Goal: Information Seeking & Learning: Find specific fact

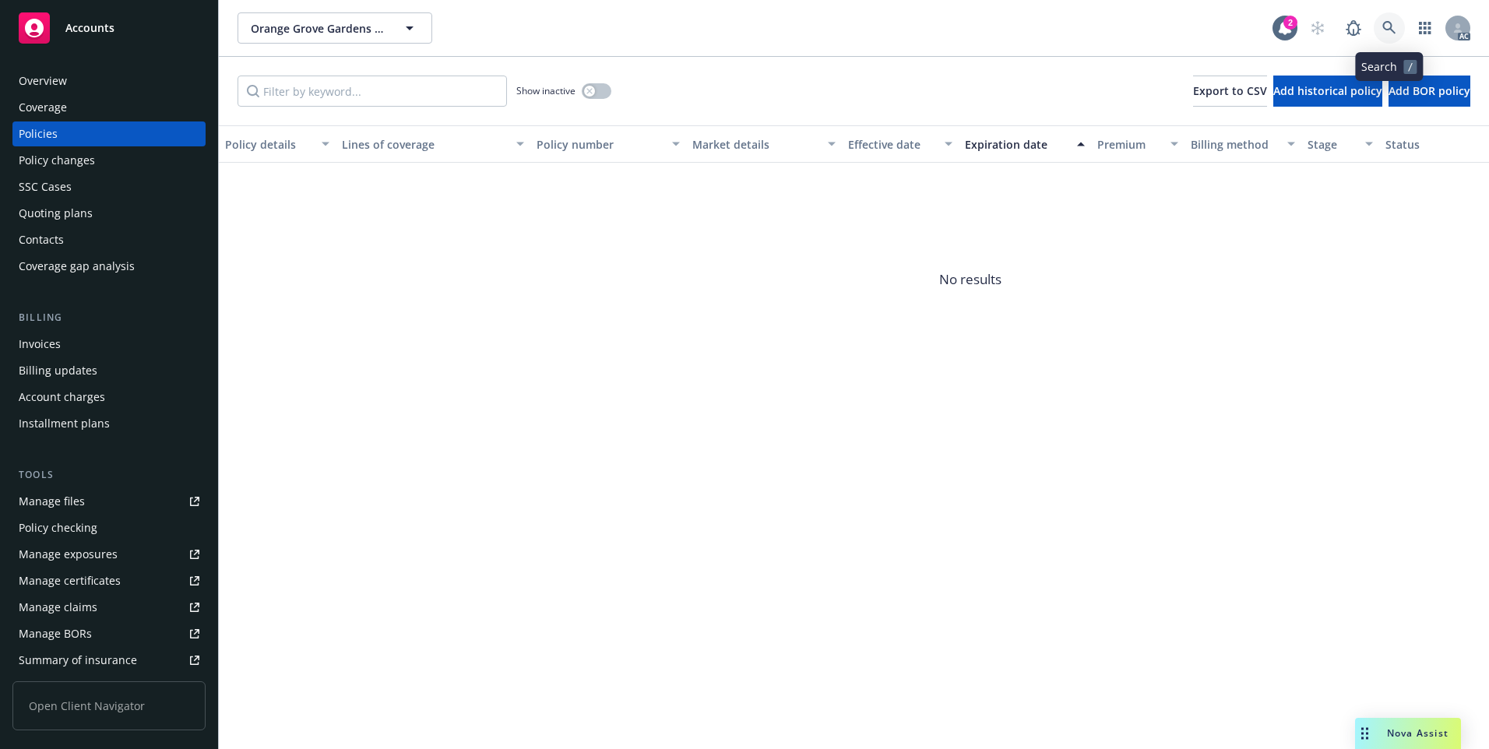
click at [1382, 27] on icon at bounding box center [1389, 28] width 14 height 14
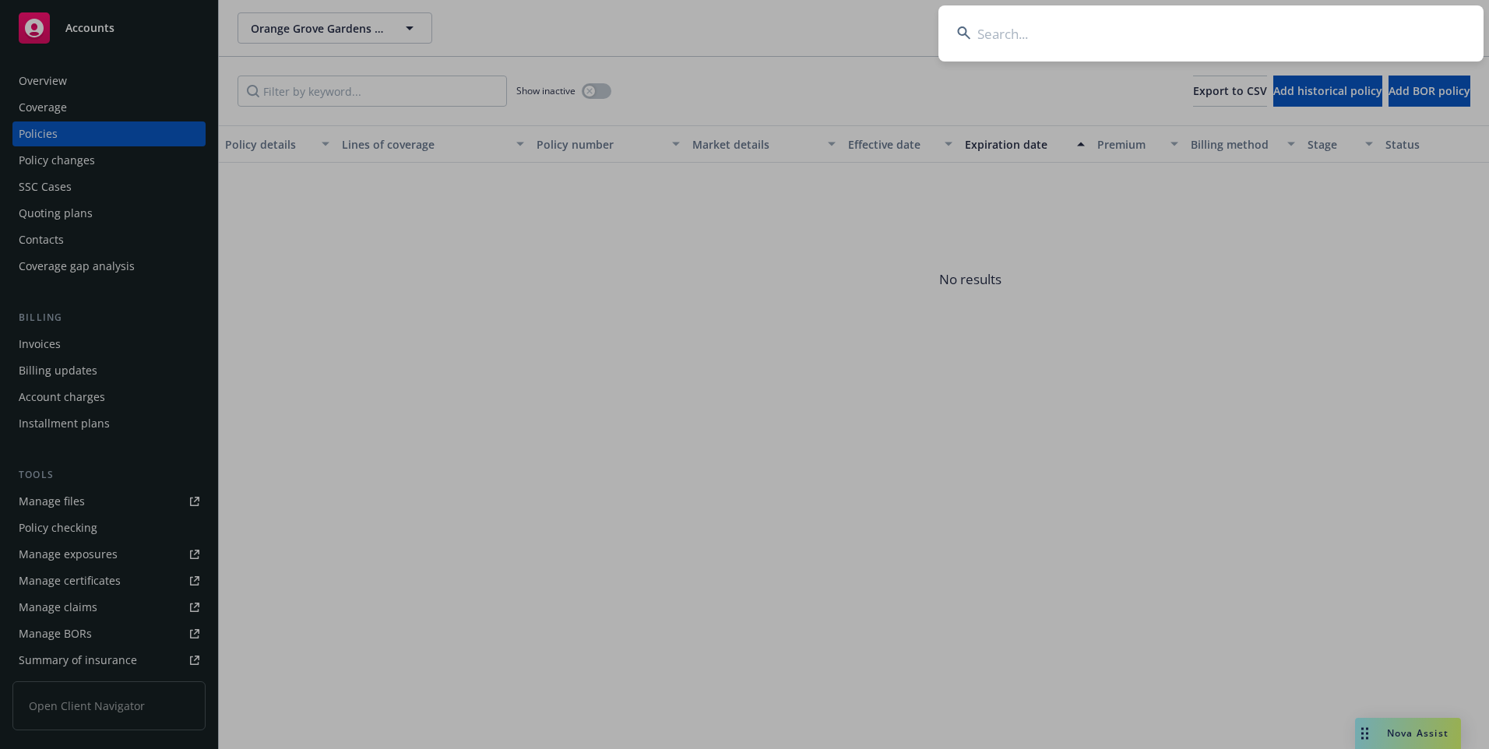
click at [1271, 37] on input at bounding box center [1210, 33] width 545 height 56
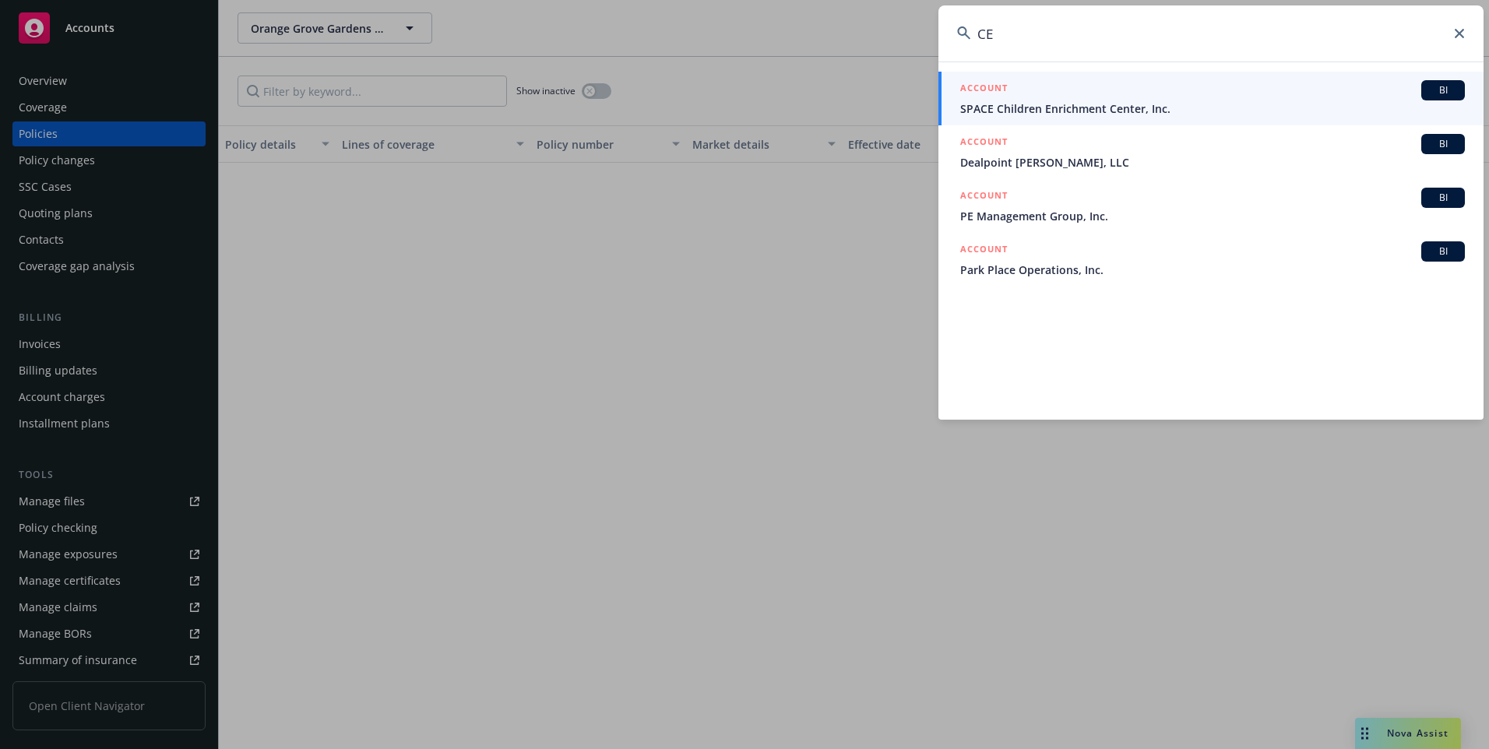
type input "C"
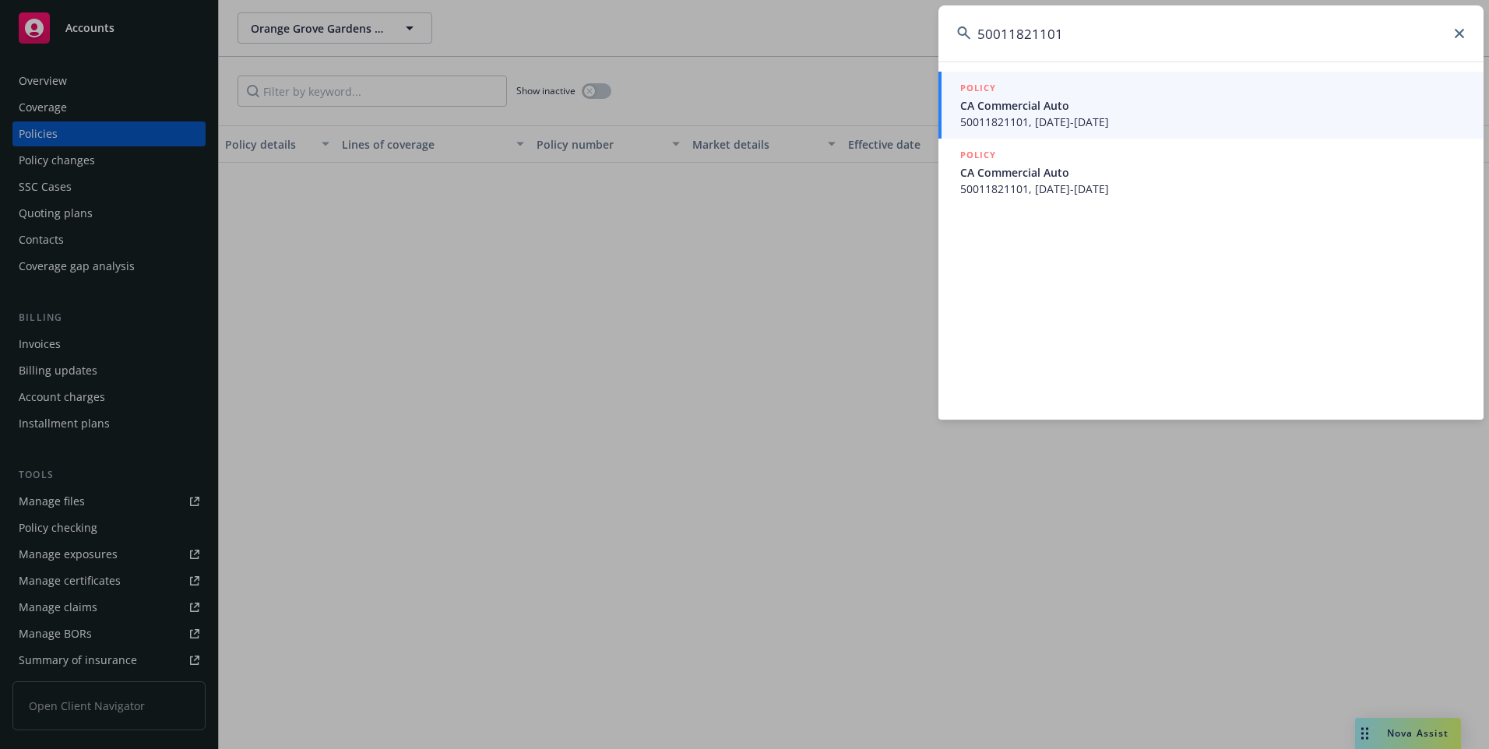
type input "50011821101"
click at [1120, 112] on span "CA Commercial Auto" at bounding box center [1212, 105] width 504 height 16
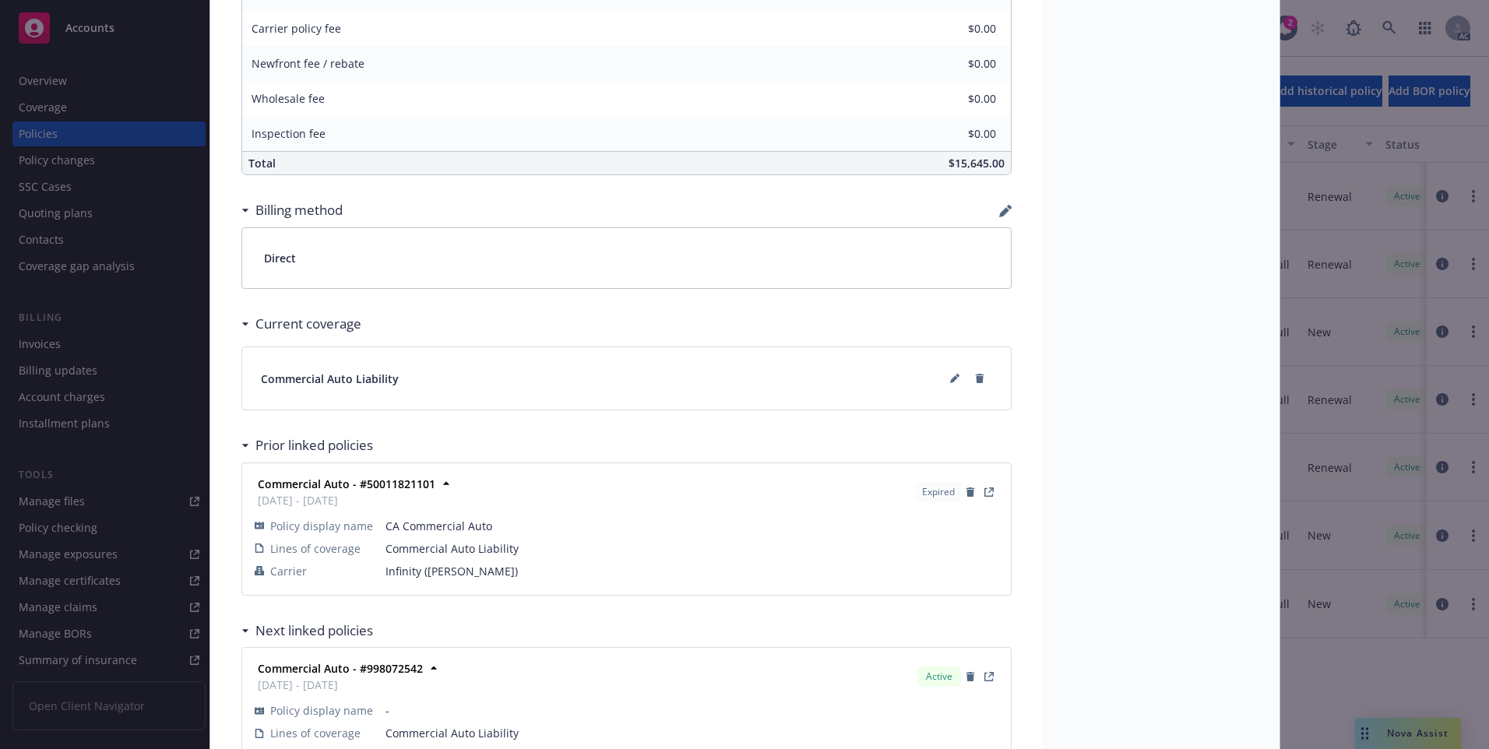
scroll to position [1112, 0]
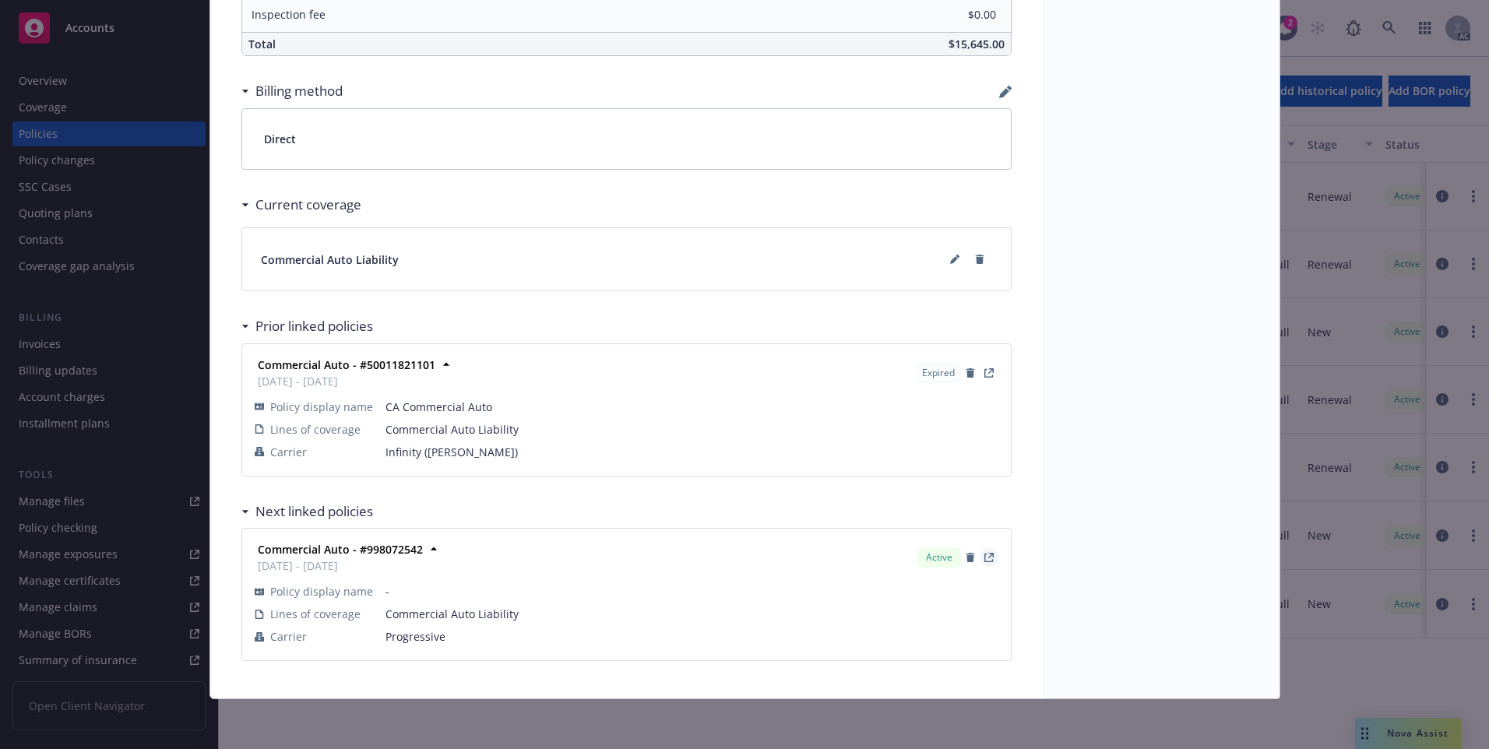
click at [987, 557] on icon "View Policy" at bounding box center [989, 555] width 5 height 5
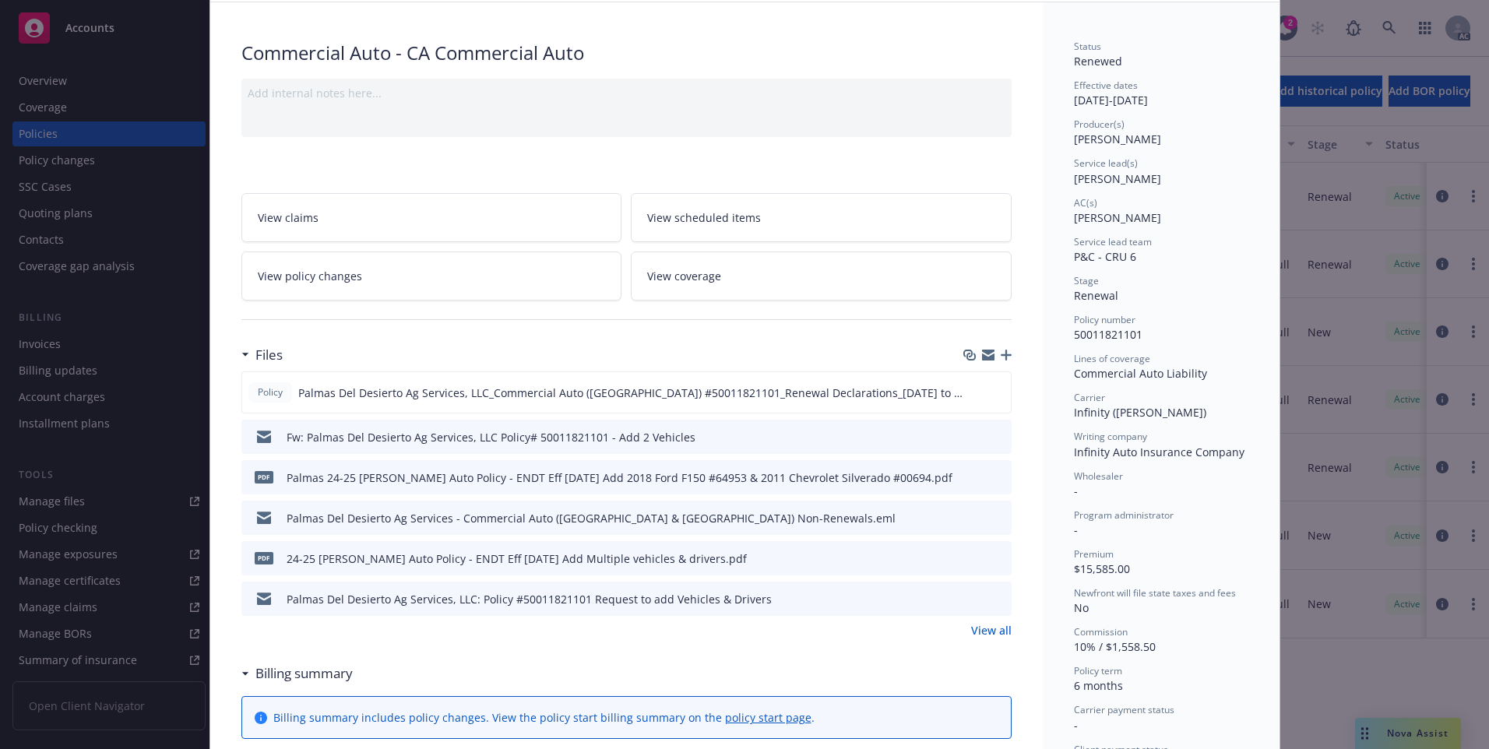
scroll to position [0, 0]
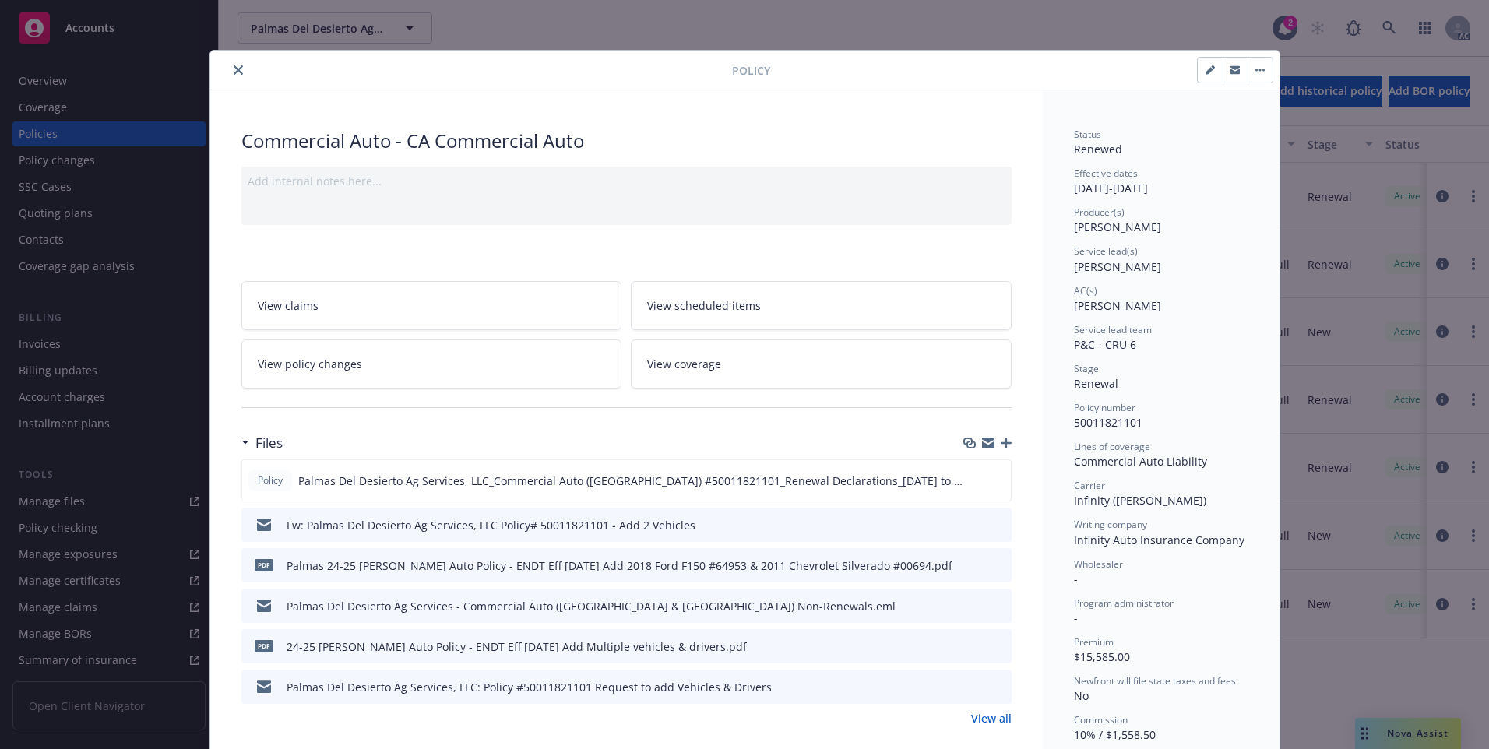
click at [234, 68] on icon "close" at bounding box center [238, 69] width 9 height 9
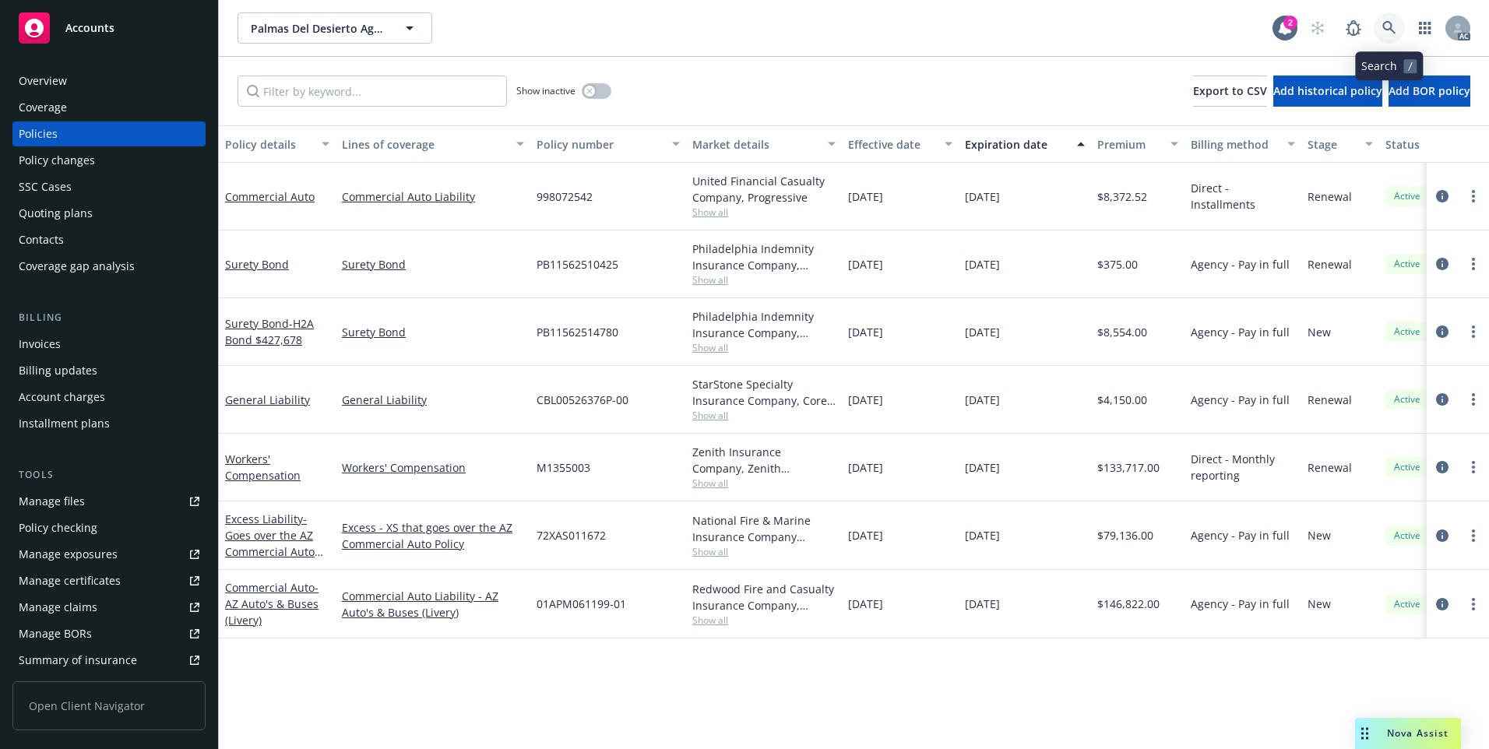
click at [1385, 24] on icon at bounding box center [1389, 28] width 14 height 14
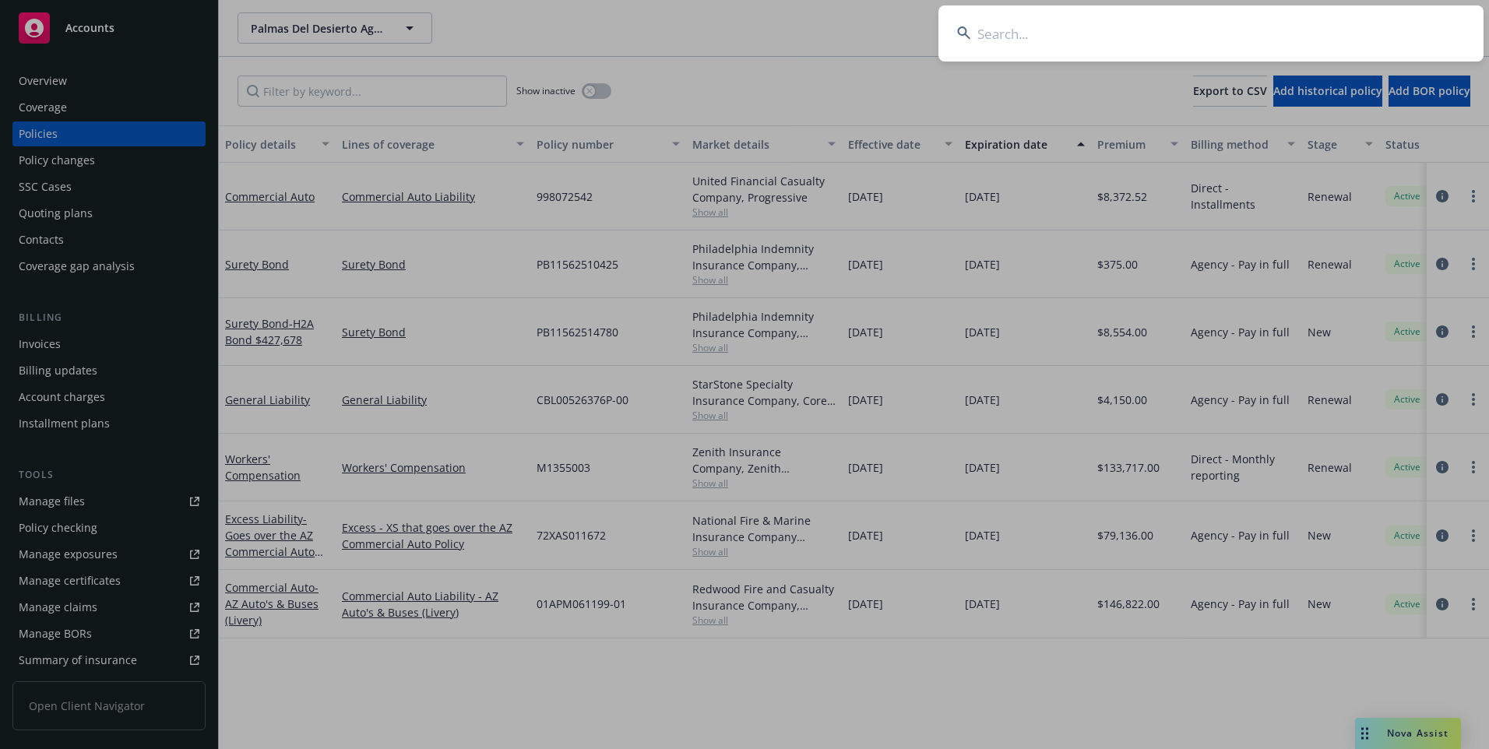
click at [1232, 36] on input at bounding box center [1210, 33] width 545 height 56
drag, startPoint x: 1186, startPoint y: 31, endPoint x: 757, endPoint y: 9, distance: 430.3
click at [775, 14] on div "CS-44021283" at bounding box center [744, 374] width 1489 height 749
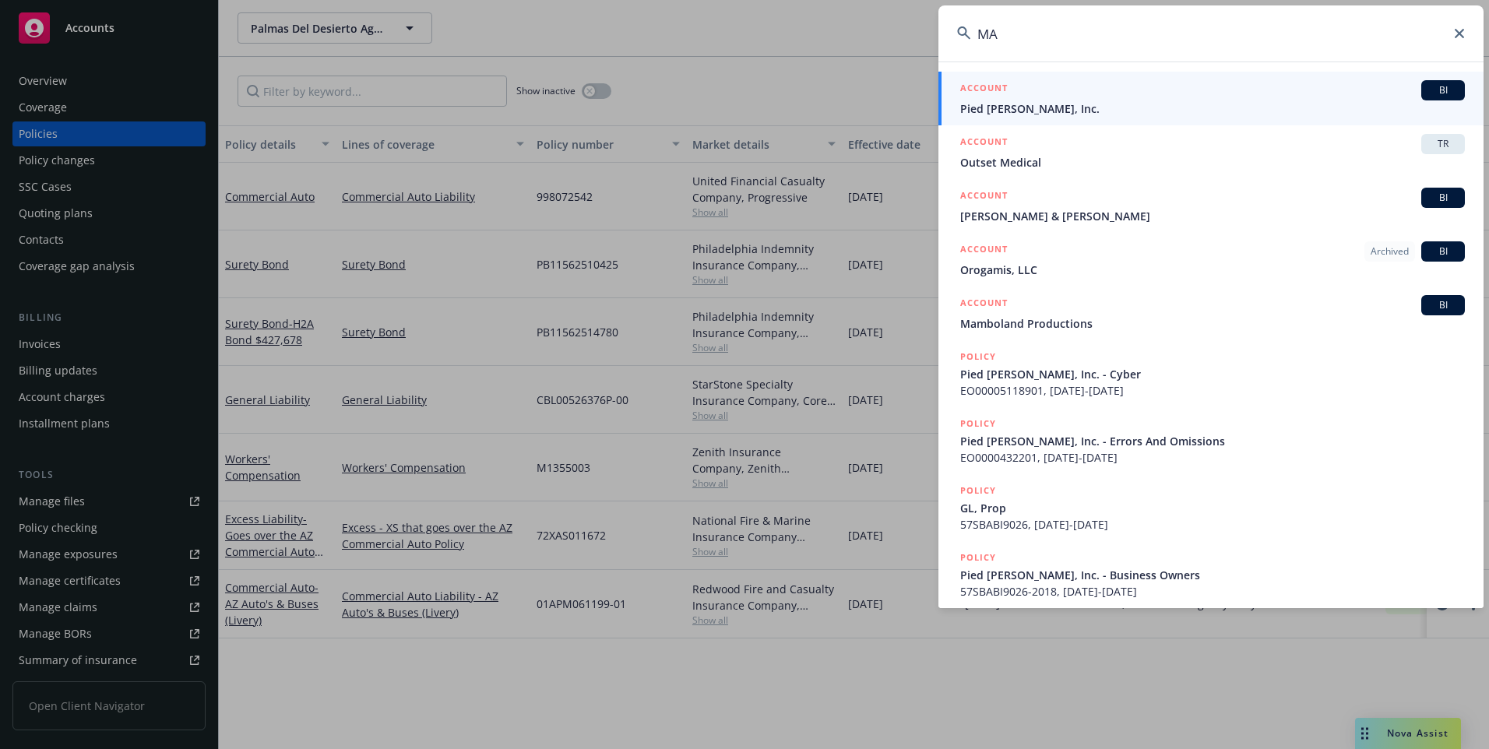
type input "M"
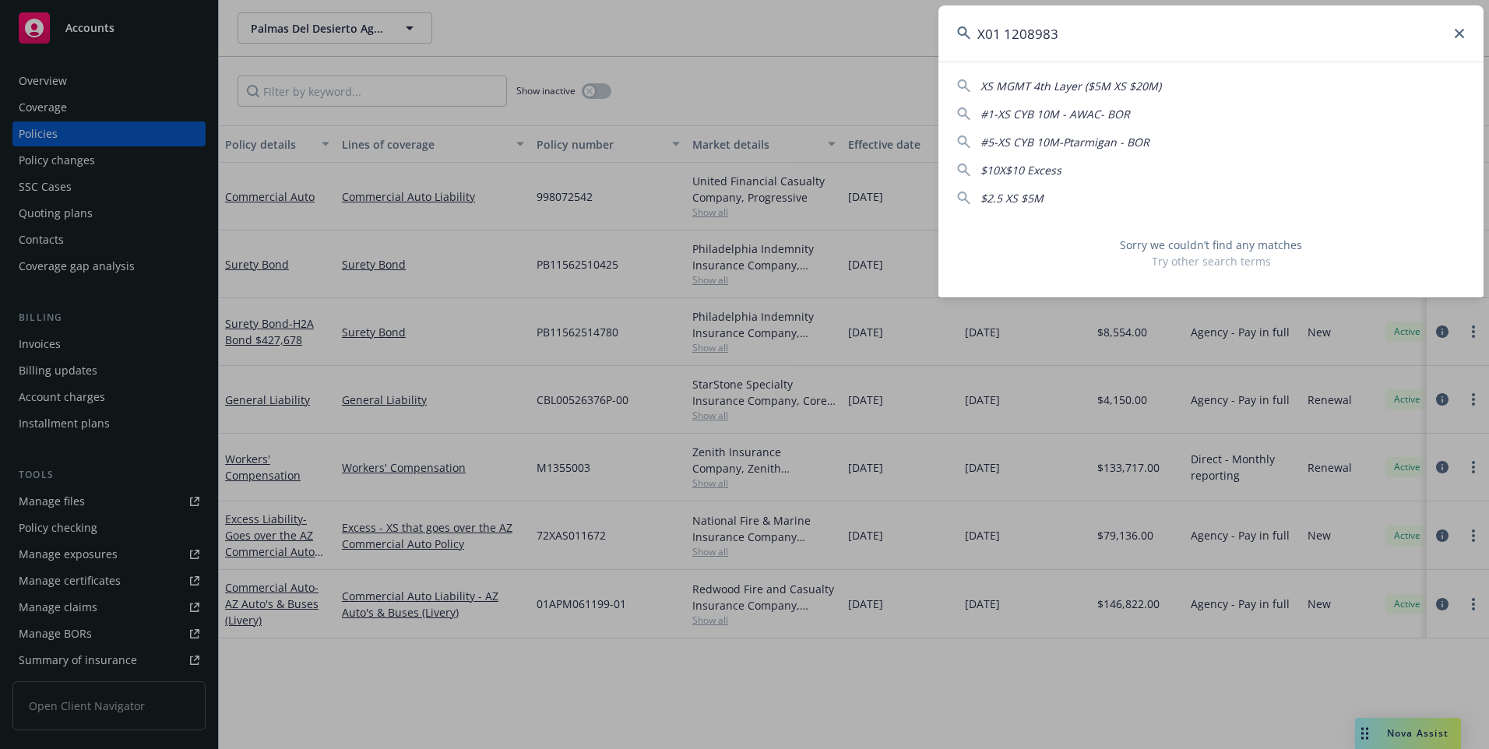
click at [1461, 40] on input "X01 1208983" at bounding box center [1210, 33] width 545 height 56
type input "X01 1208983"
click at [1457, 30] on icon at bounding box center [1458, 33] width 9 height 9
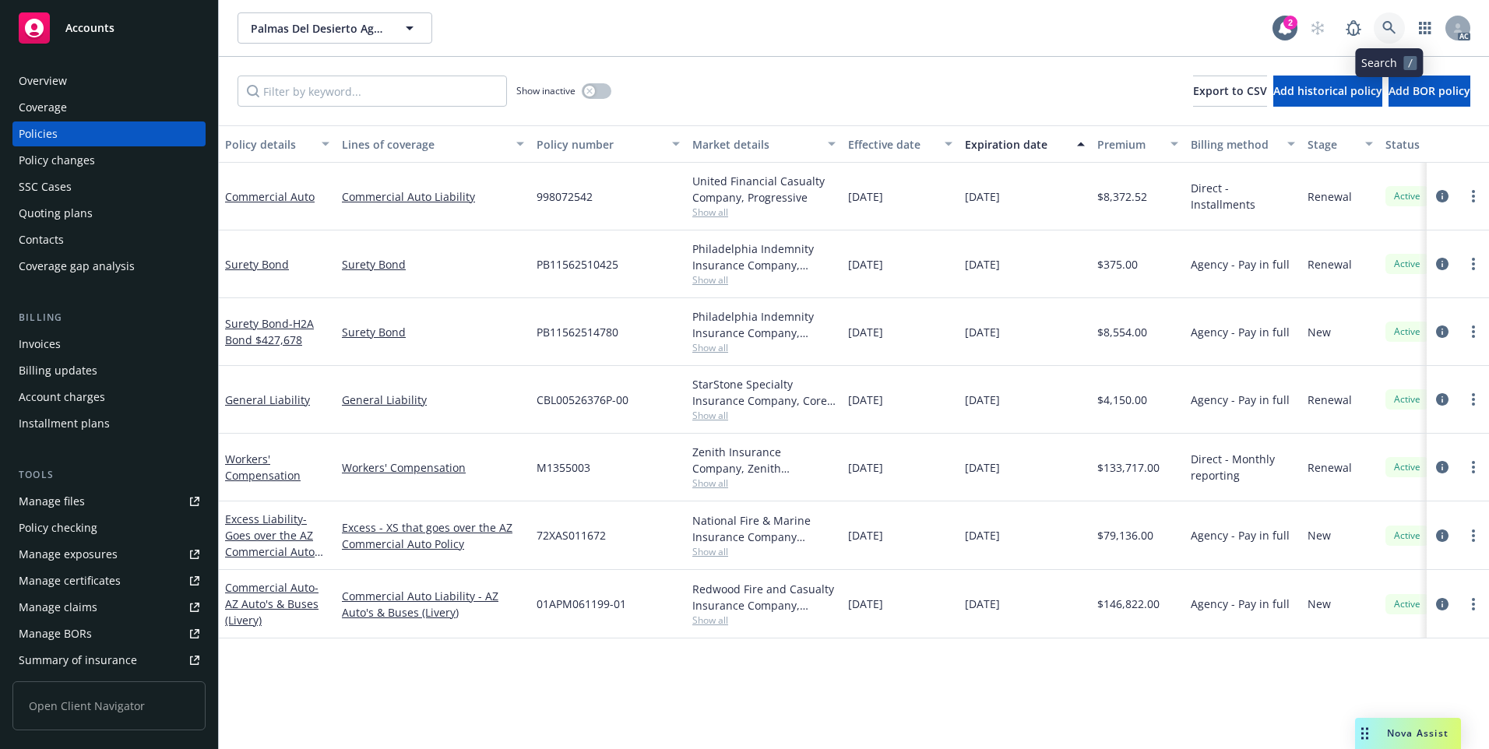
click at [1386, 25] on icon at bounding box center [1389, 28] width 14 height 14
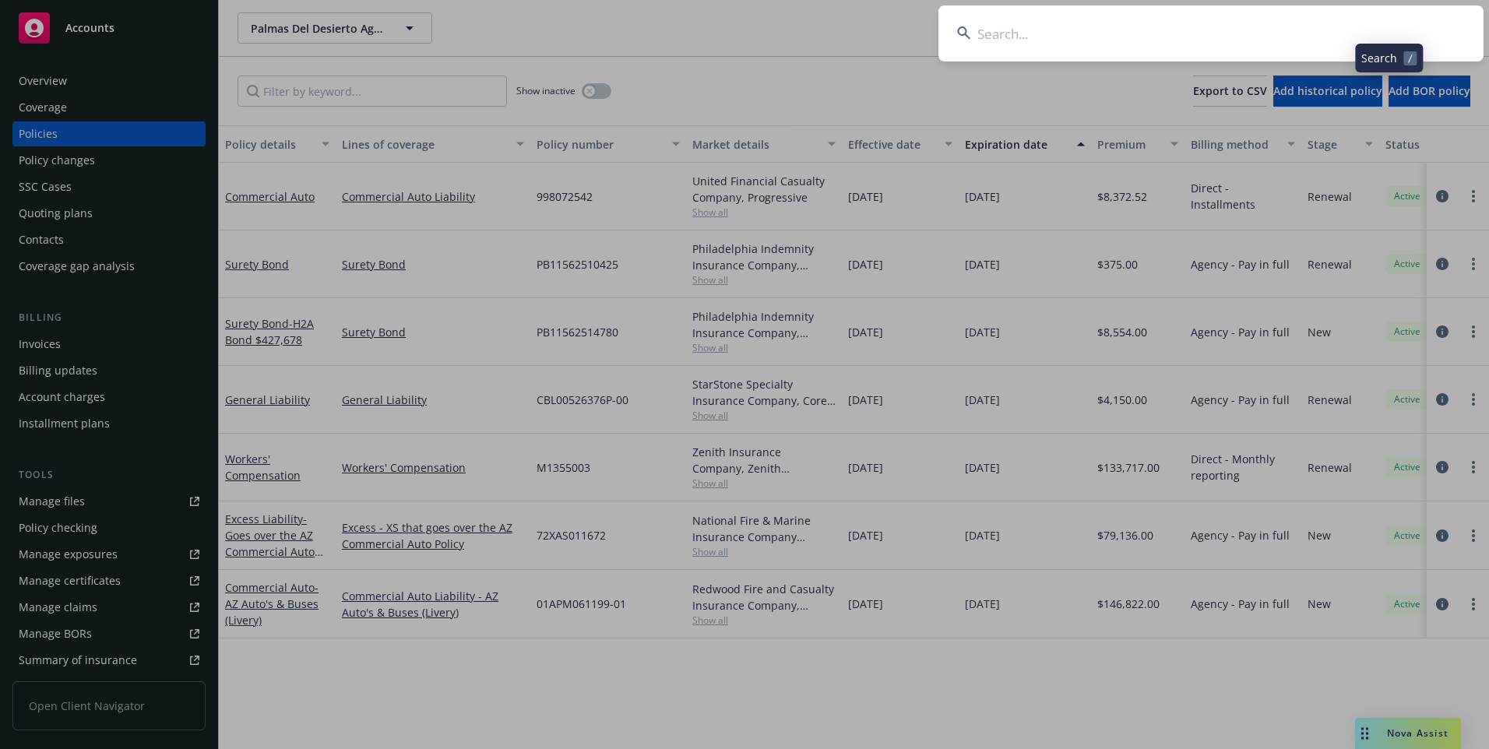
click at [1351, 40] on input at bounding box center [1210, 33] width 545 height 56
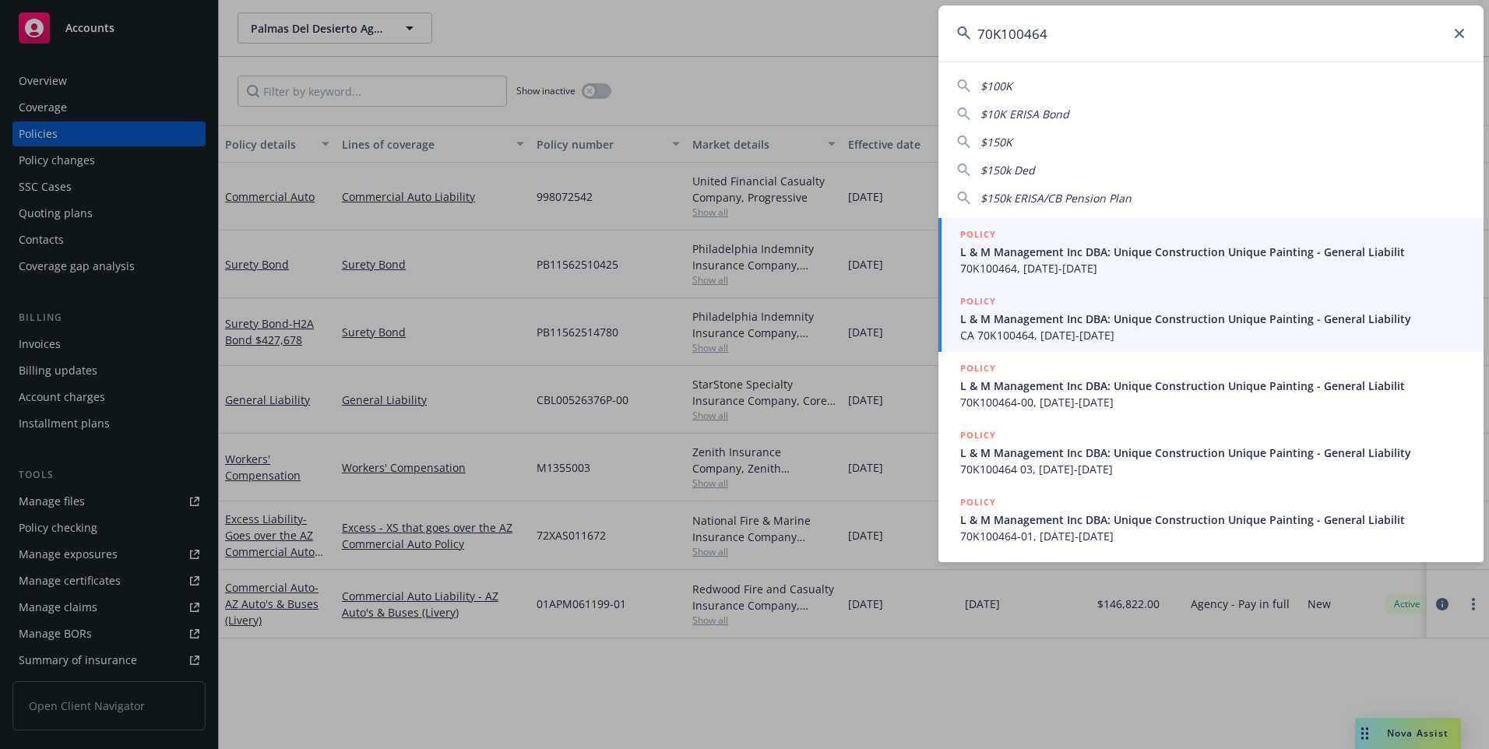
type input "70K100464"
click at [1122, 260] on span "70K100464, 05/30/2023-05/30/2024" at bounding box center [1212, 268] width 504 height 16
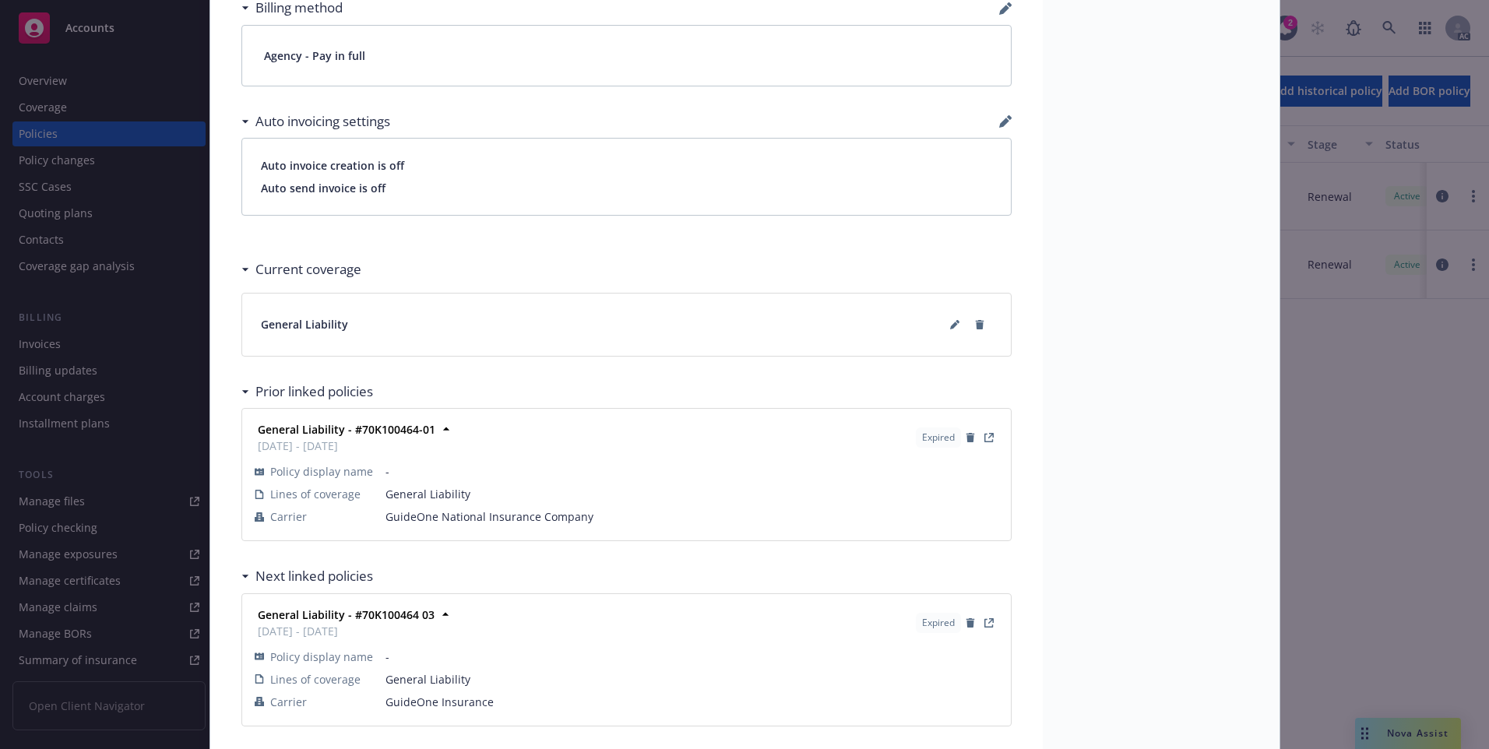
scroll to position [1296, 0]
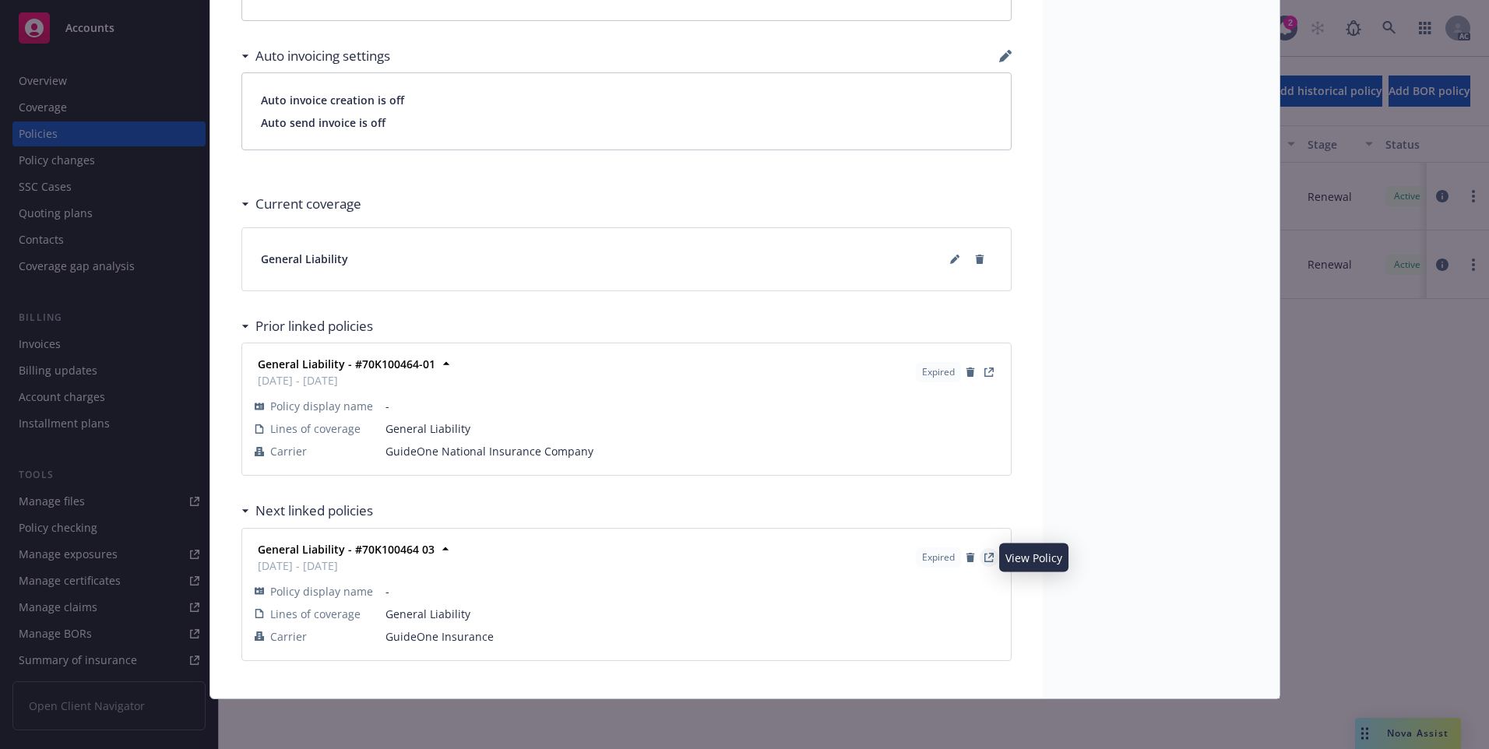
click at [983, 562] on link "View Policy" at bounding box center [988, 557] width 19 height 19
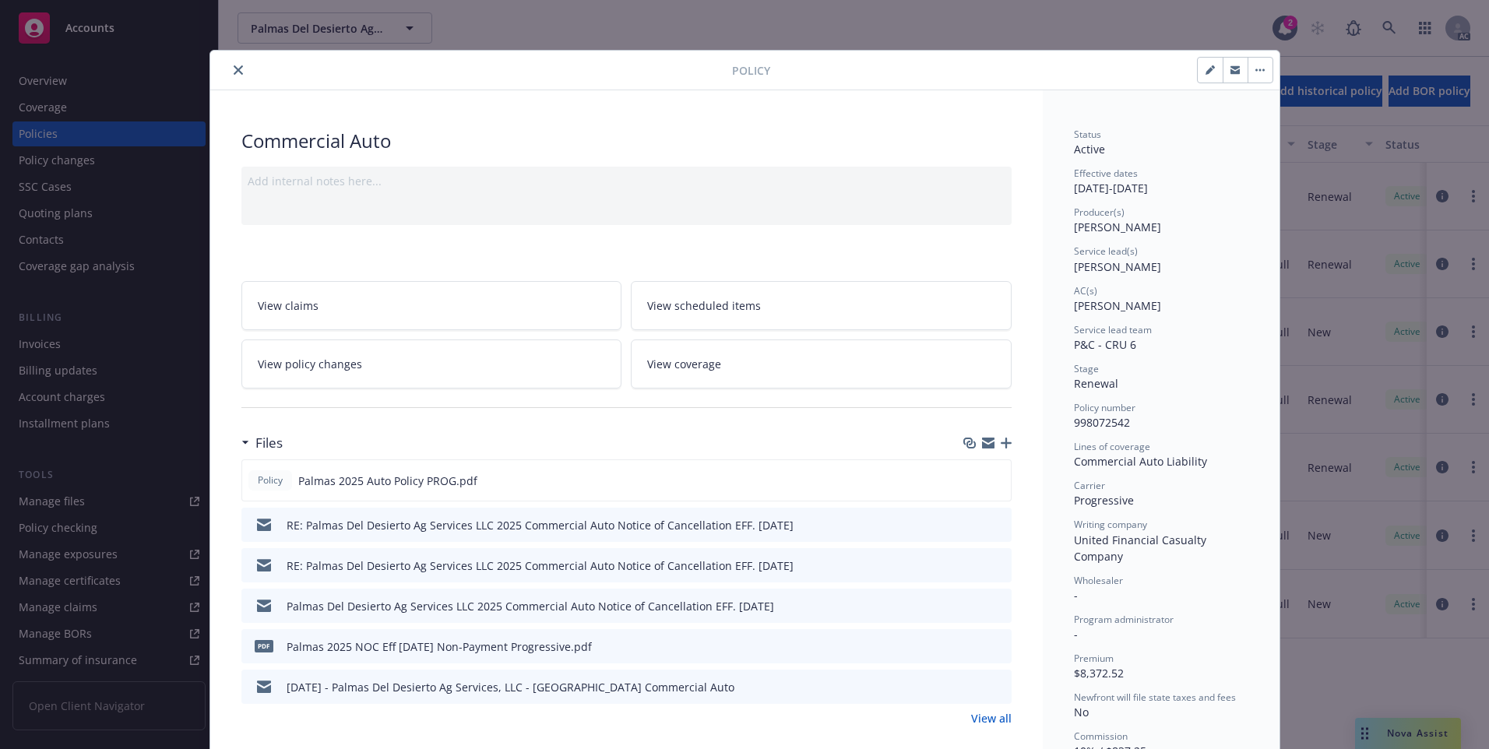
click at [234, 68] on icon "close" at bounding box center [238, 69] width 9 height 9
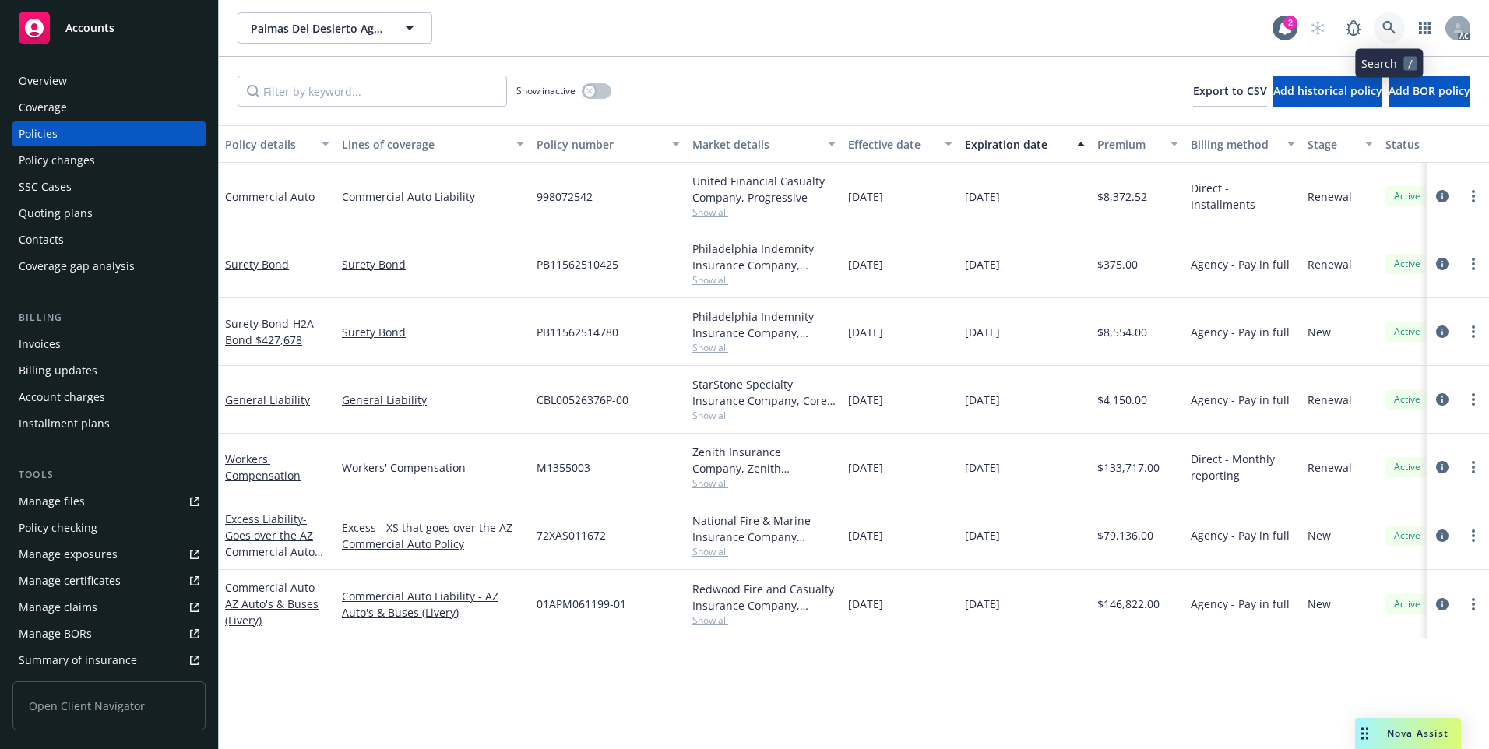
click at [1392, 26] on icon at bounding box center [1389, 28] width 14 height 14
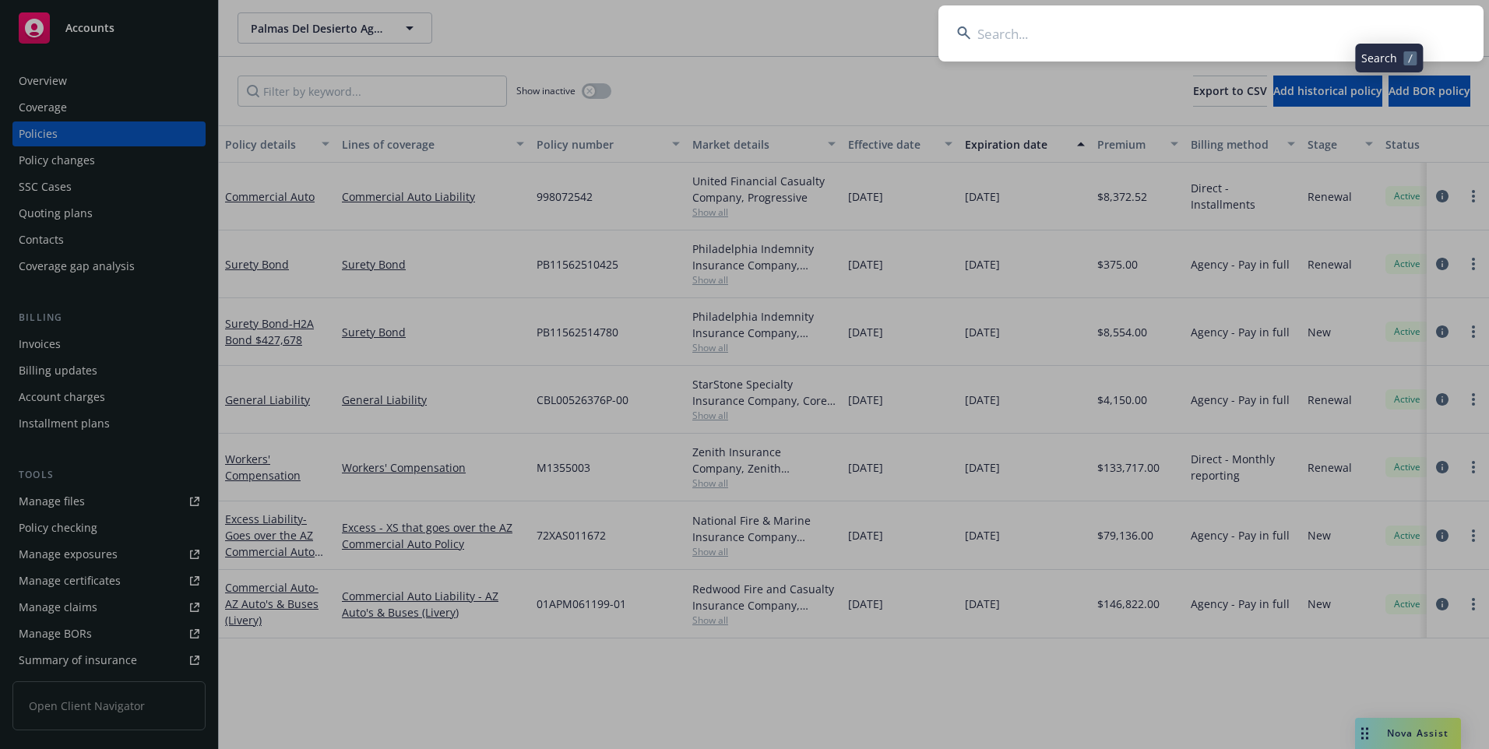
click at [1249, 30] on input at bounding box center [1210, 33] width 545 height 56
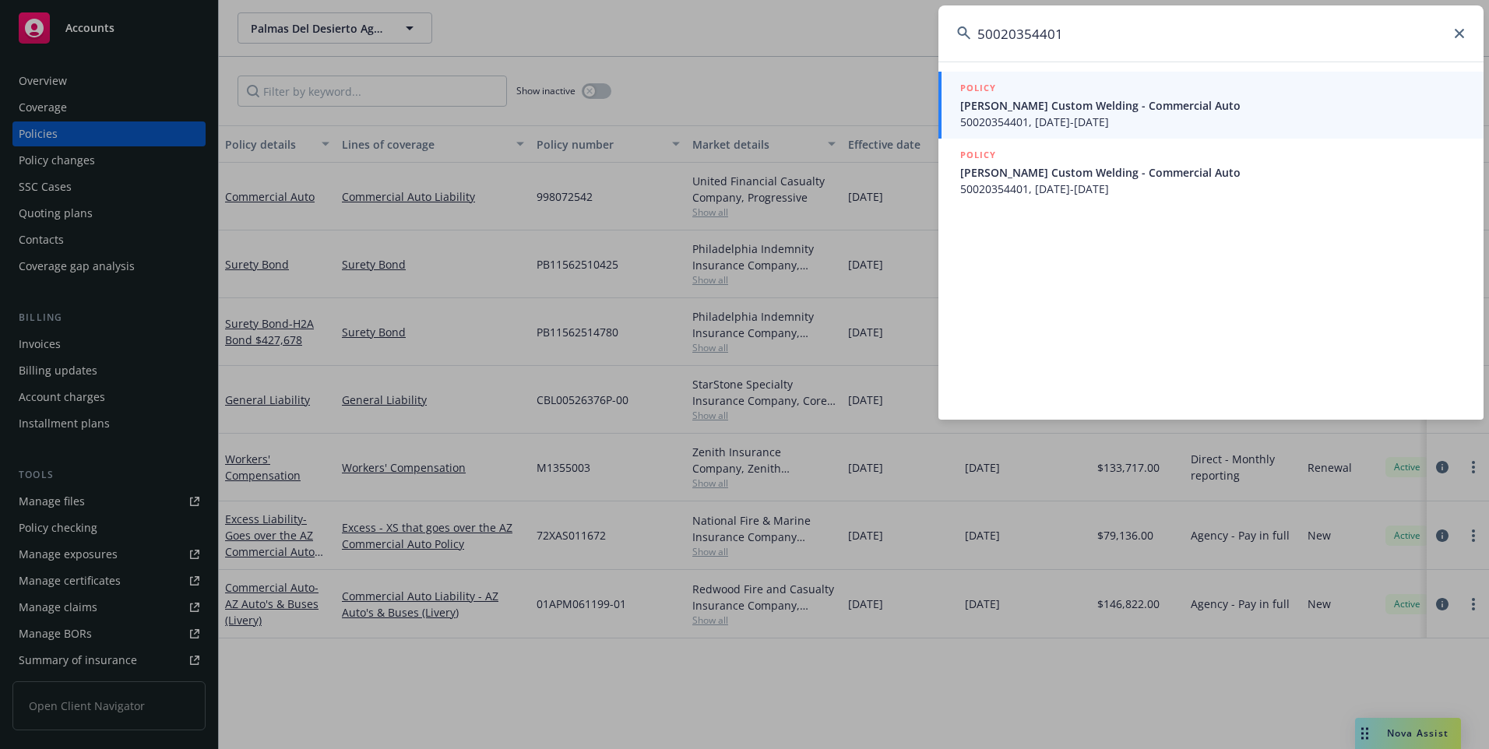
type input "50020354401"
click at [1098, 113] on span "[PERSON_NAME] Custom Welding - Commercial Auto" at bounding box center [1212, 105] width 504 height 16
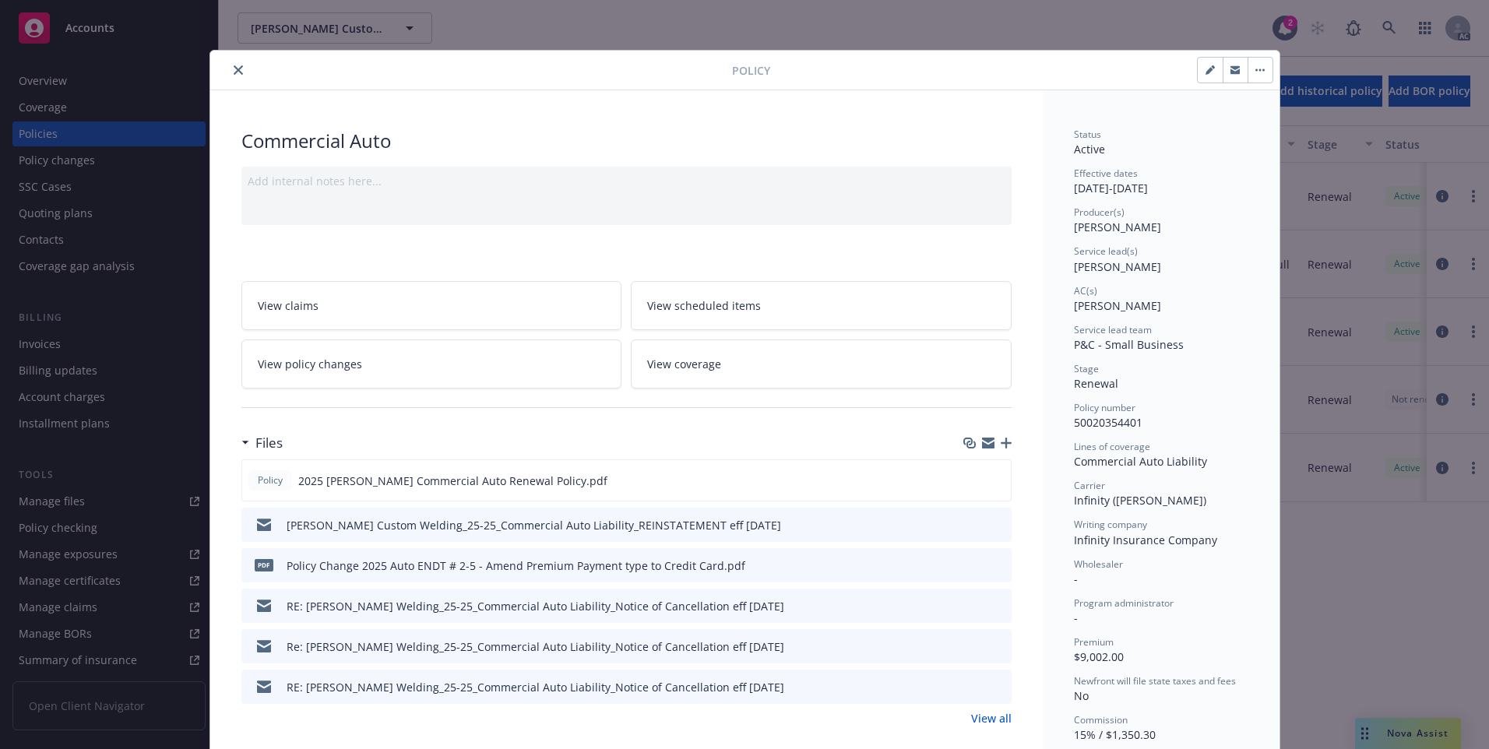
drag, startPoint x: 236, startPoint y: 69, endPoint x: 262, endPoint y: 81, distance: 28.2
click at [235, 69] on icon "close" at bounding box center [238, 69] width 9 height 9
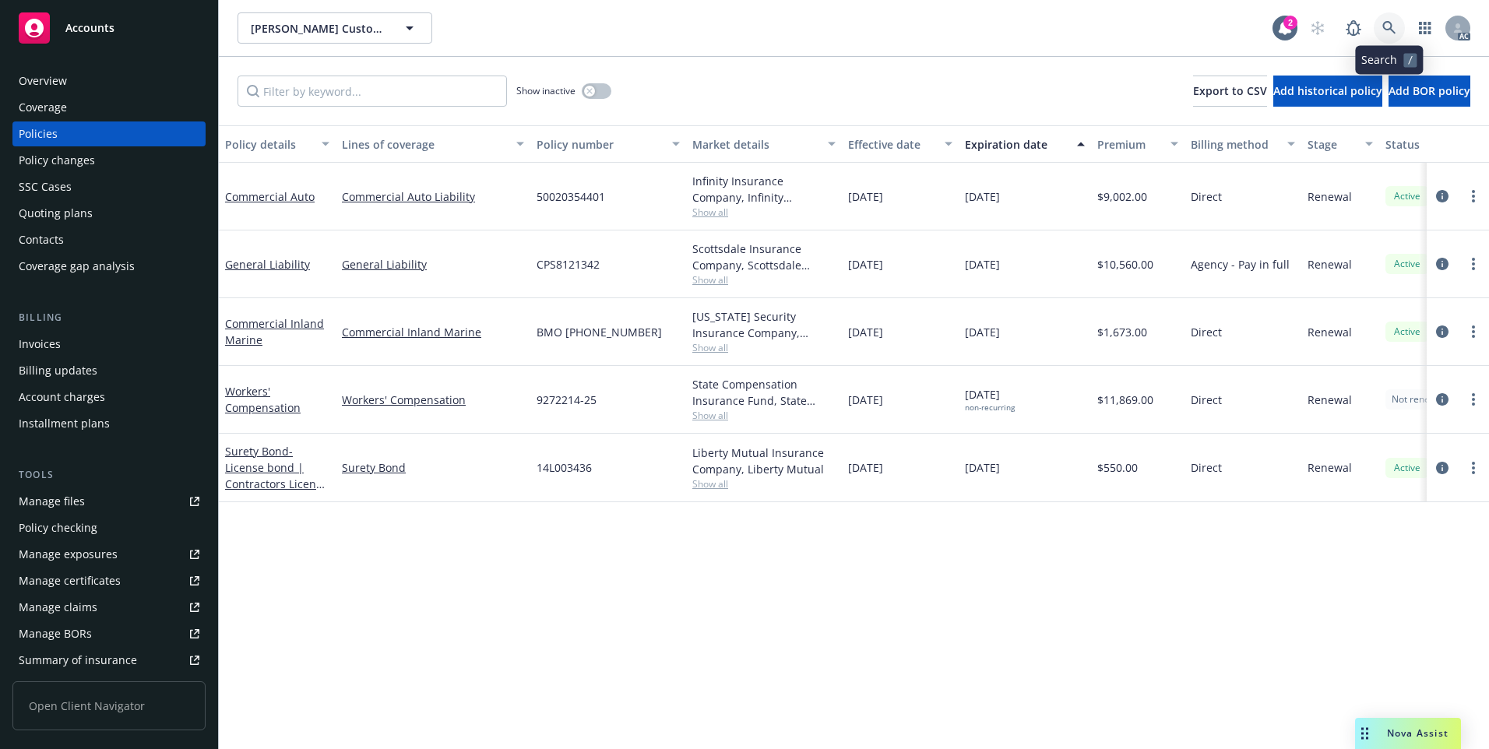
click at [1383, 26] on icon at bounding box center [1388, 27] width 13 height 13
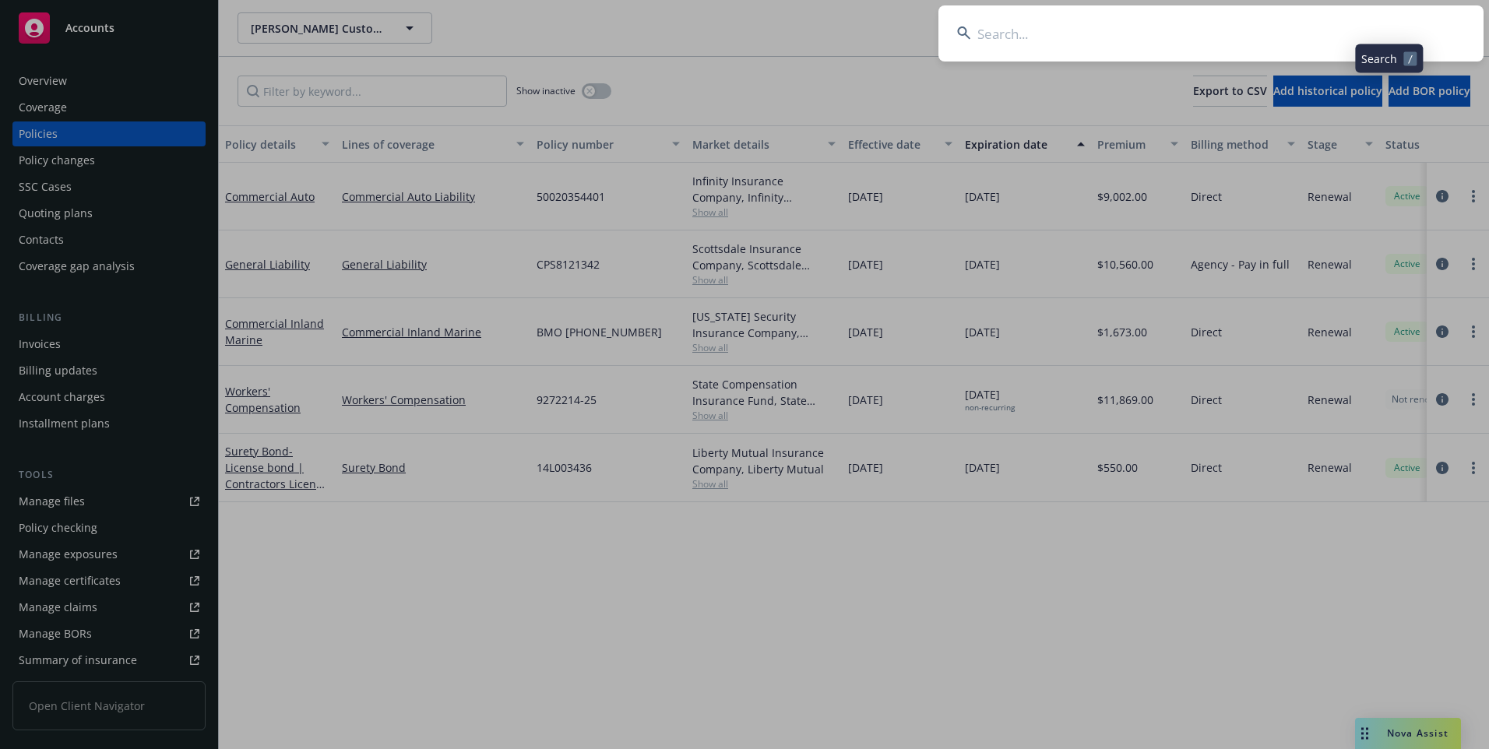
click at [1319, 26] on input at bounding box center [1210, 33] width 545 height 56
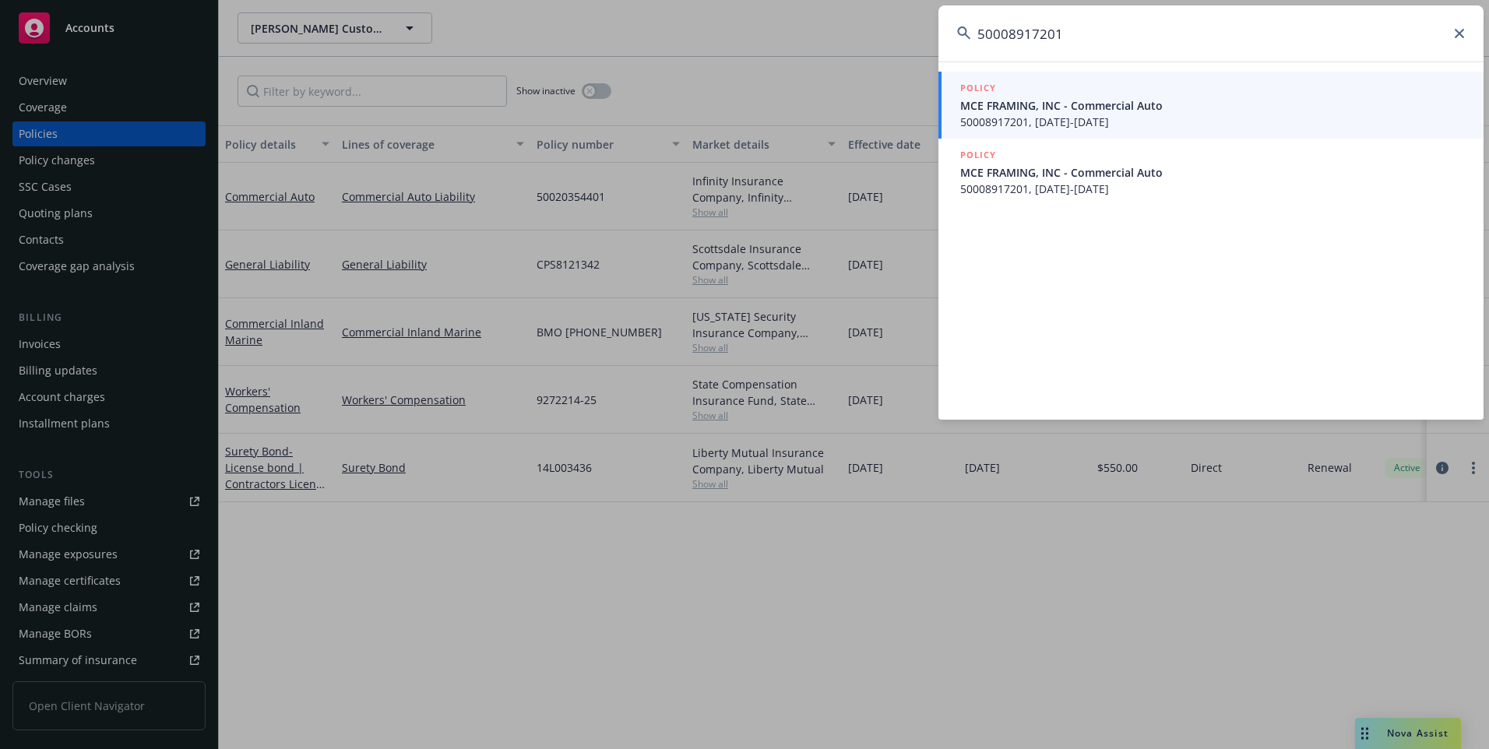
type input "50008917201"
click at [1146, 111] on span "MCE FRAMING, INC - Commercial Auto" at bounding box center [1212, 105] width 504 height 16
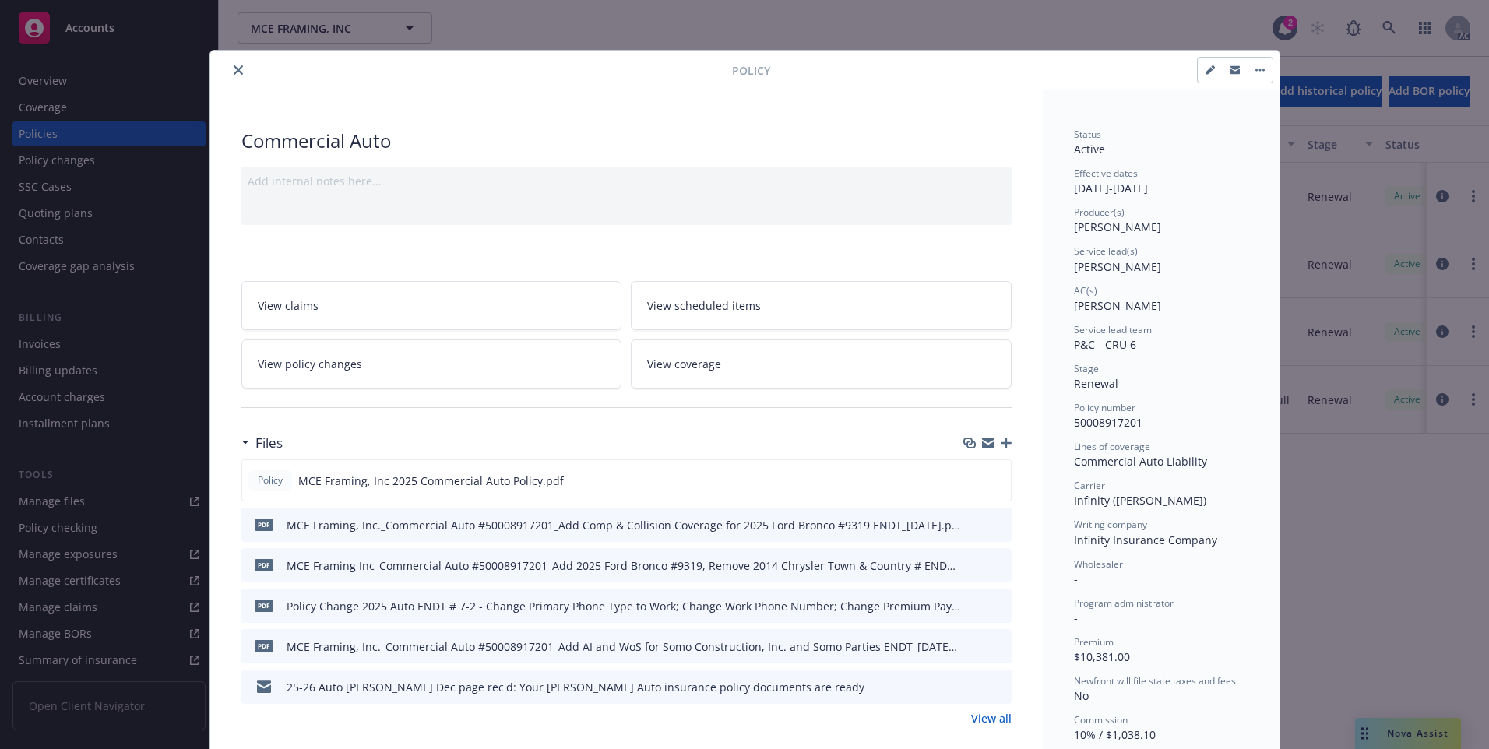
drag, startPoint x: 234, startPoint y: 66, endPoint x: 279, endPoint y: 92, distance: 52.0
click at [234, 66] on icon "close" at bounding box center [238, 69] width 9 height 9
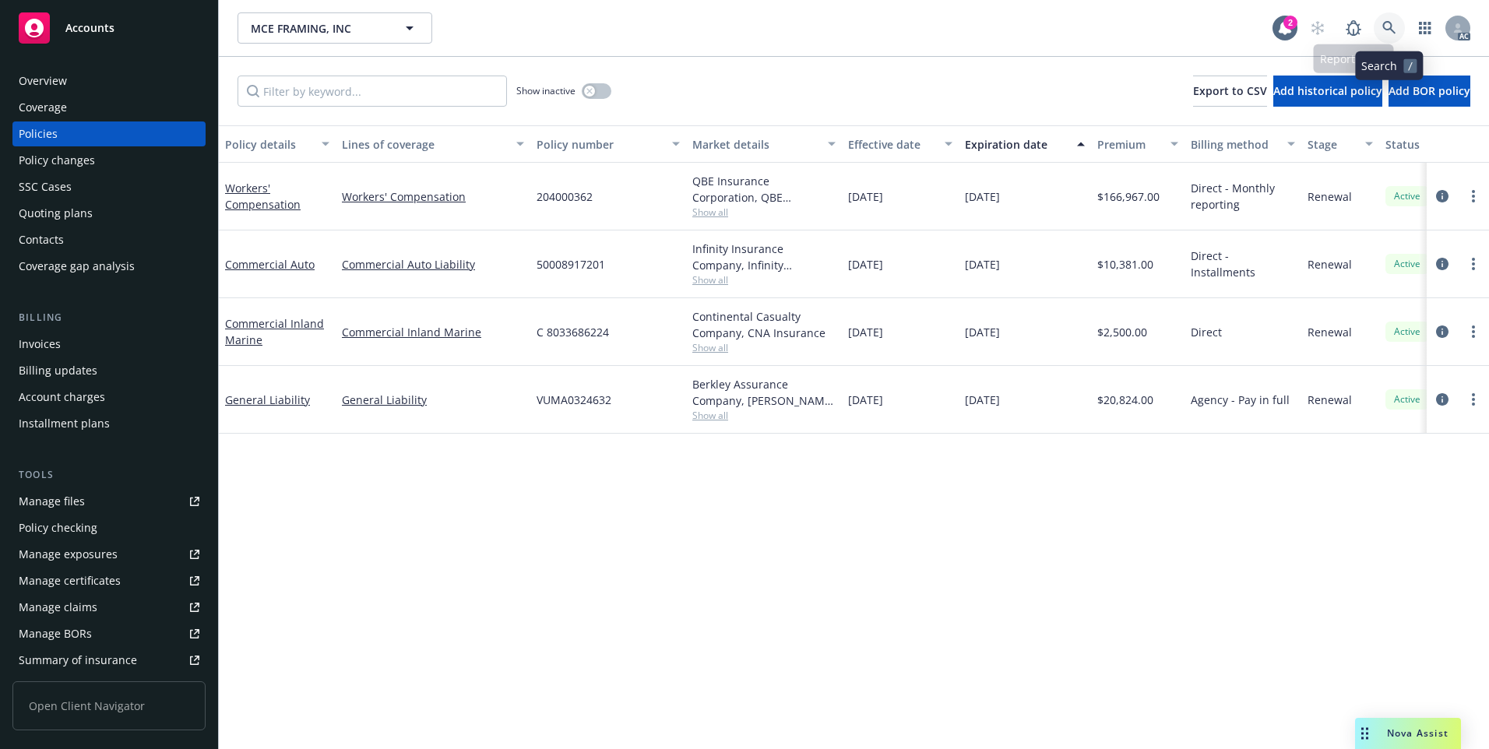
click at [1387, 23] on icon at bounding box center [1389, 28] width 14 height 14
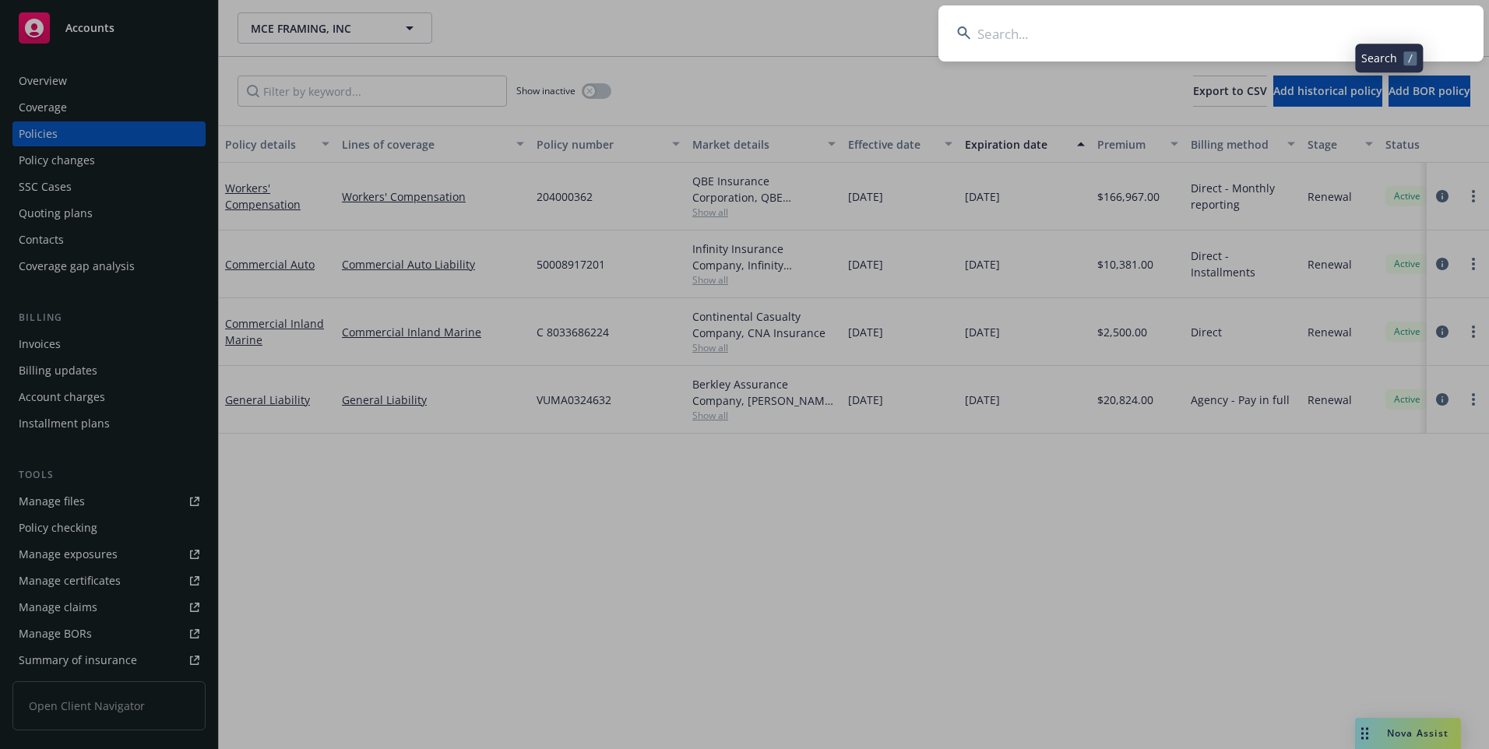
click at [1334, 33] on input at bounding box center [1210, 33] width 545 height 56
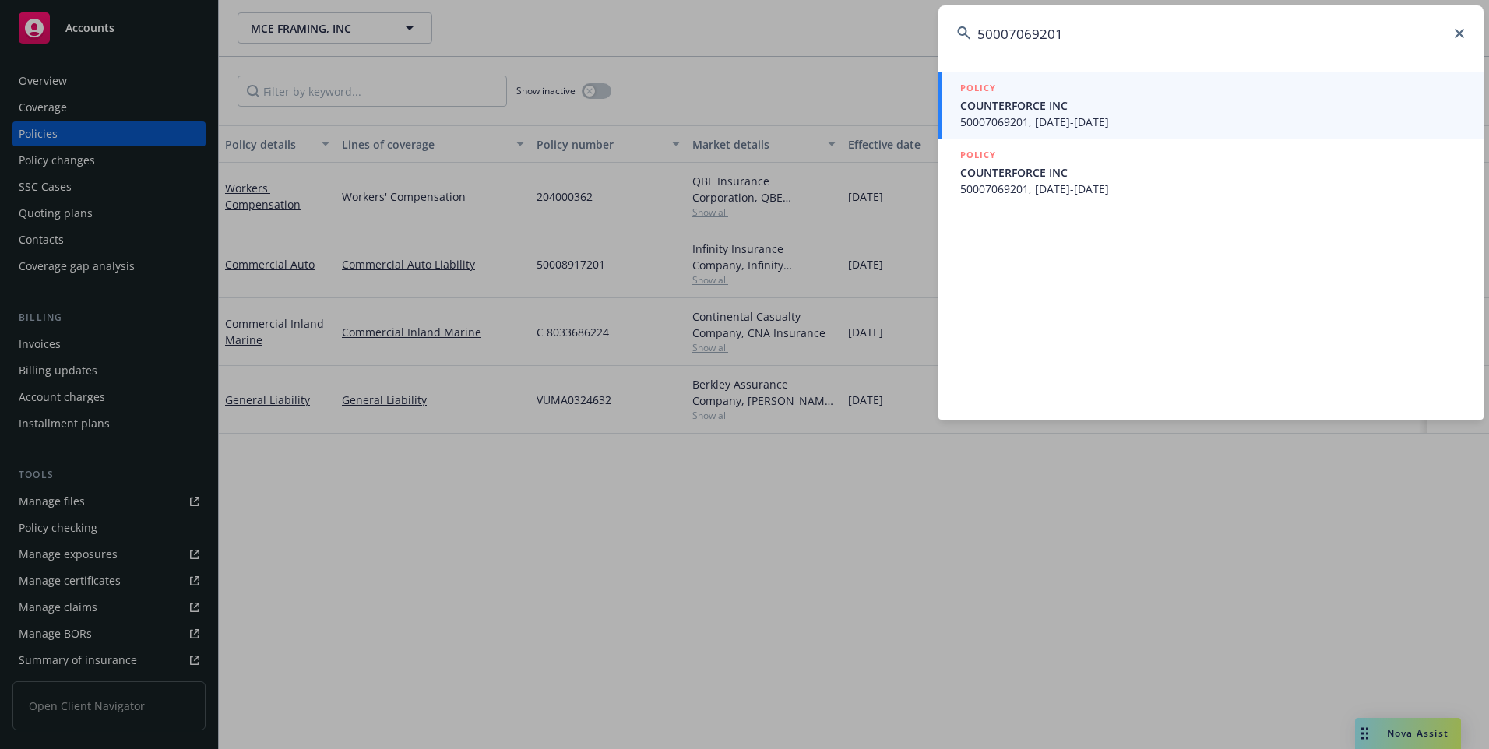
type input "50007069201"
click at [1120, 119] on span "50007069201, [DATE]-[DATE]" at bounding box center [1212, 122] width 504 height 16
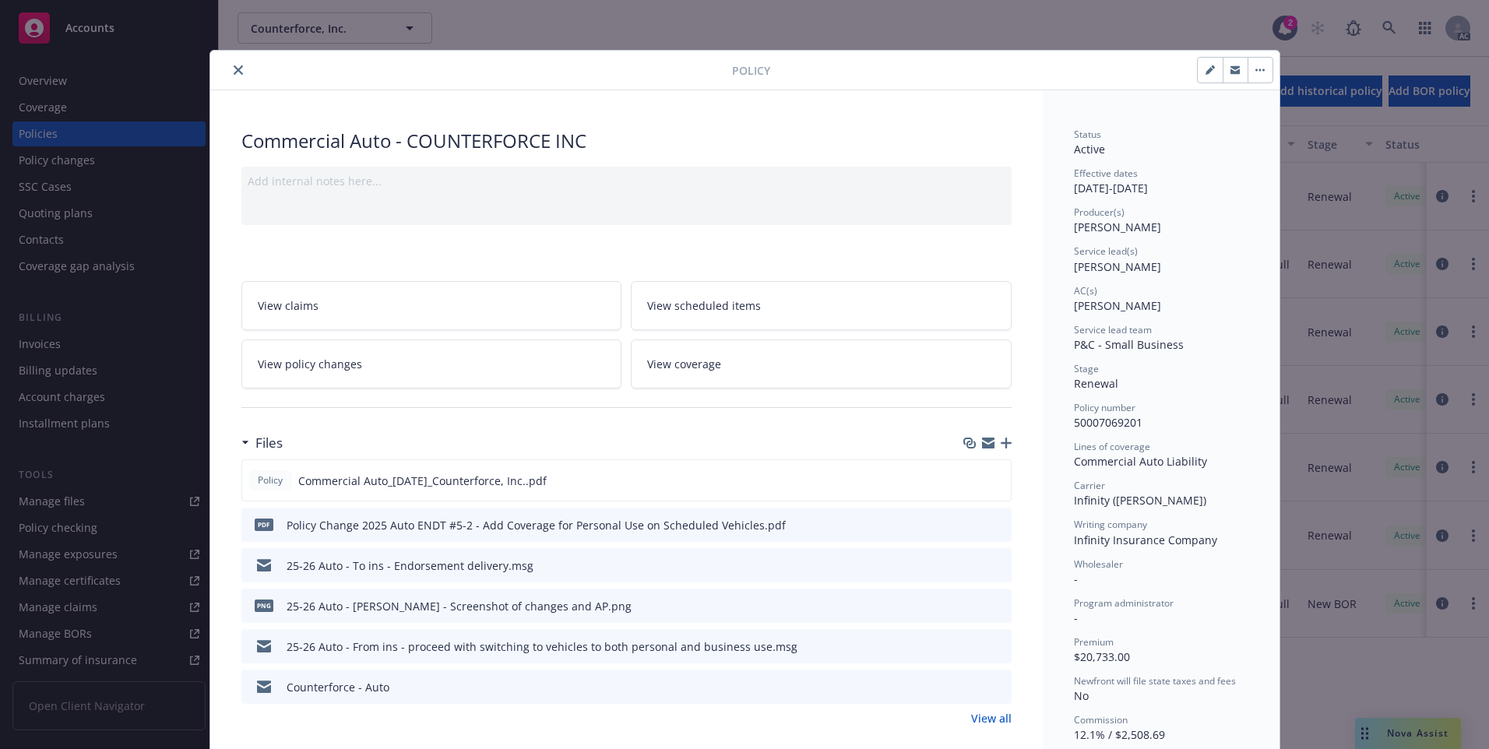
drag, startPoint x: 227, startPoint y: 65, endPoint x: 254, endPoint y: 83, distance: 32.0
click at [229, 65] on button "close" at bounding box center [238, 70] width 19 height 19
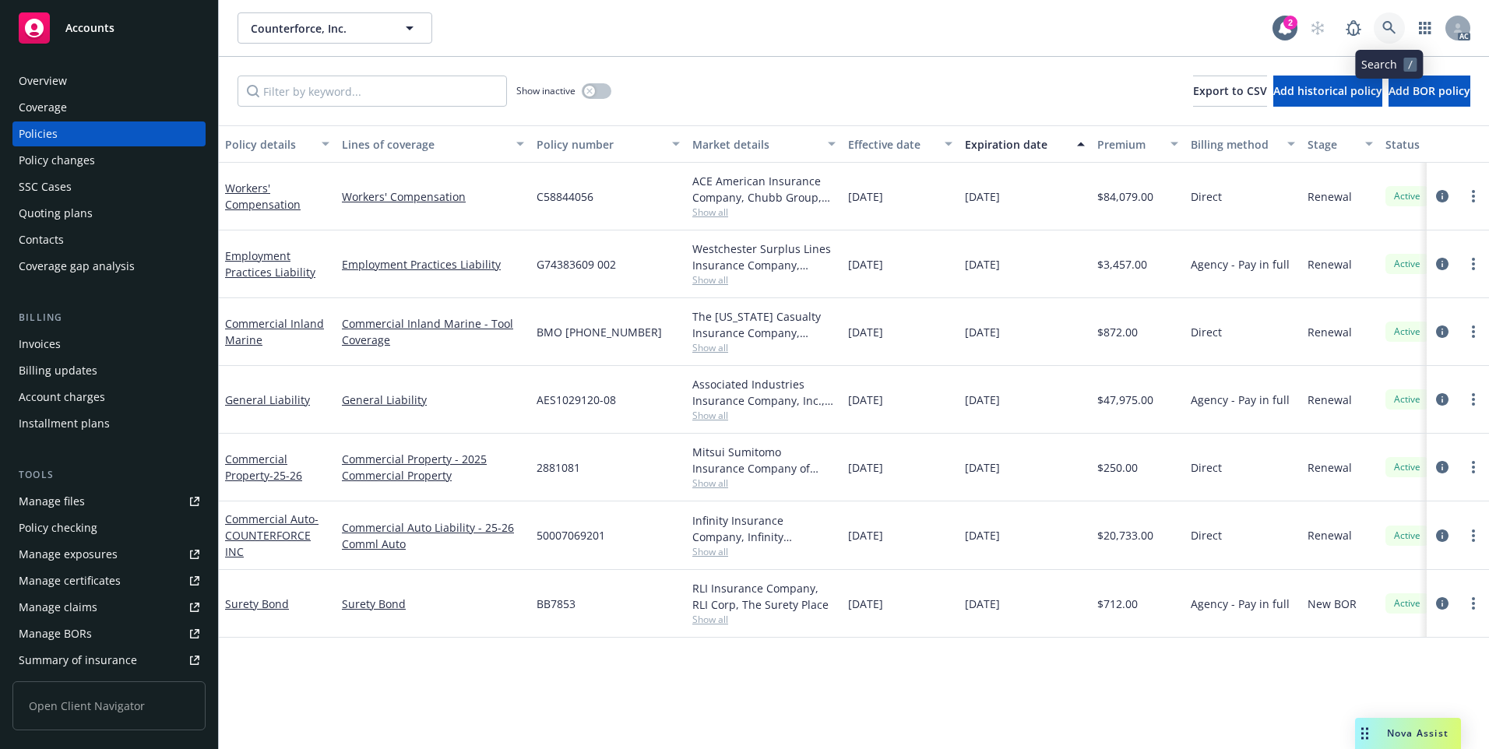
click at [1390, 27] on icon at bounding box center [1389, 28] width 14 height 14
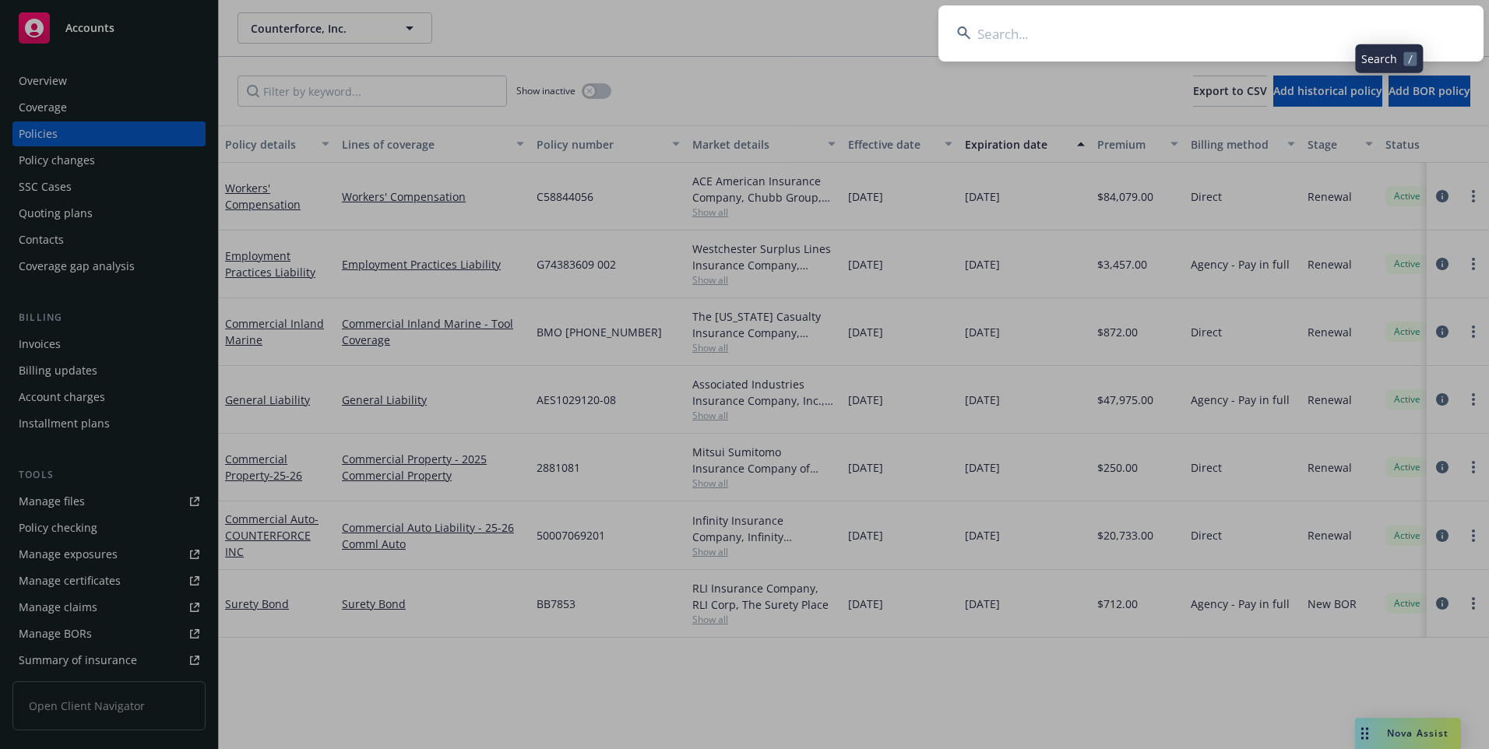
click at [1250, 38] on input at bounding box center [1210, 33] width 545 height 56
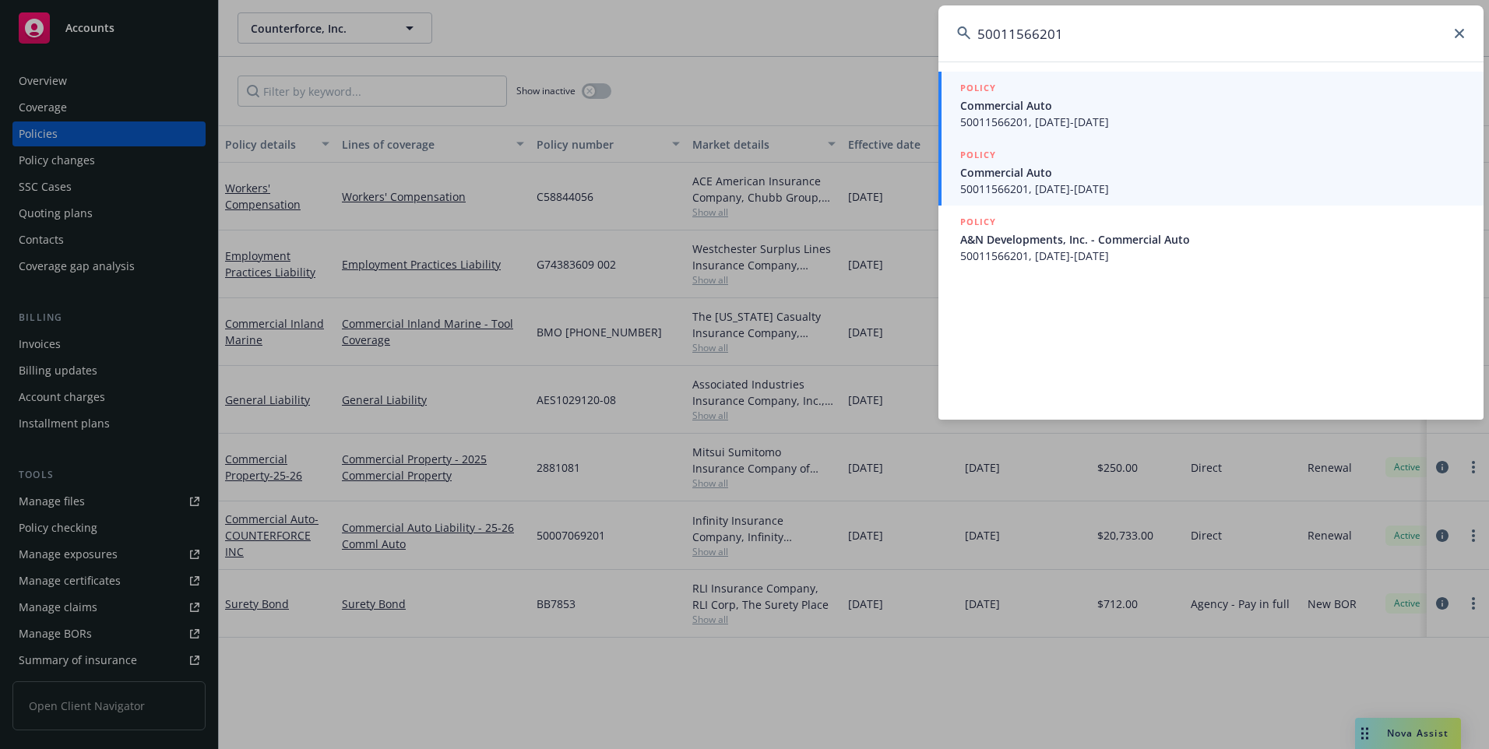
type input "50011566201"
click at [1094, 173] on span "Commercial Auto" at bounding box center [1212, 172] width 504 height 16
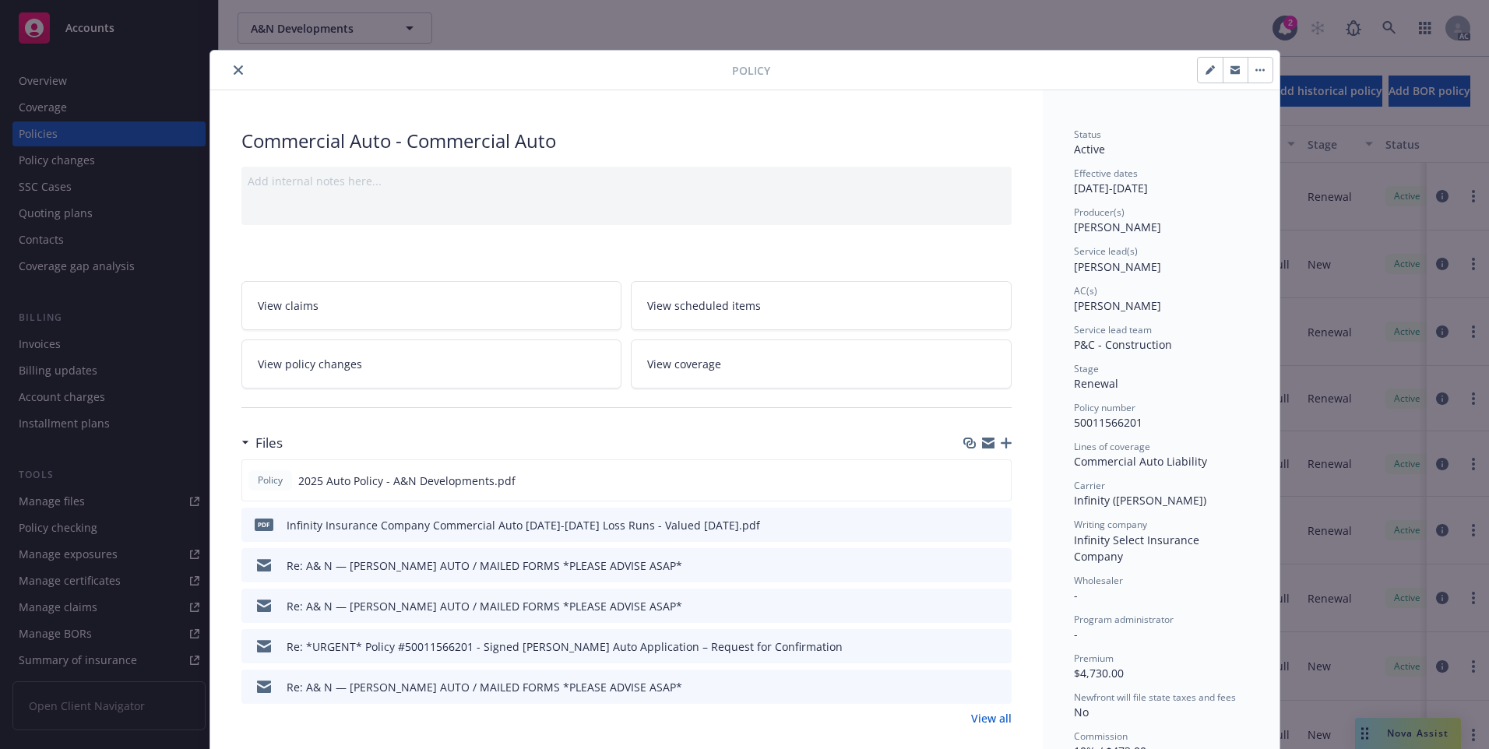
drag, startPoint x: 228, startPoint y: 74, endPoint x: 241, endPoint y: 83, distance: 15.1
click at [234, 74] on icon "close" at bounding box center [238, 69] width 9 height 9
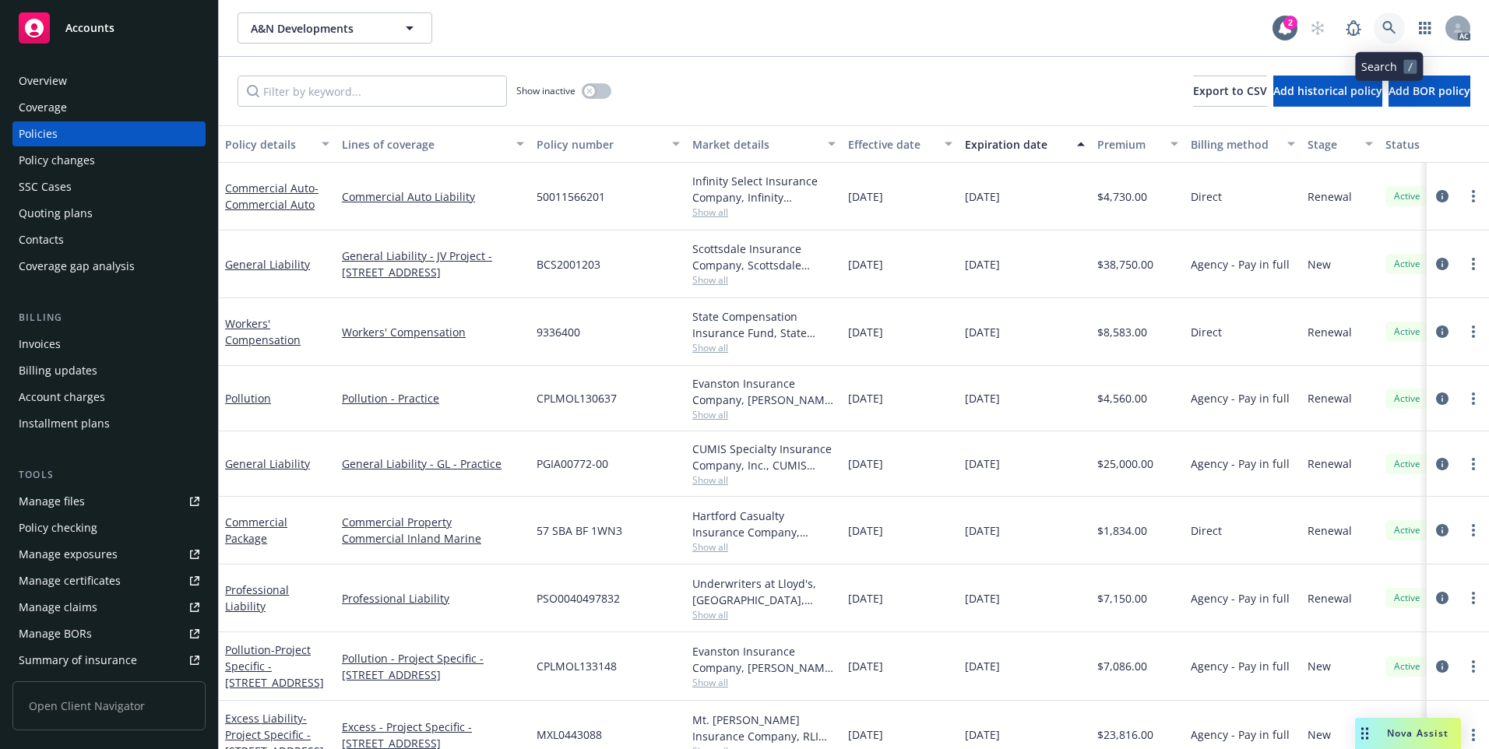
click at [1385, 25] on icon at bounding box center [1389, 28] width 14 height 14
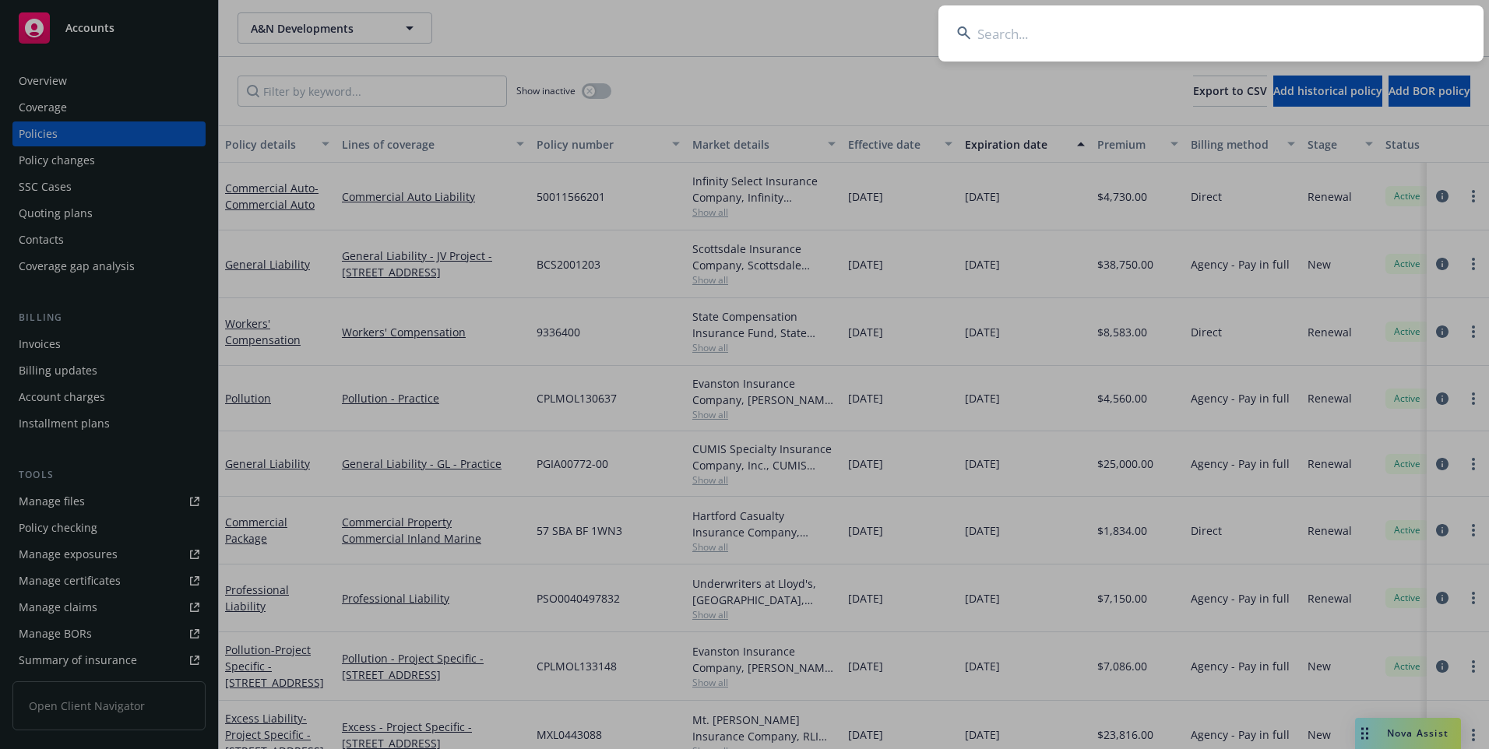
click at [1263, 29] on input at bounding box center [1210, 33] width 545 height 56
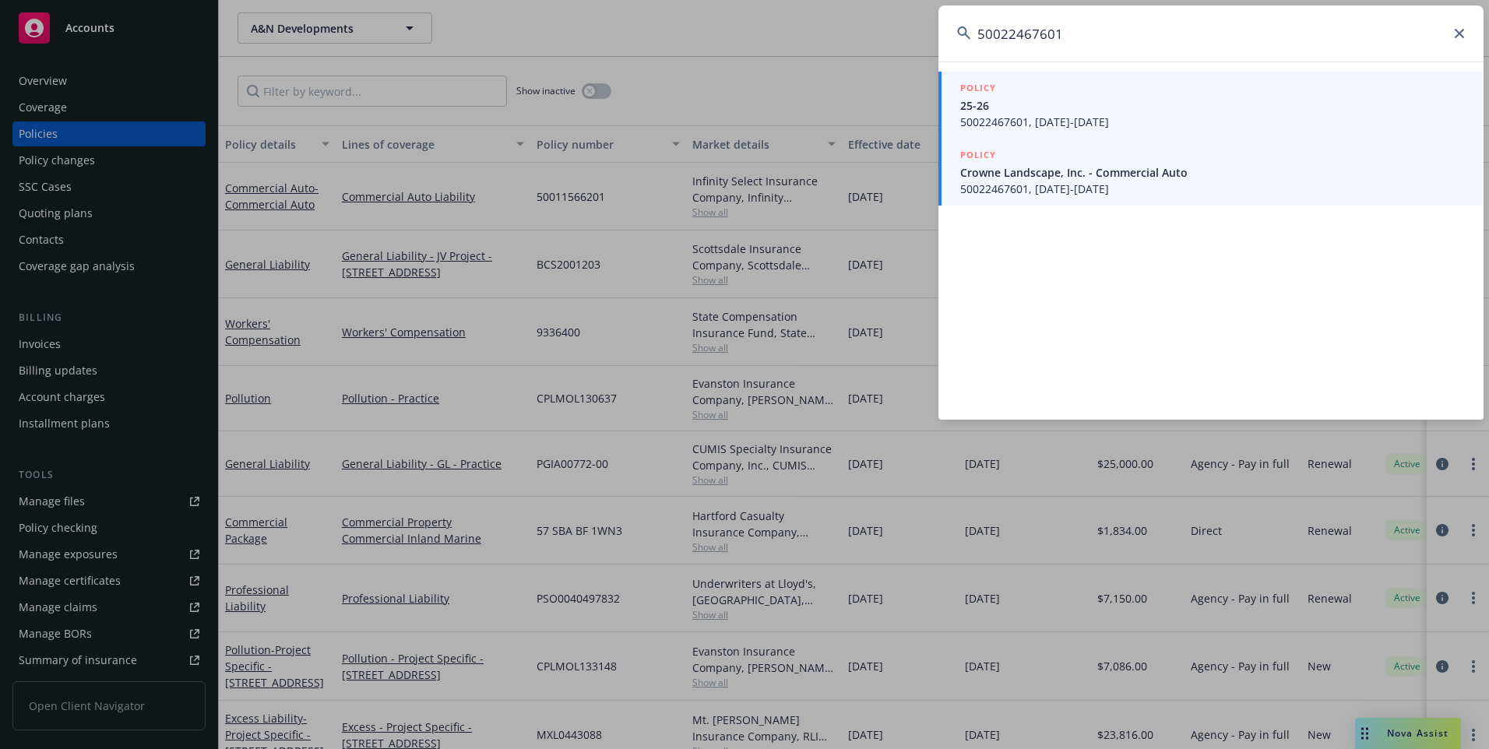
type input "50022467601"
click at [1079, 175] on span "Crowne Landscape, Inc. - Commercial Auto" at bounding box center [1212, 172] width 504 height 16
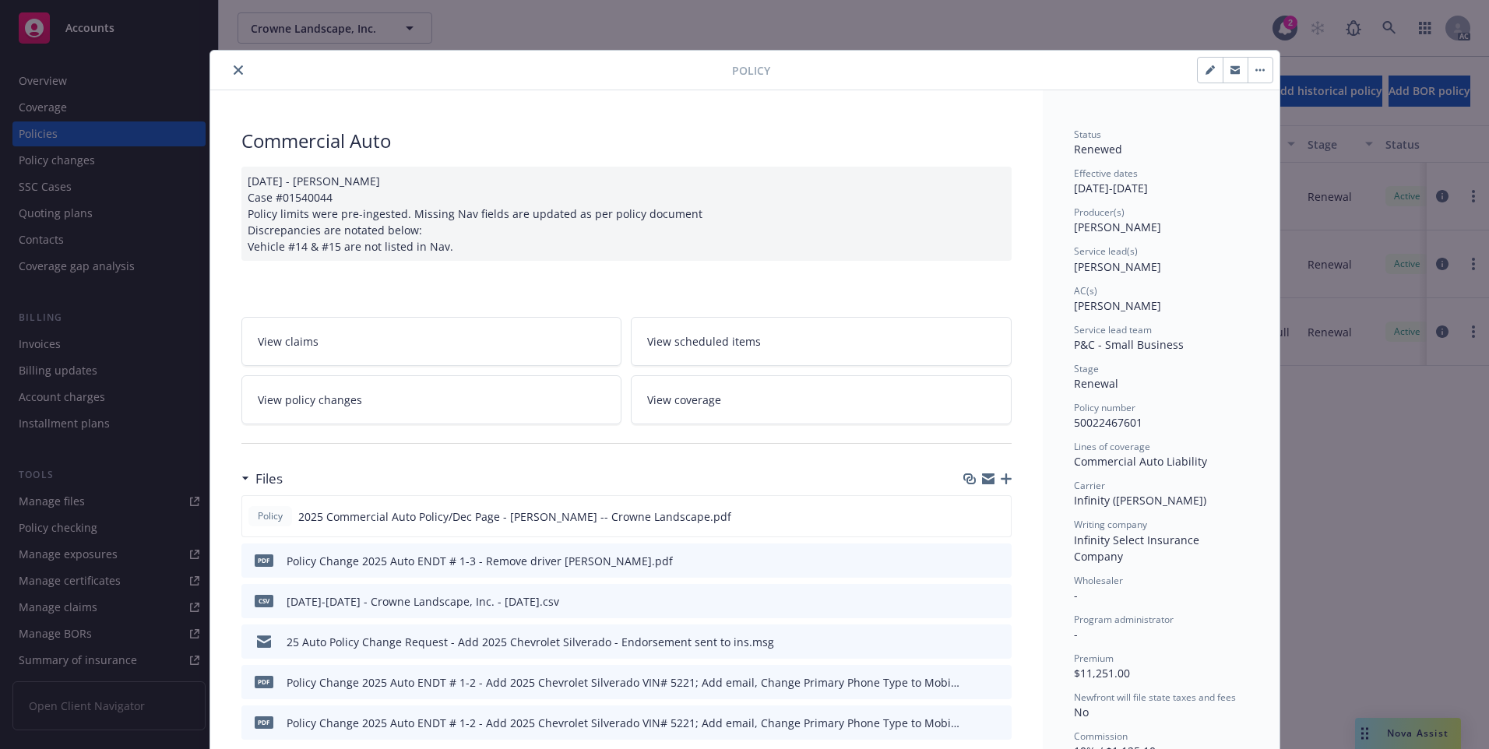
click at [234, 72] on icon "close" at bounding box center [238, 69] width 9 height 9
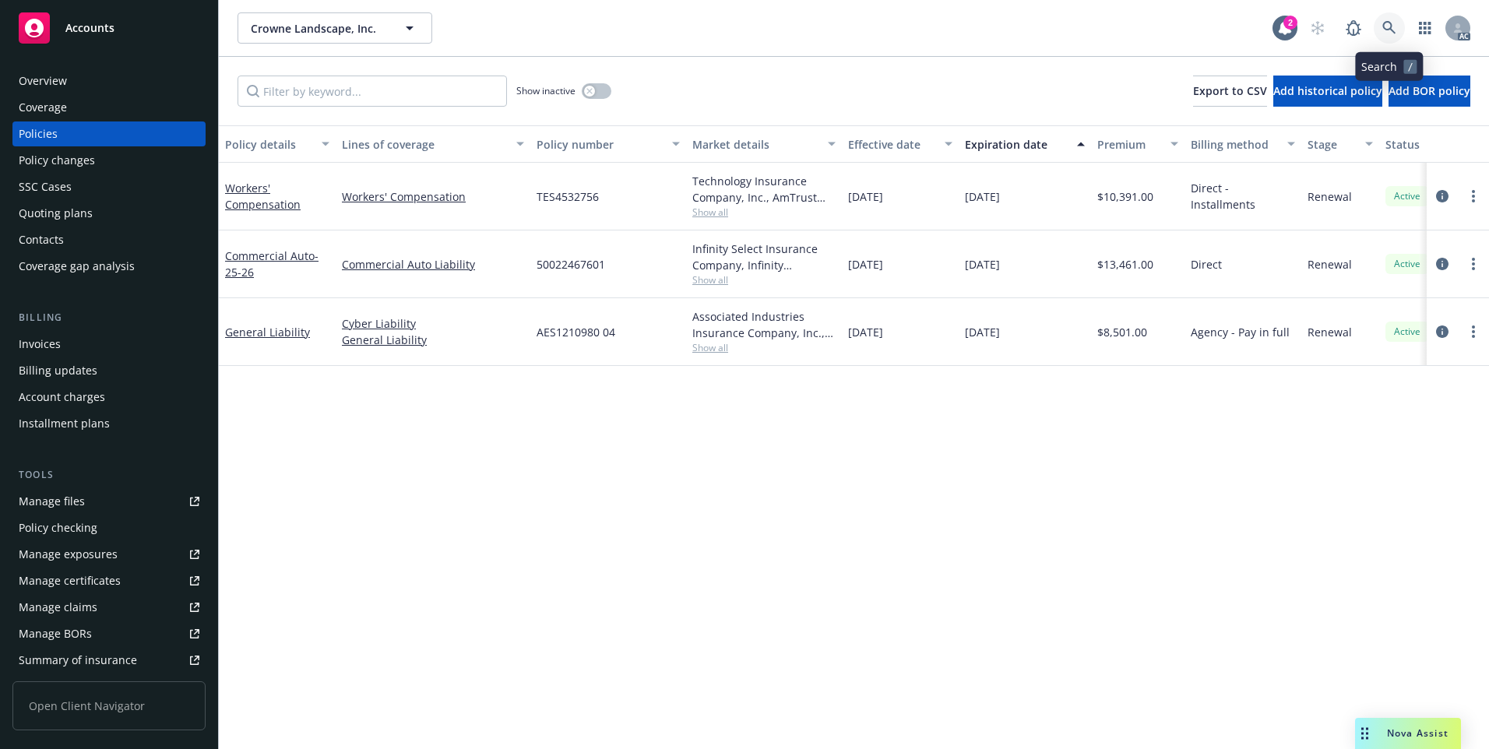
click at [1386, 32] on icon at bounding box center [1389, 28] width 14 height 14
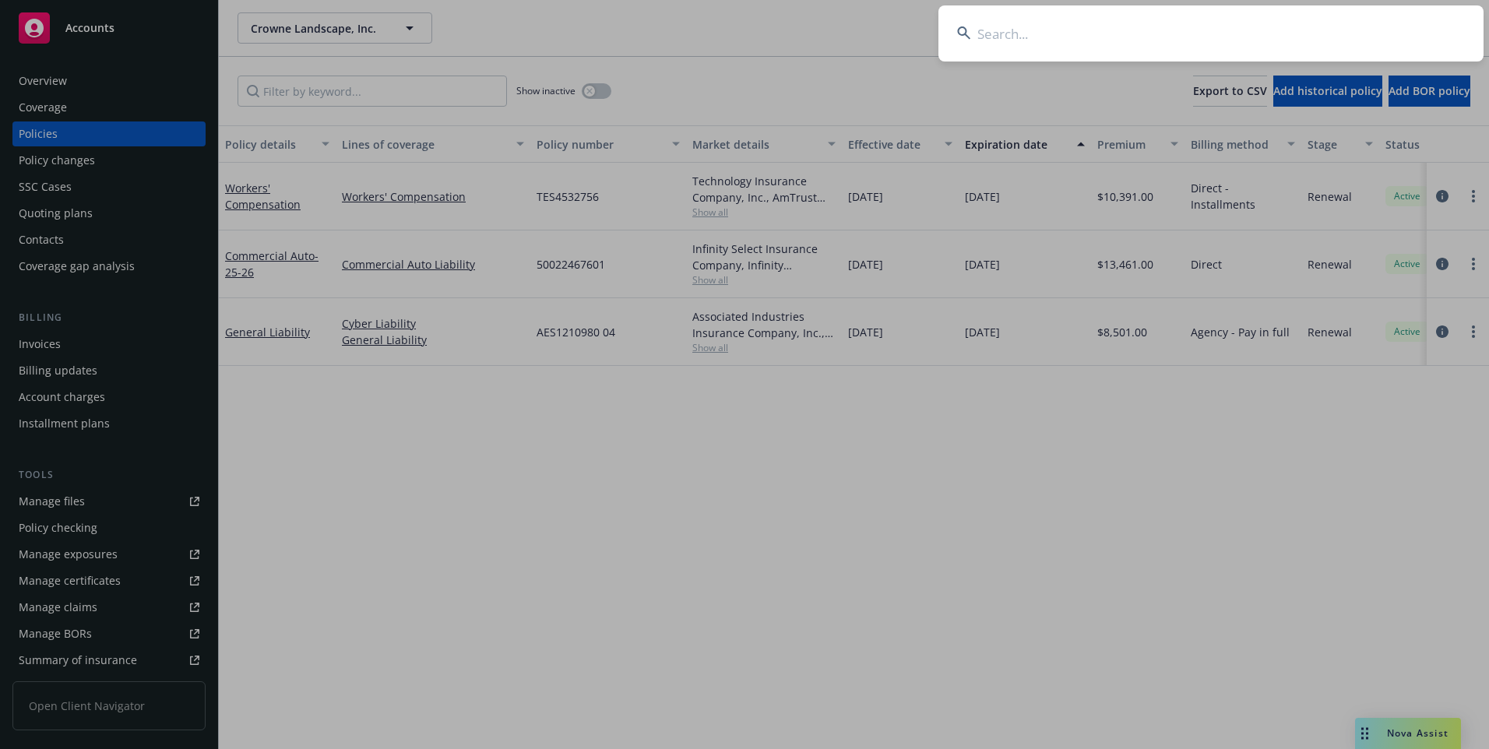
click at [1331, 48] on input at bounding box center [1210, 33] width 545 height 56
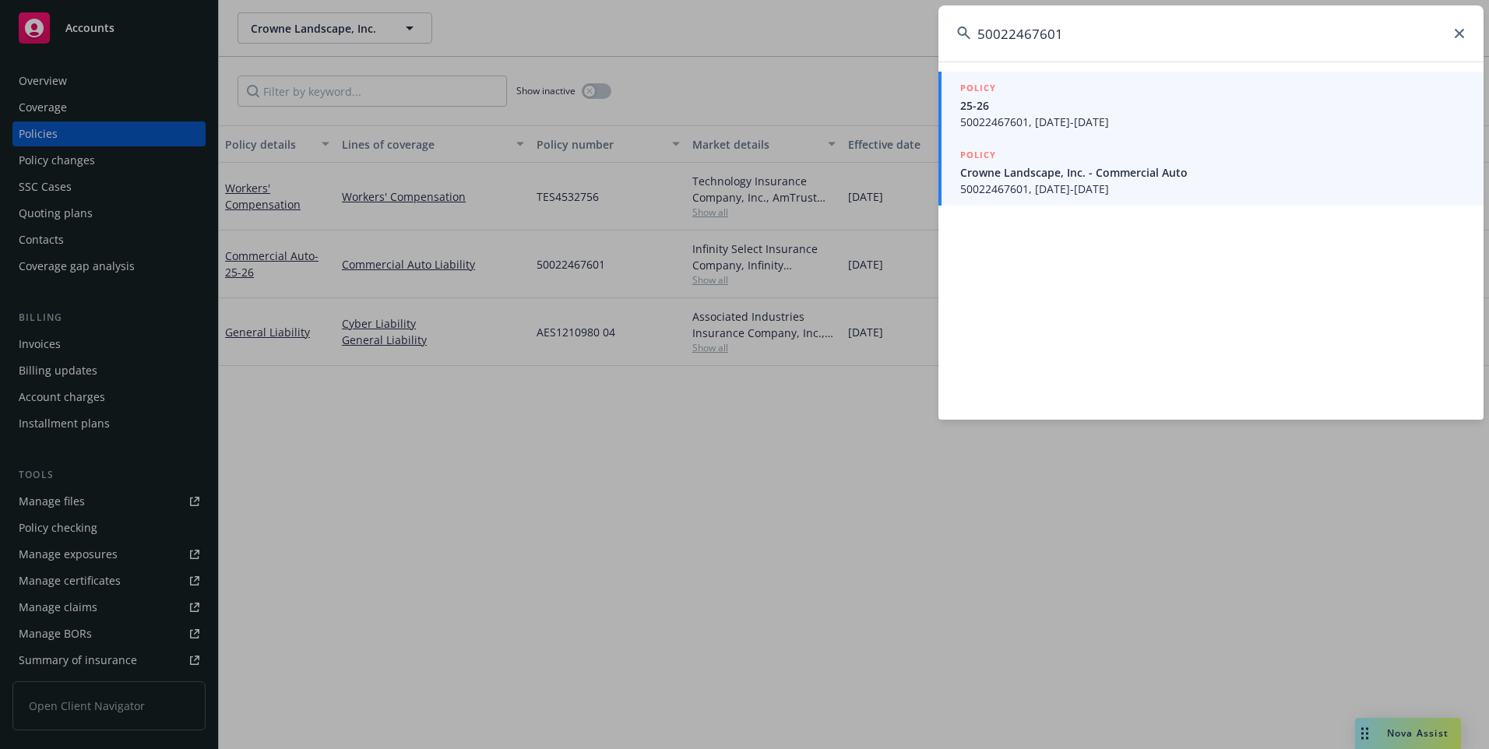
type input "50022467601"
click at [1137, 121] on span "50022467601, [DATE]-[DATE]" at bounding box center [1212, 122] width 504 height 16
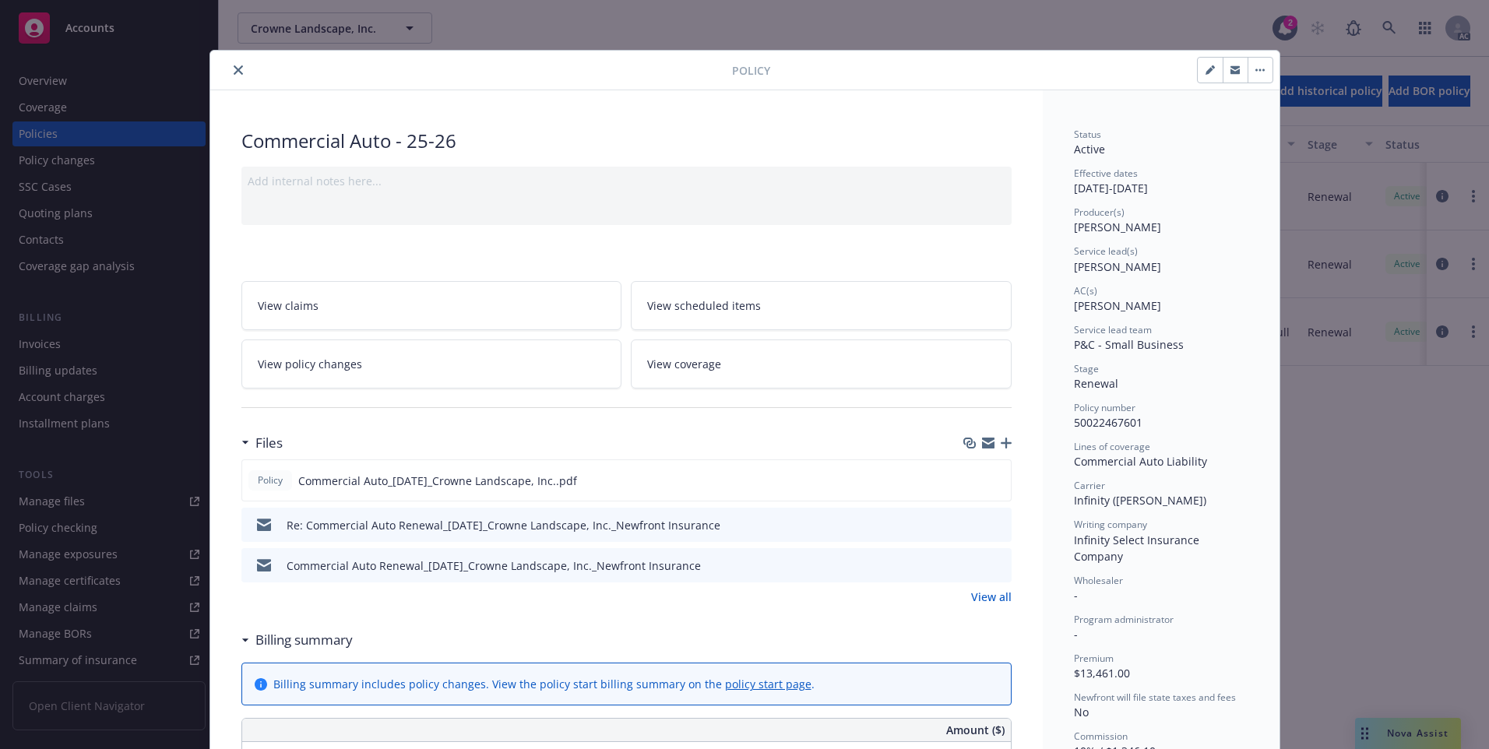
drag, startPoint x: 225, startPoint y: 71, endPoint x: 270, endPoint y: 86, distance: 47.5
click at [229, 71] on button "close" at bounding box center [238, 70] width 19 height 19
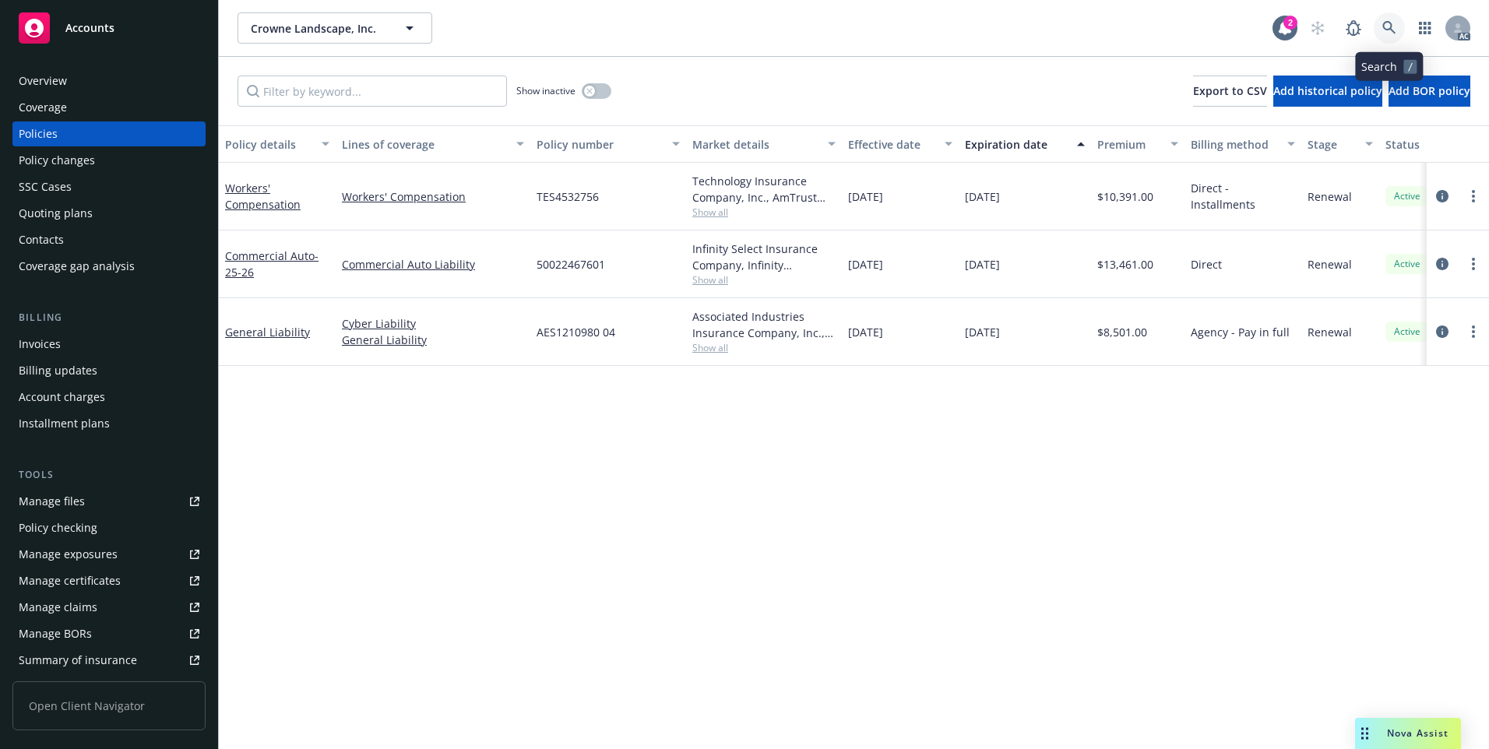
click at [1380, 29] on link at bounding box center [1388, 27] width 31 height 31
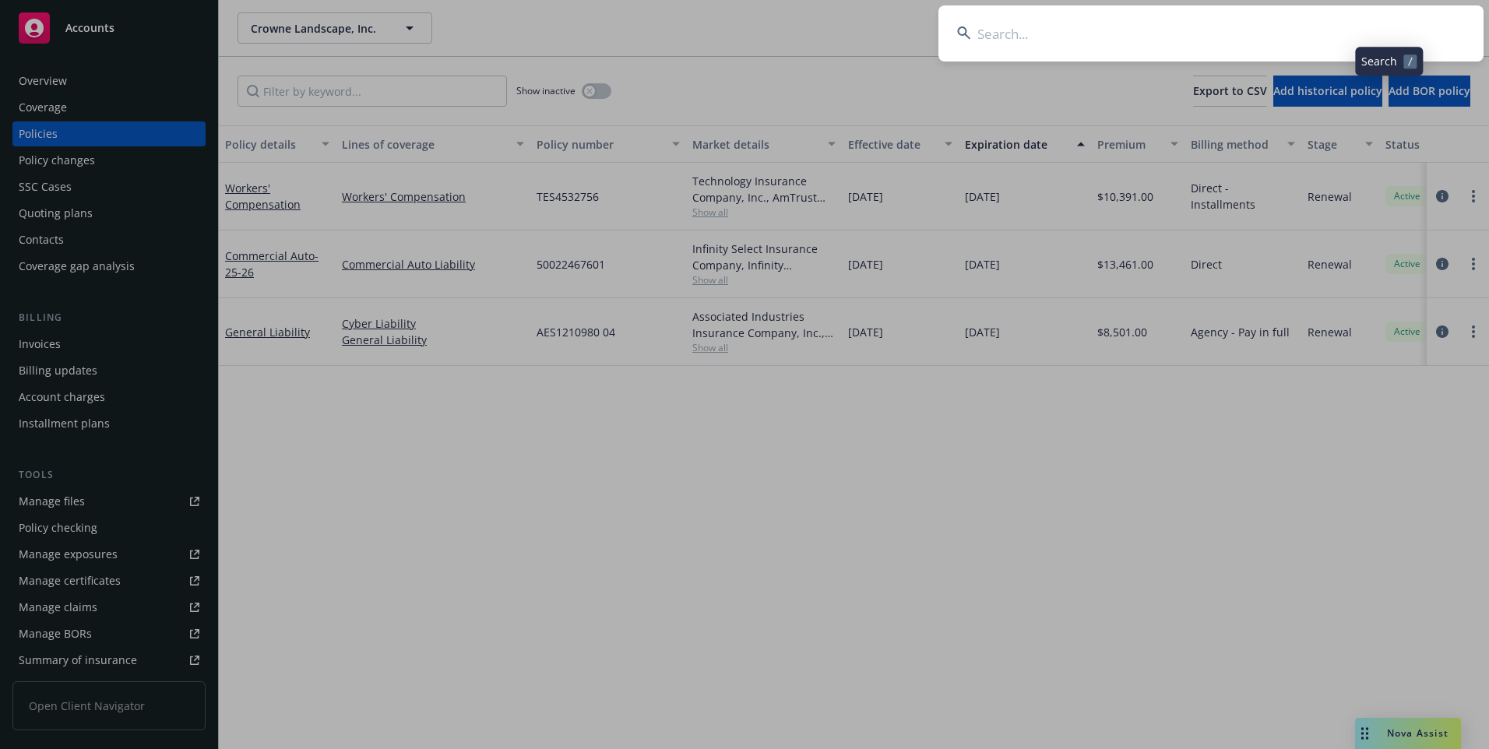
click at [1302, 35] on input at bounding box center [1210, 33] width 545 height 56
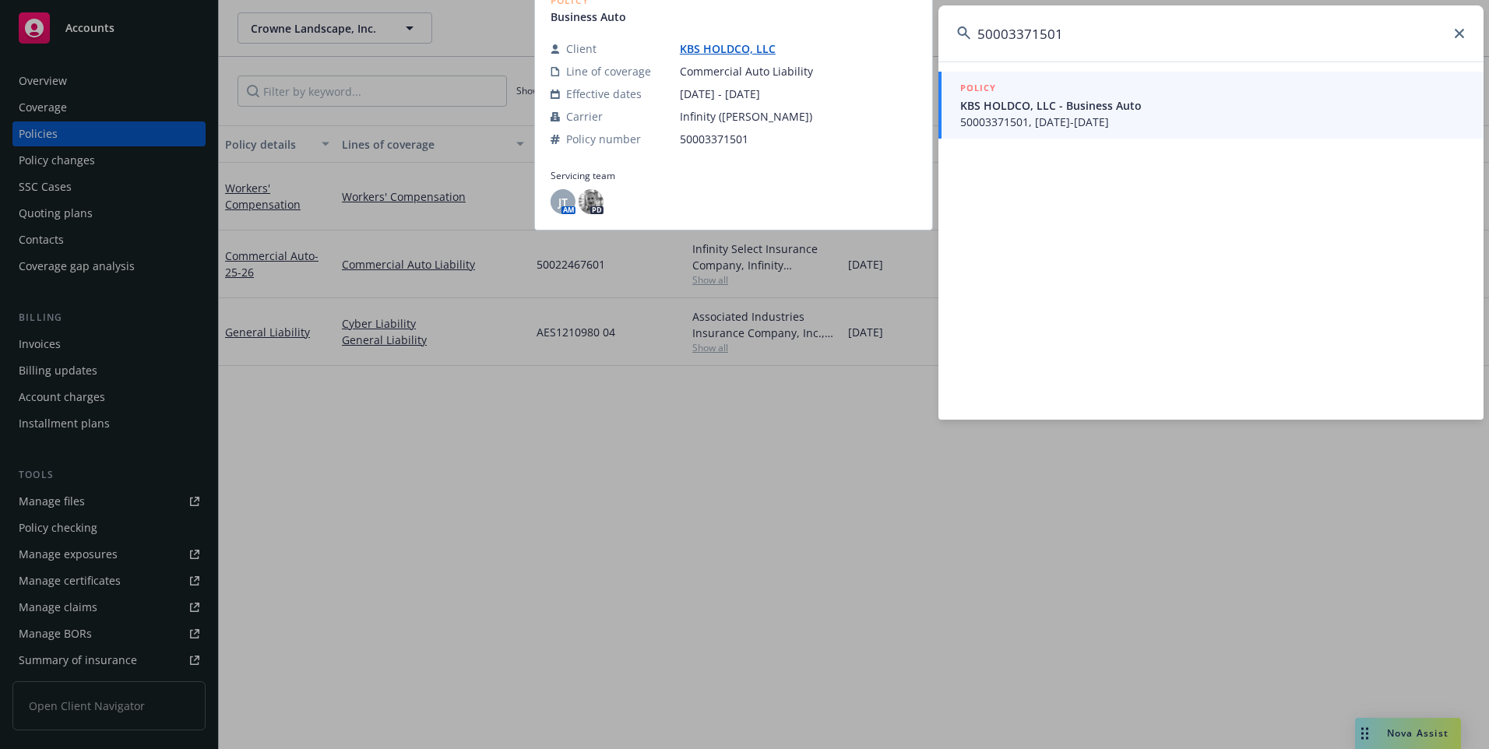
type input "50003371501"
click at [1127, 107] on span "KBS HOLDCO, LLC - Business Auto" at bounding box center [1212, 105] width 504 height 16
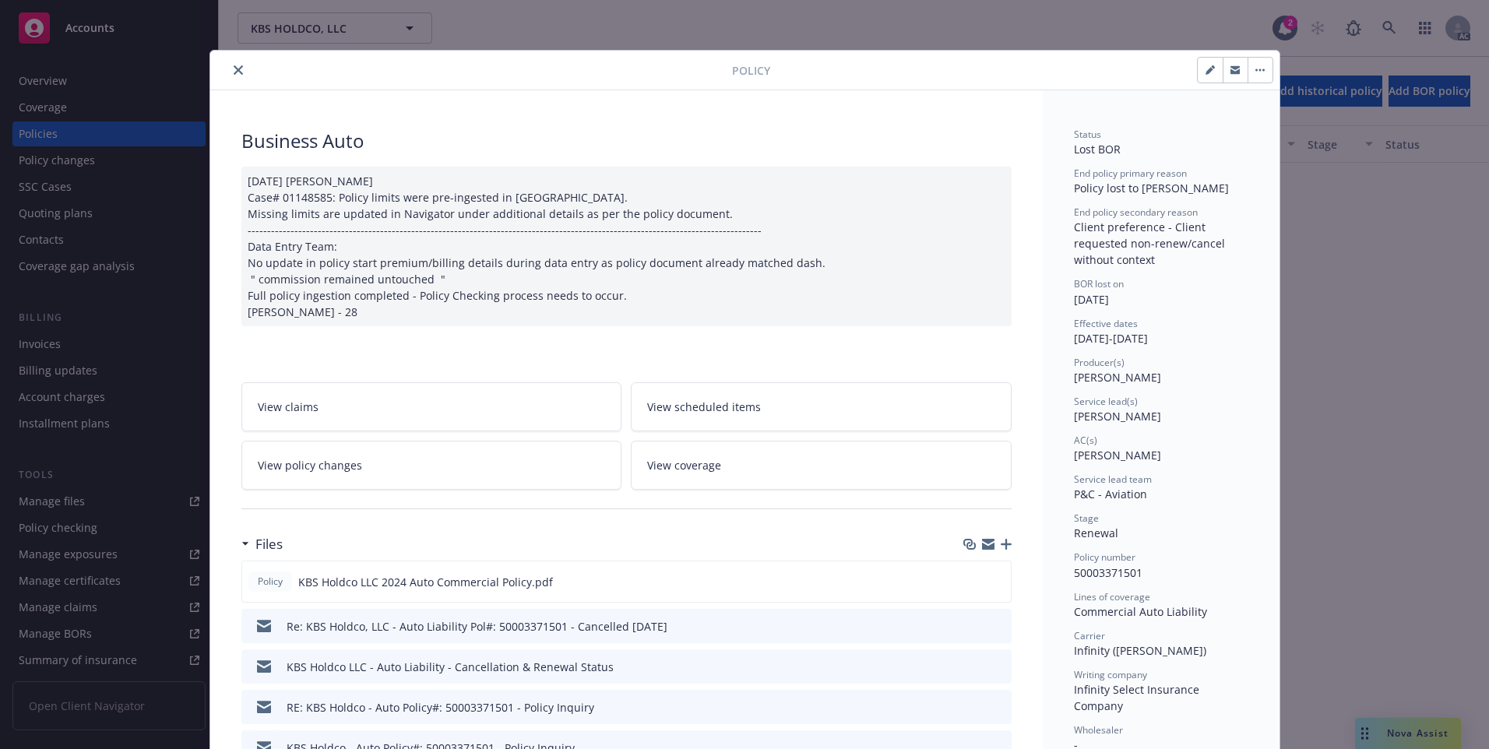
click at [234, 69] on icon "close" at bounding box center [238, 69] width 9 height 9
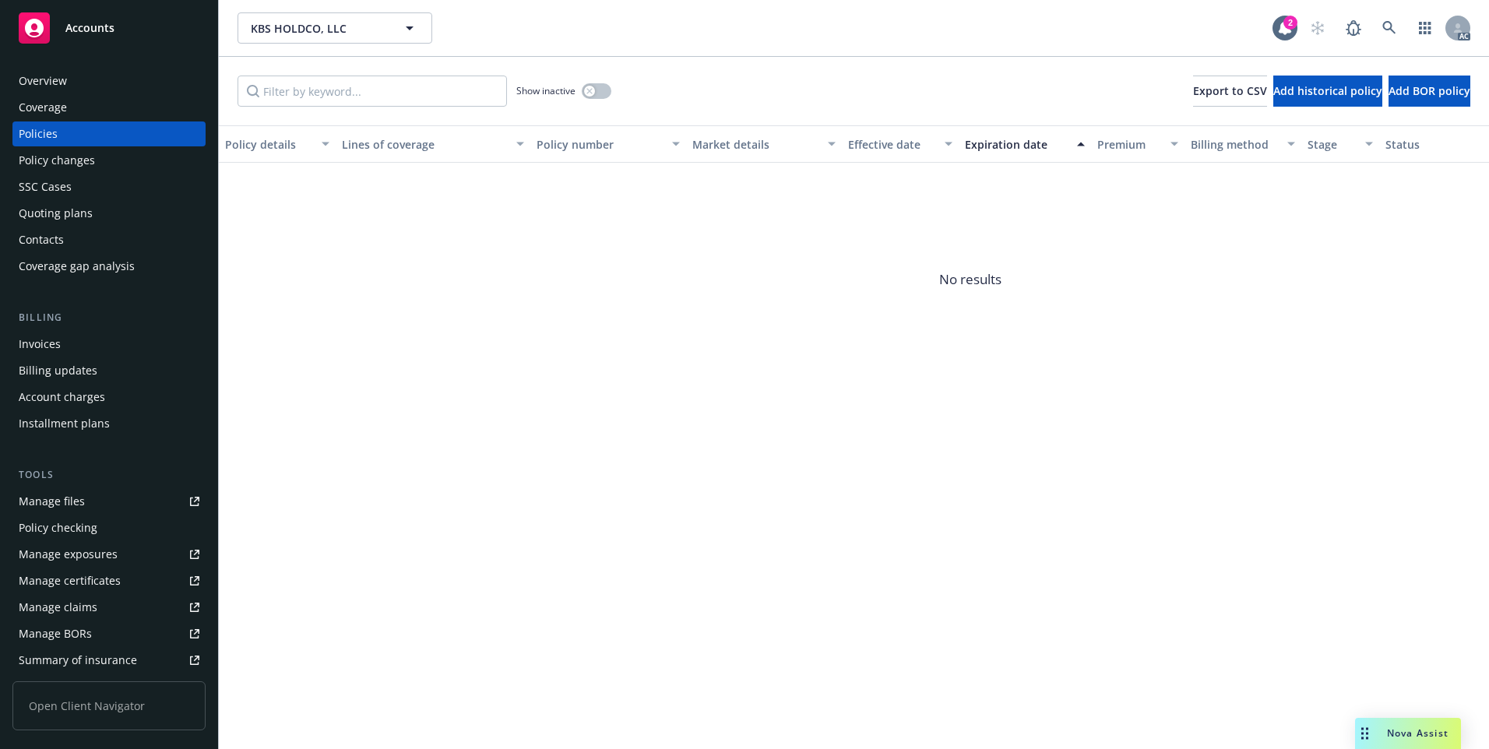
click at [90, 132] on div "Policies" at bounding box center [109, 133] width 181 height 25
click at [599, 93] on button "button" at bounding box center [597, 91] width 30 height 16
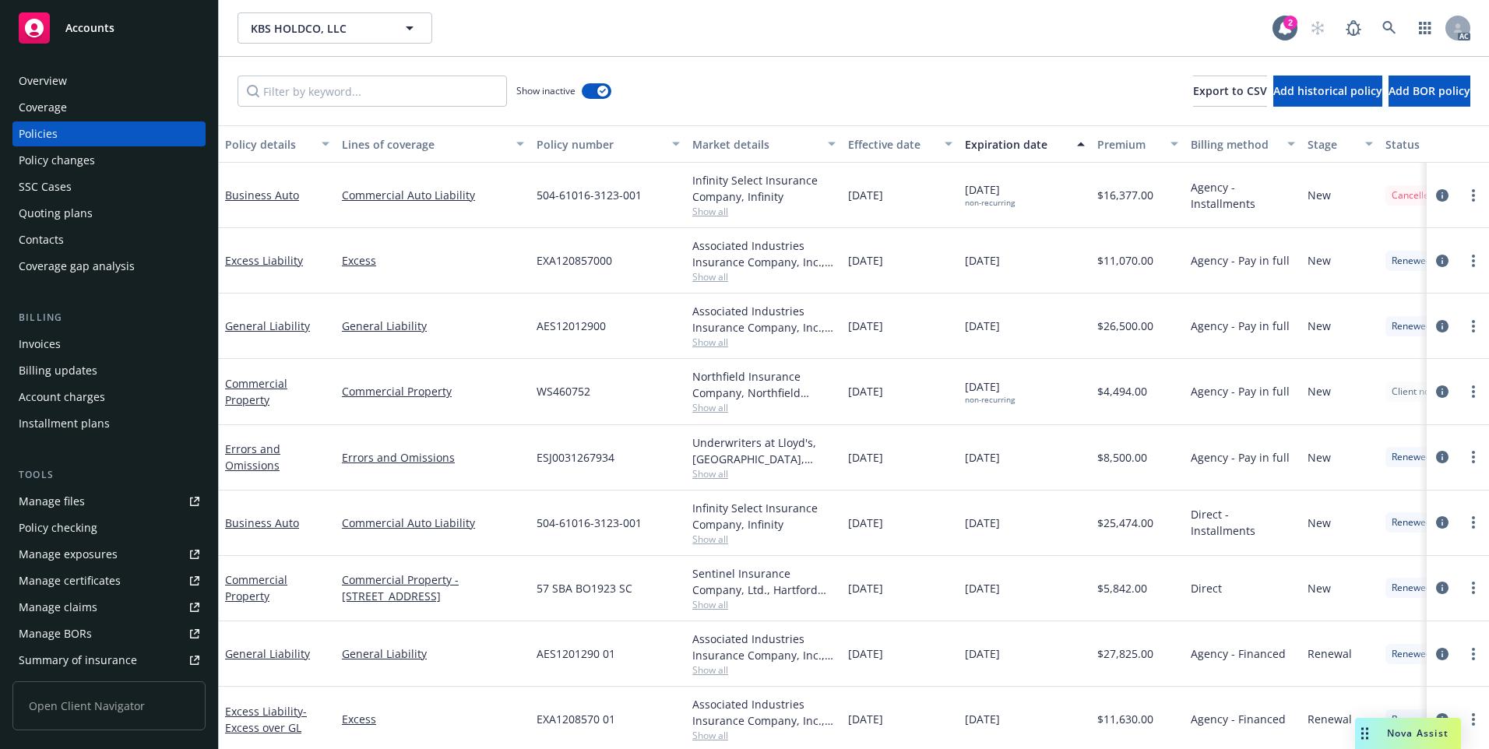
click at [883, 140] on div "Effective date" at bounding box center [891, 144] width 87 height 16
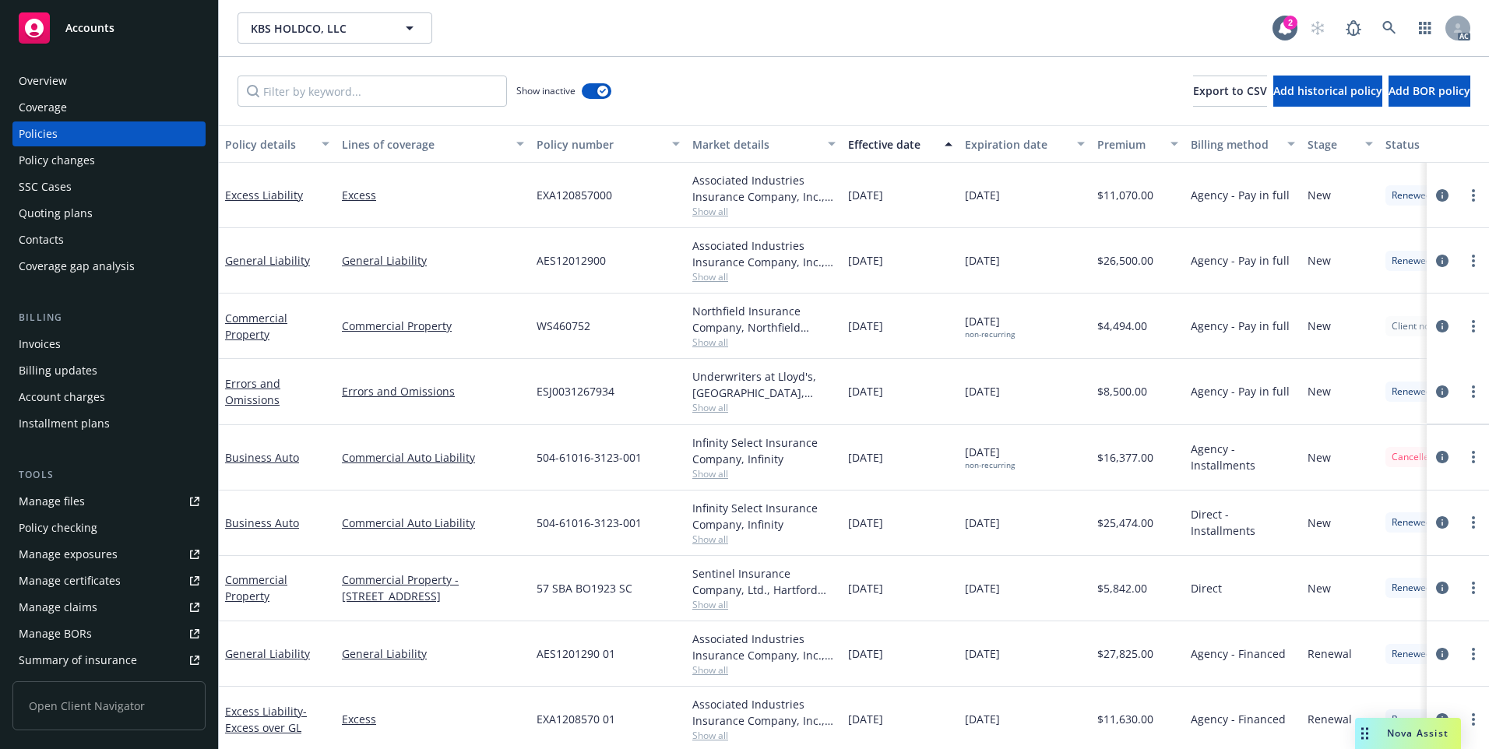
click at [884, 140] on div "Effective date" at bounding box center [891, 144] width 87 height 16
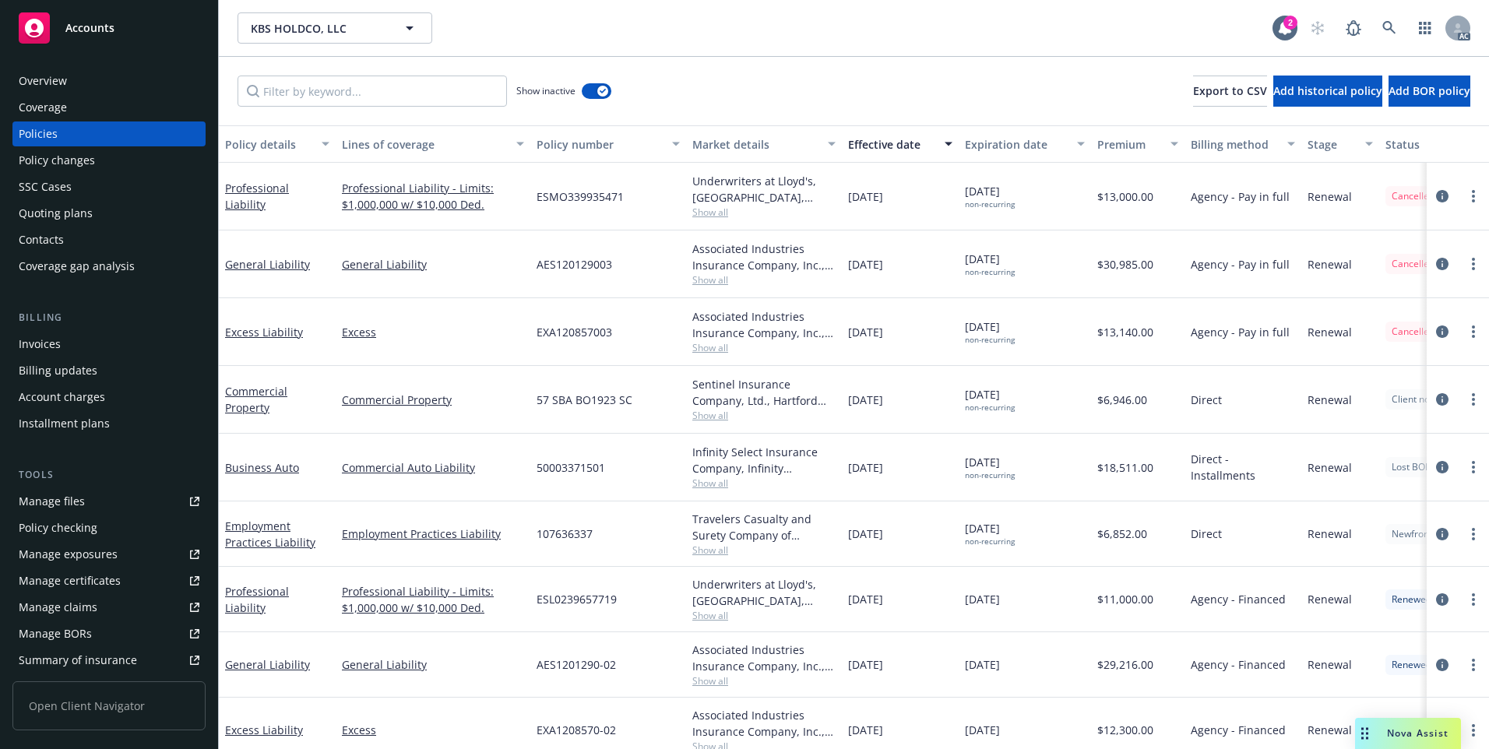
click at [569, 461] on span "50003371501" at bounding box center [570, 467] width 69 height 16
copy span "50003371501"
click at [1391, 22] on icon at bounding box center [1389, 28] width 14 height 14
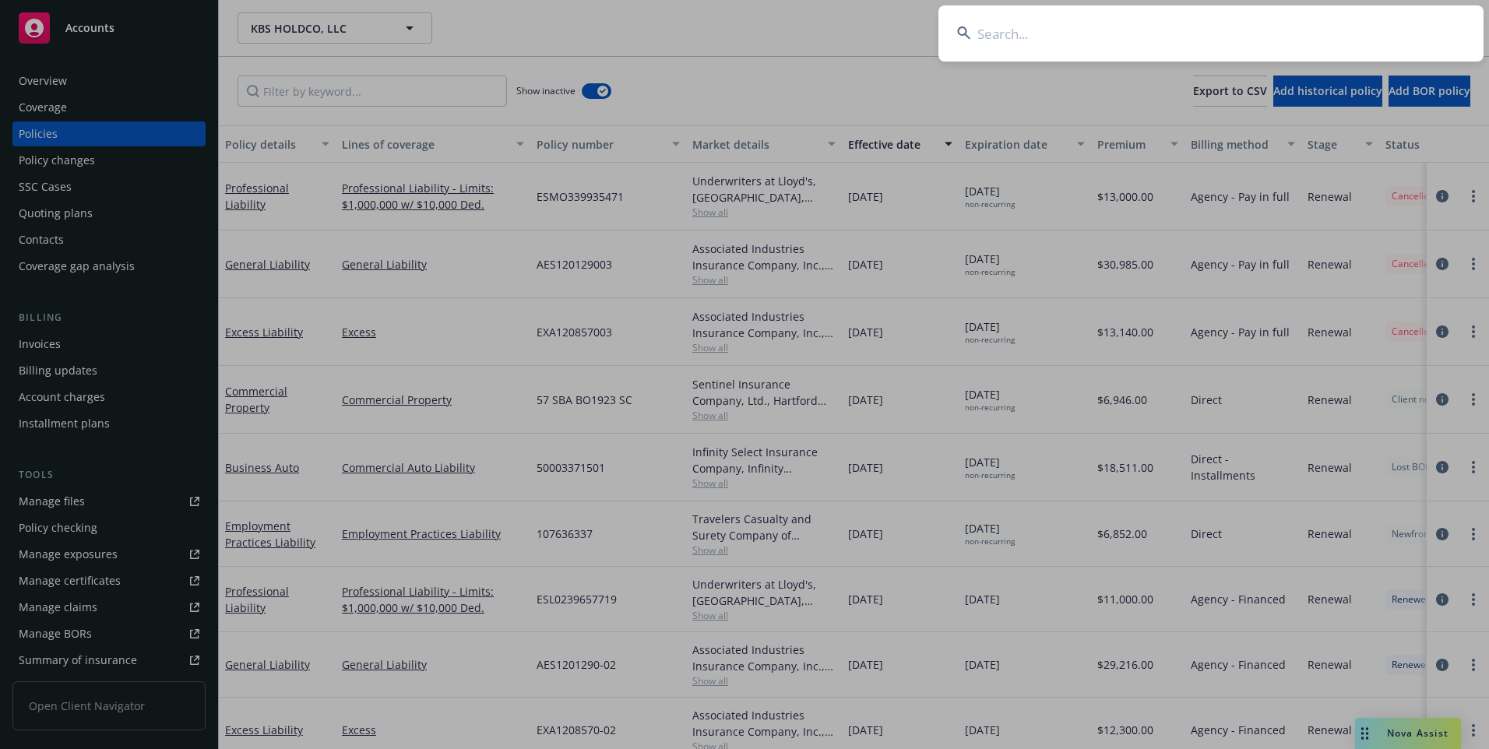
click at [1260, 18] on input at bounding box center [1210, 33] width 545 height 56
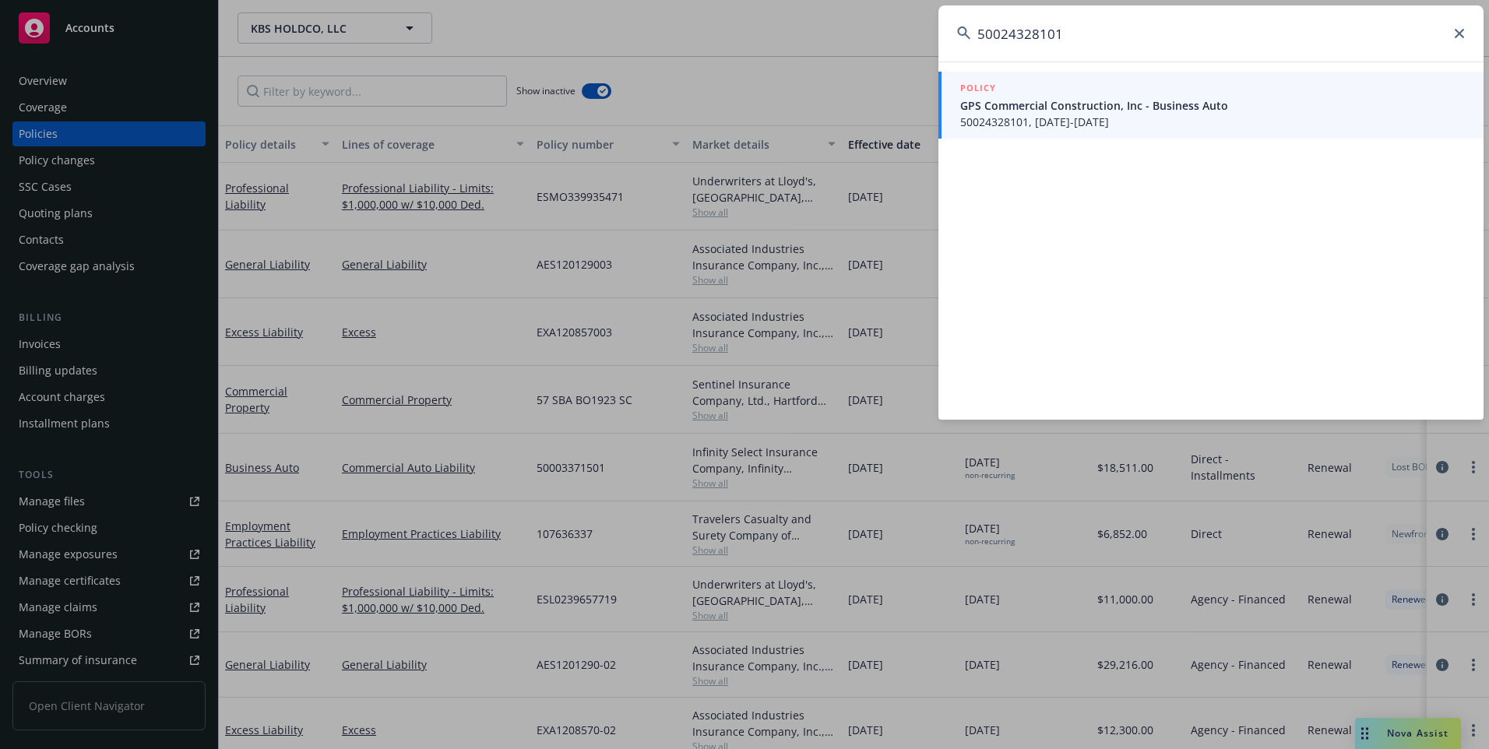
type input "50024328101"
click at [1109, 112] on span "GPS Commercial Construction, Inc - Business Auto" at bounding box center [1212, 105] width 504 height 16
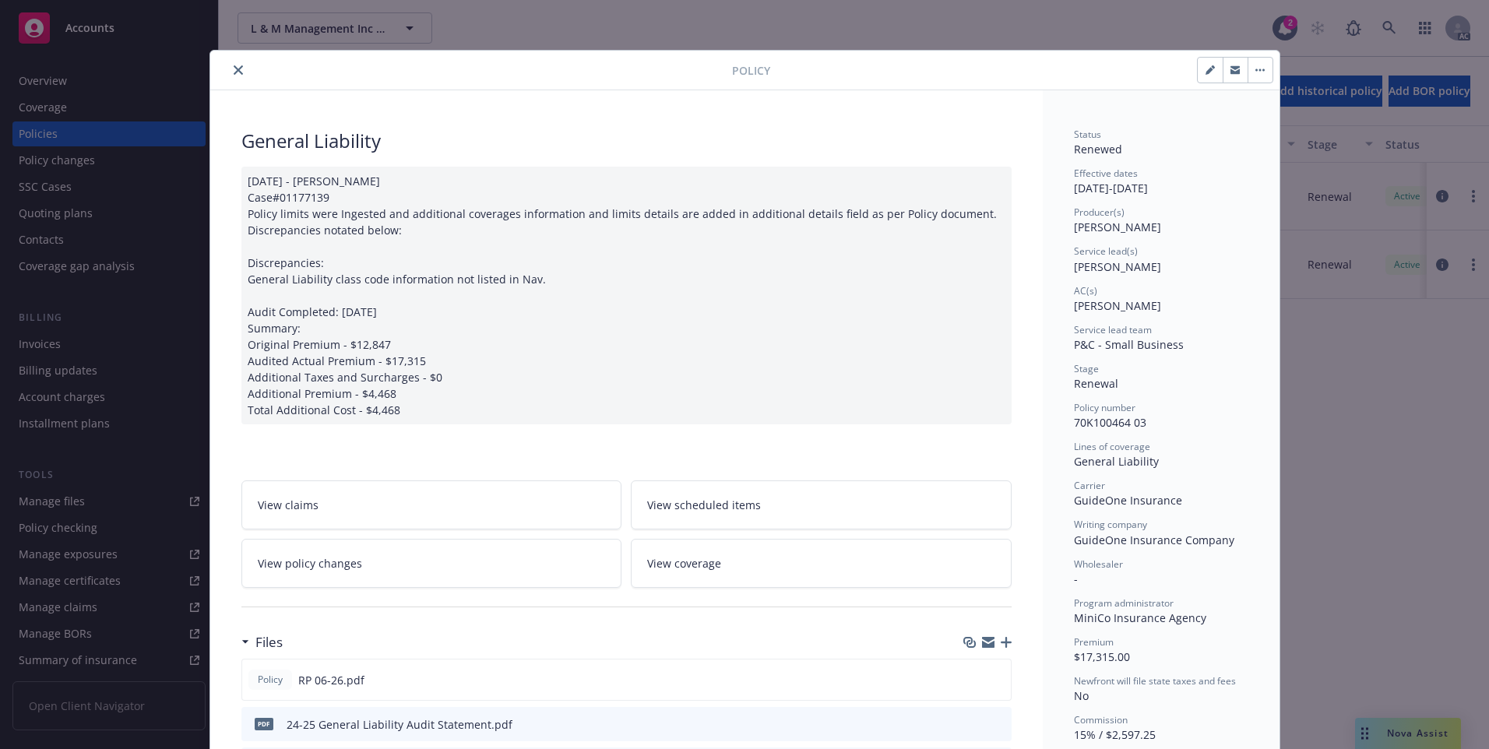
click at [229, 70] on button "close" at bounding box center [238, 70] width 19 height 19
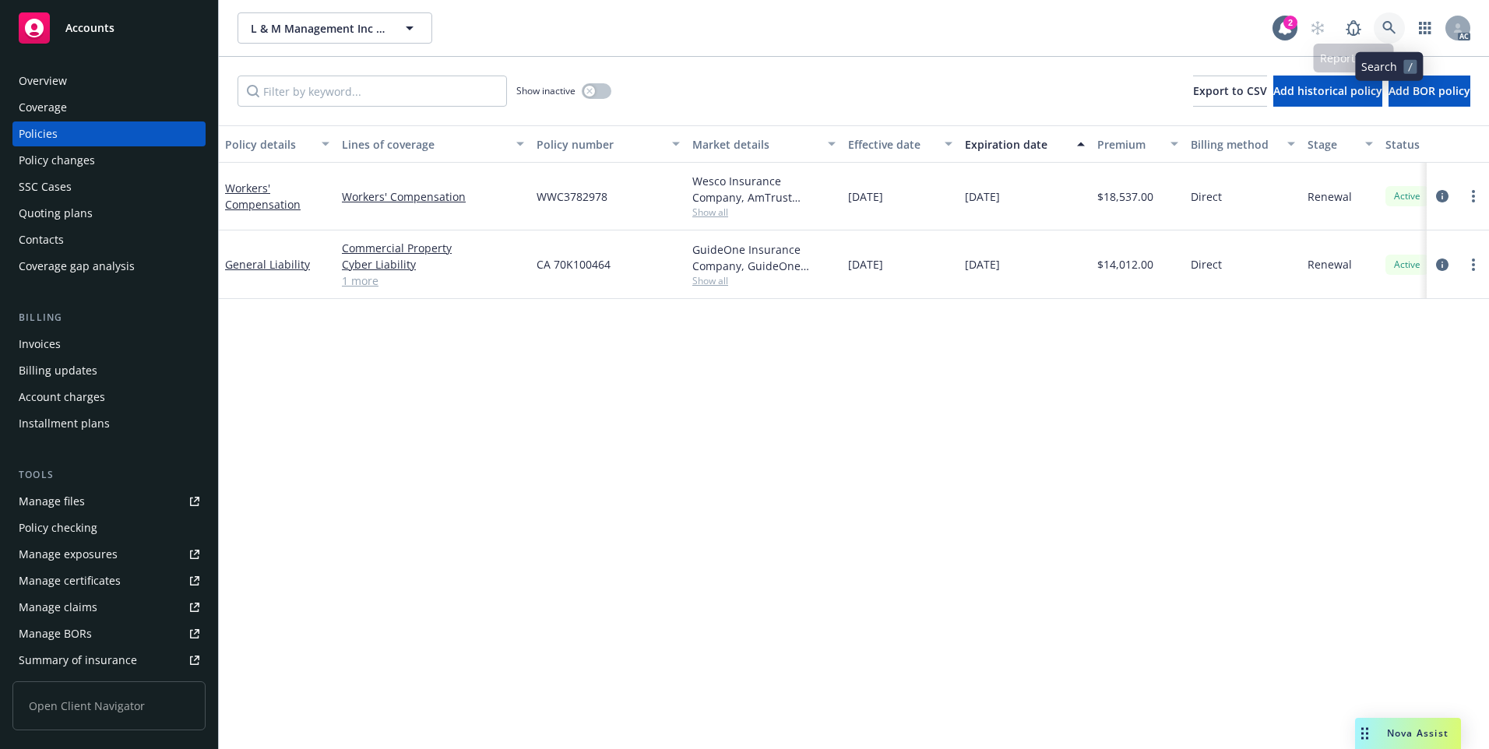
click at [1383, 26] on icon at bounding box center [1388, 27] width 13 height 13
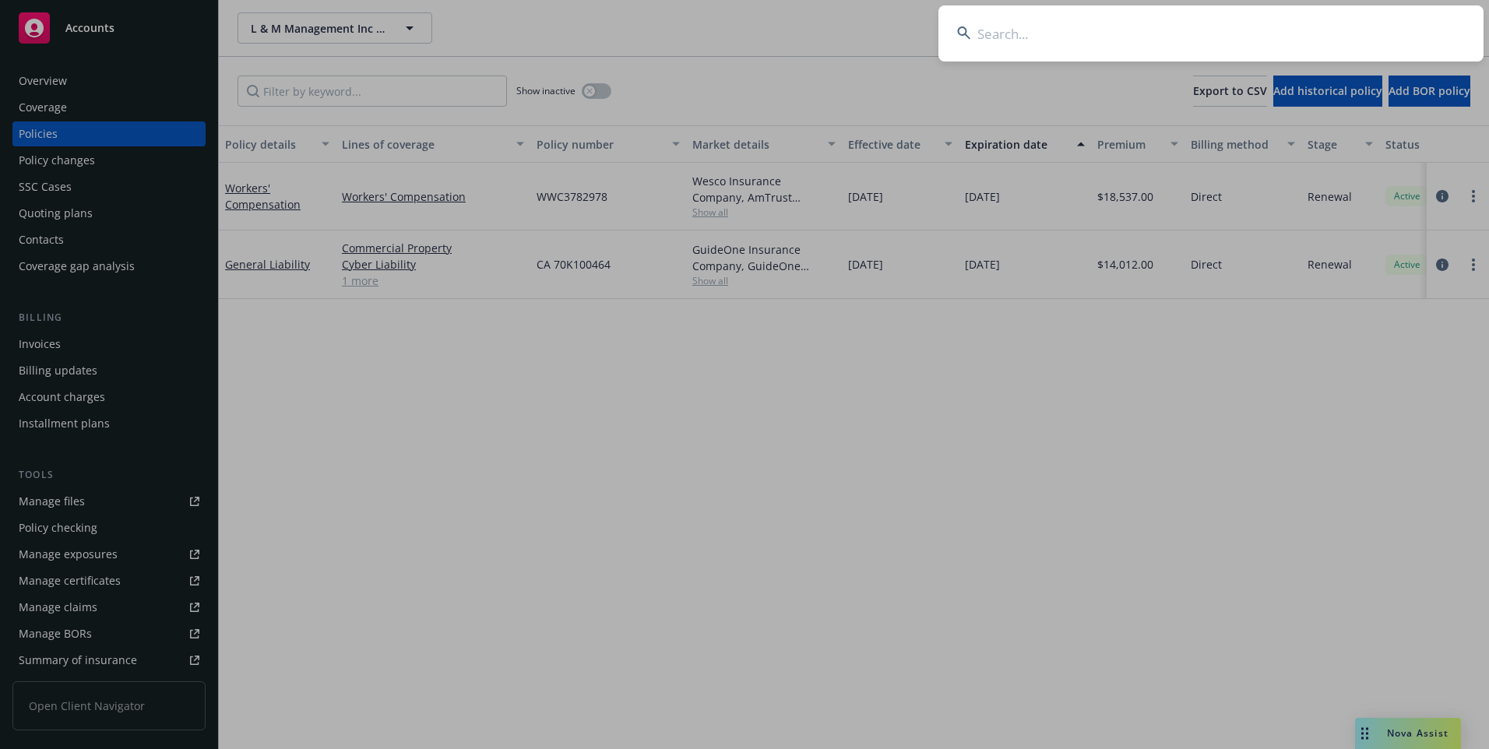
click at [1299, 44] on input at bounding box center [1210, 33] width 545 height 56
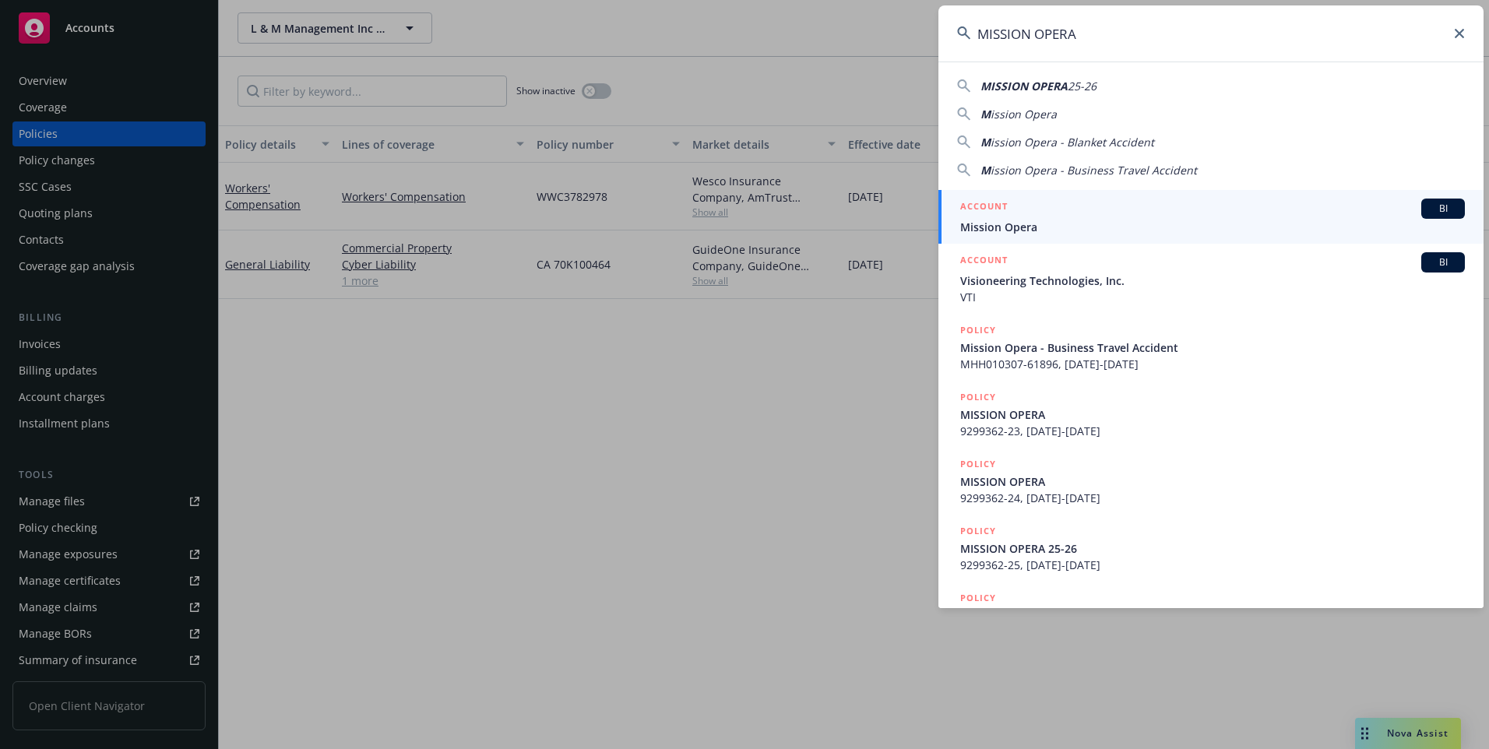
type input "MISSION OPERA"
click at [1090, 218] on div "ACCOUNT BI" at bounding box center [1212, 209] width 504 height 20
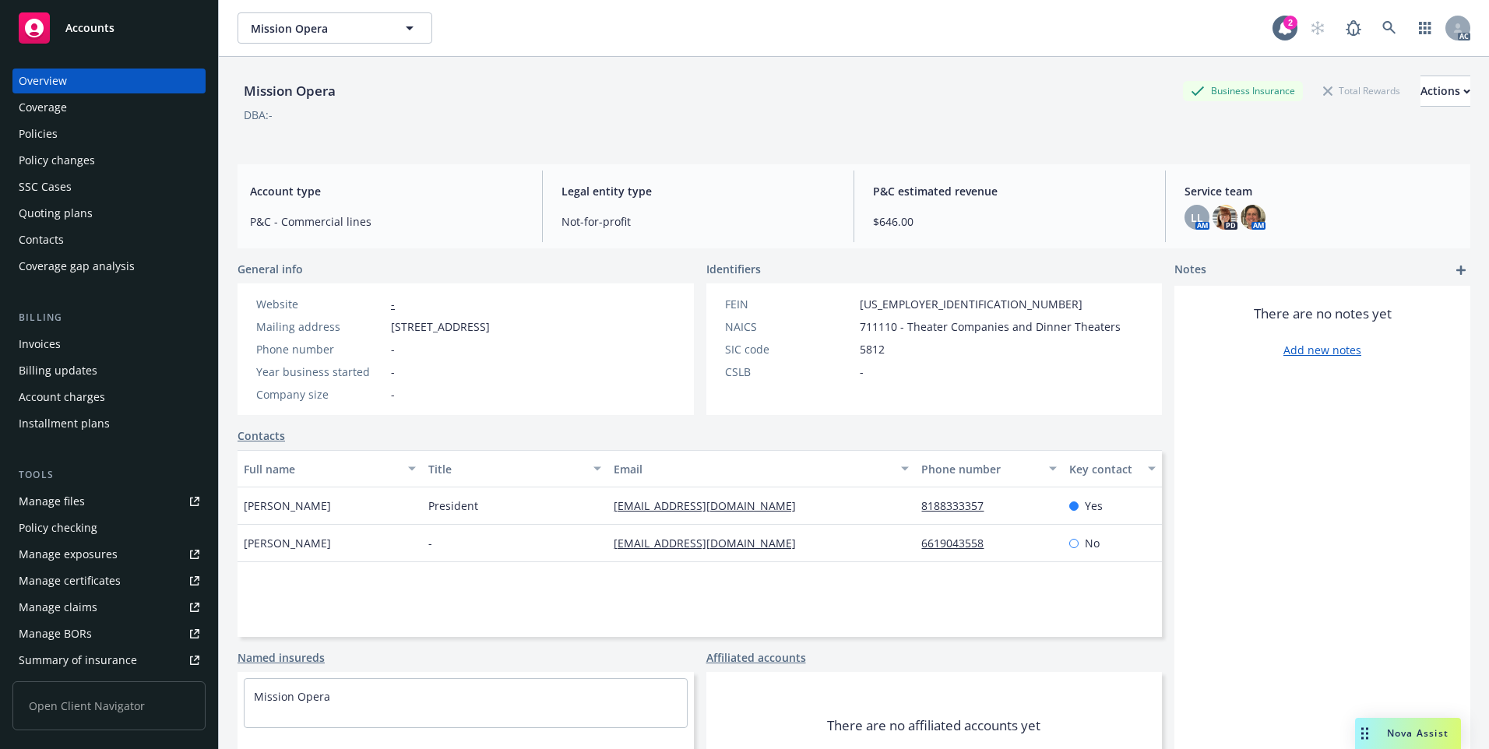
click at [125, 134] on div "Policies" at bounding box center [109, 133] width 181 height 25
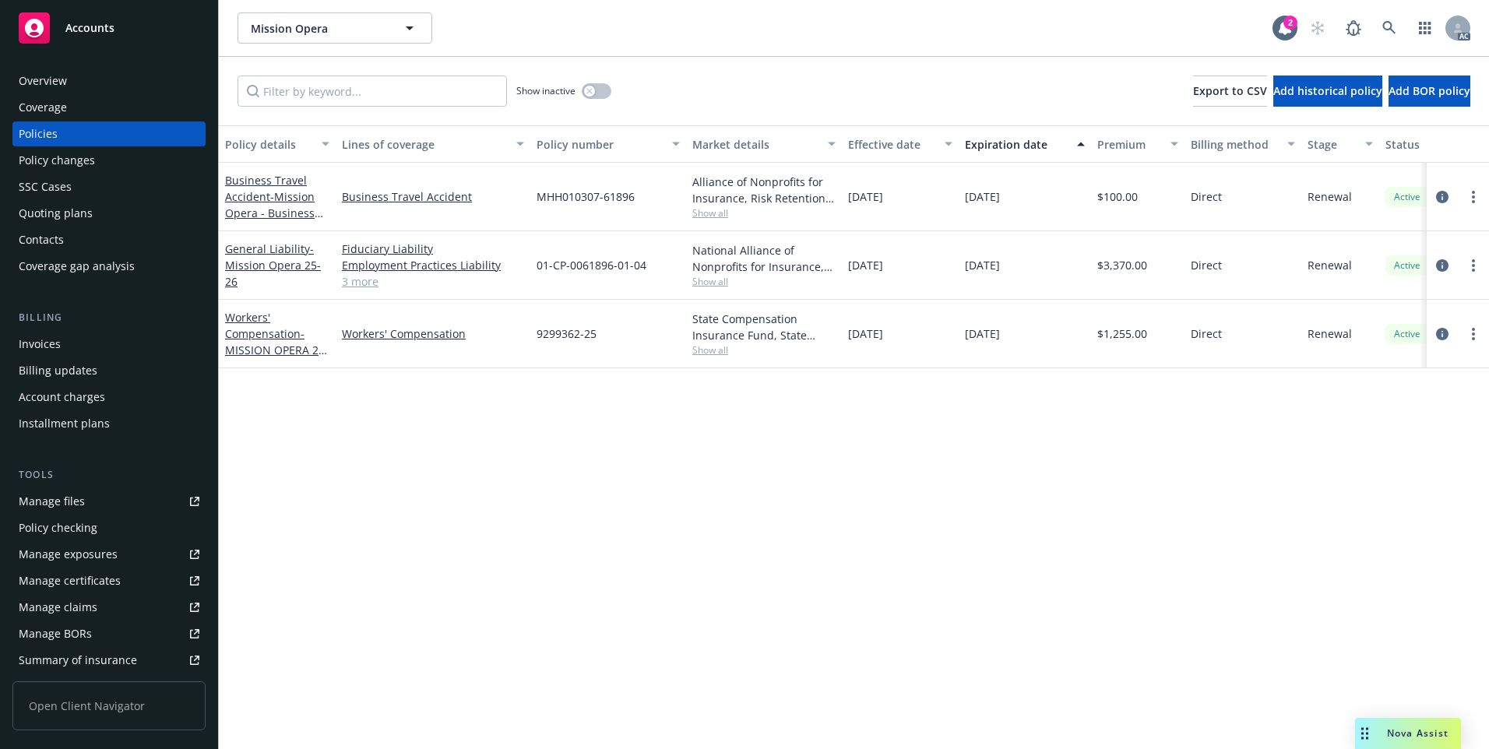
click at [555, 507] on div "Policy details Lines of coverage Policy number Market details Effective date Ex…" at bounding box center [854, 437] width 1270 height 624
drag, startPoint x: 533, startPoint y: 275, endPoint x: 651, endPoint y: 279, distance: 117.6
click at [651, 279] on div "01-CP-0061896-01-04" at bounding box center [608, 265] width 156 height 69
copy span "01-CP-0061896-01-04"
click at [1384, 28] on icon at bounding box center [1389, 28] width 14 height 14
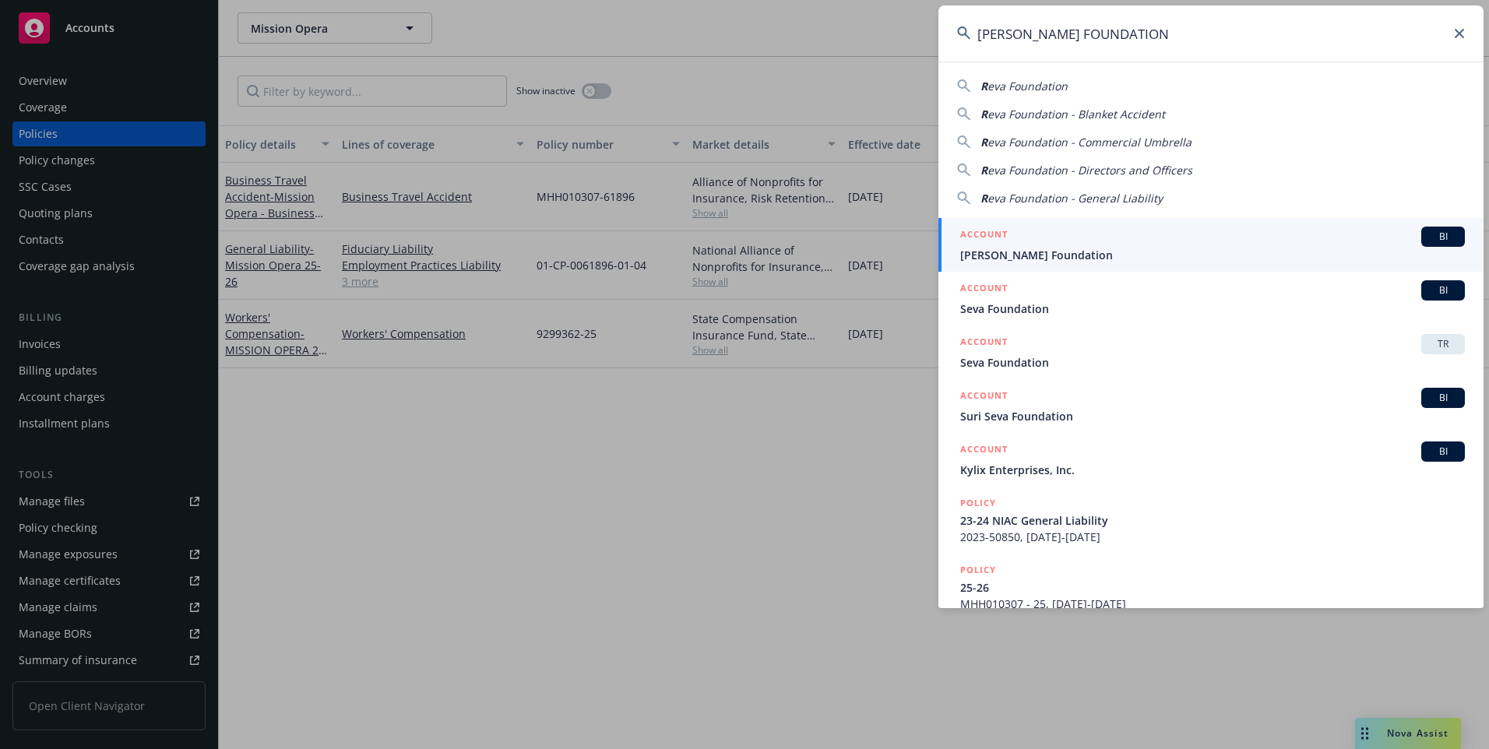
type input "REVA FOUNDATION"
click at [1006, 251] on span "Reva Foundation" at bounding box center [1212, 255] width 504 height 16
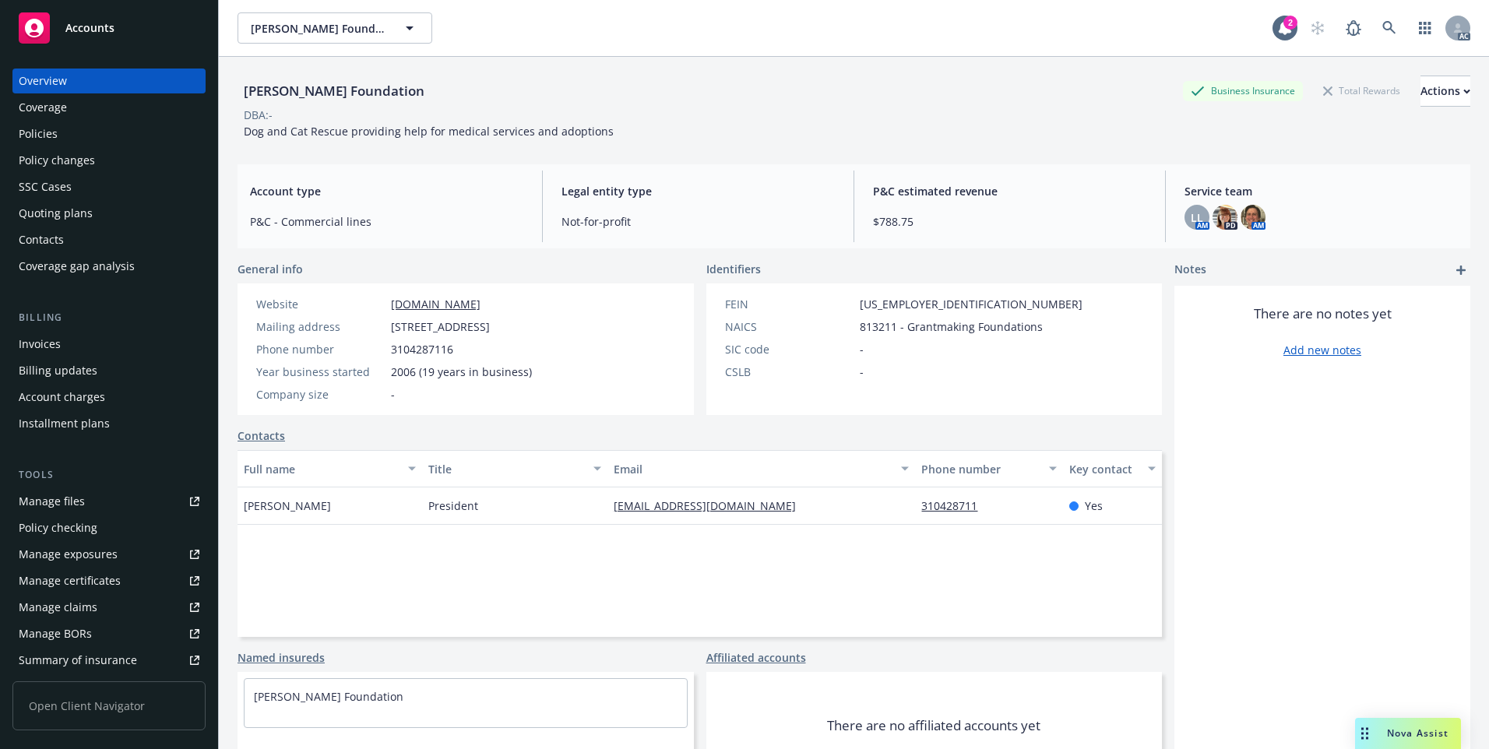
click at [107, 141] on div "Policies" at bounding box center [109, 133] width 181 height 25
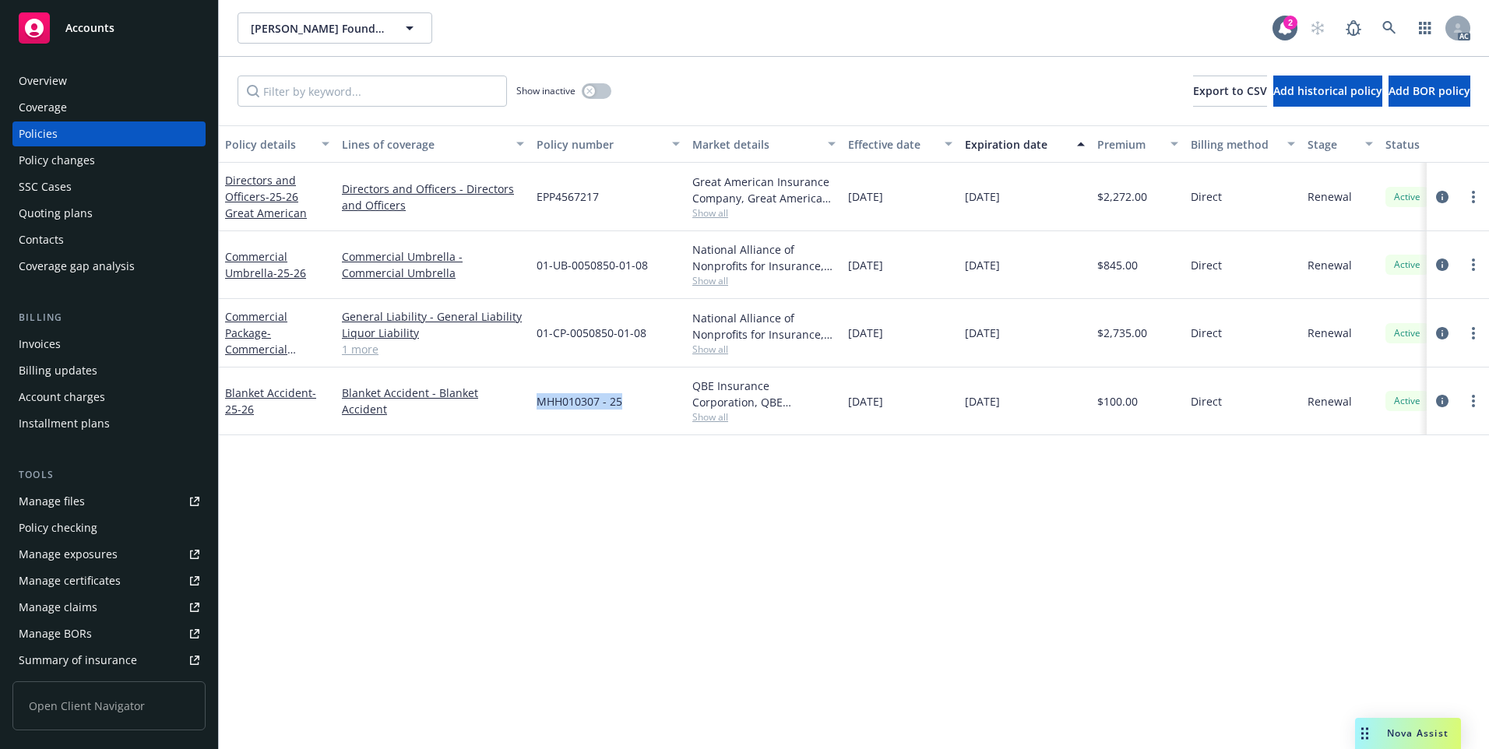
drag, startPoint x: 530, startPoint y: 406, endPoint x: 626, endPoint y: 414, distance: 96.1
click at [626, 414] on div "MHH010307 - 25" at bounding box center [608, 401] width 156 height 68
copy span "MHH010307 - 25"
click at [1389, 31] on icon at bounding box center [1389, 28] width 14 height 14
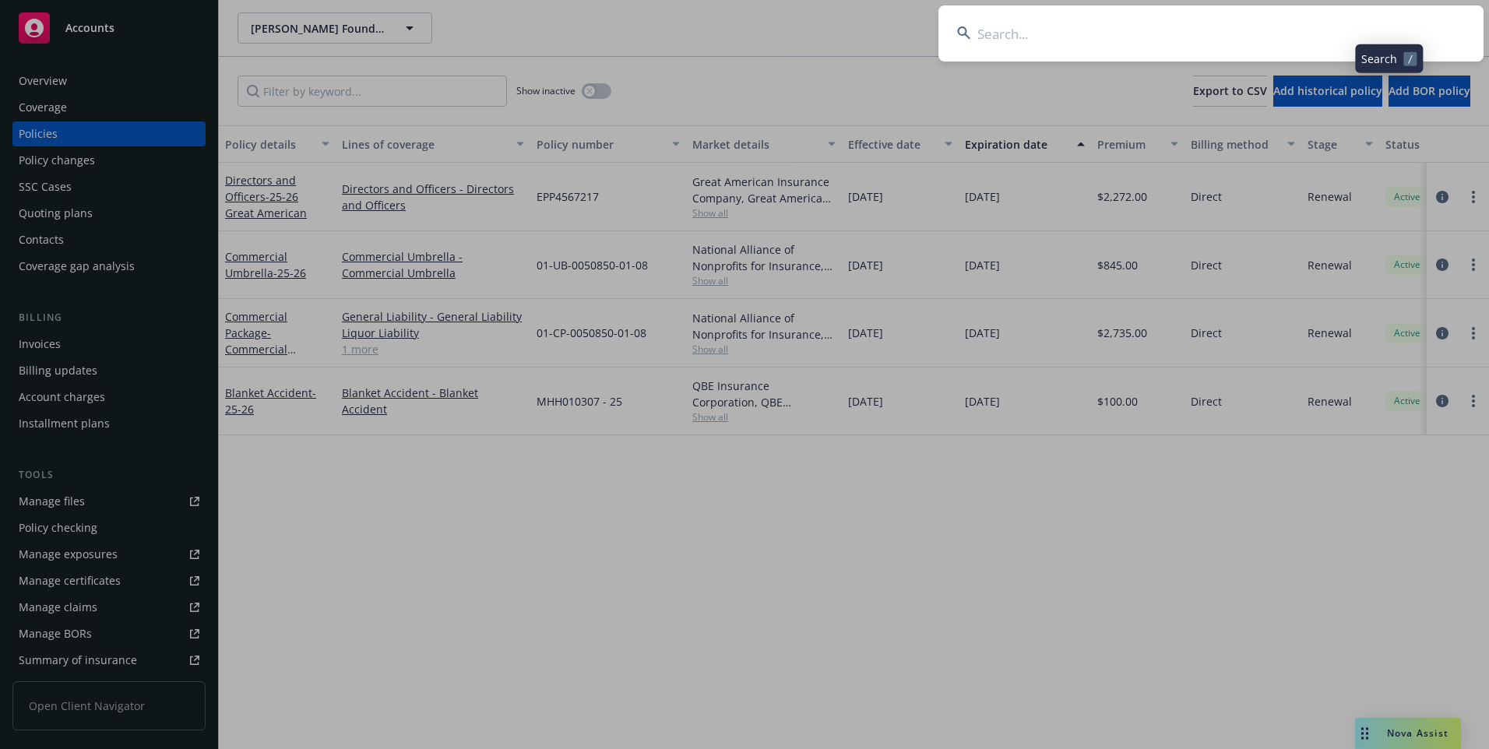
click at [1271, 23] on input at bounding box center [1210, 33] width 545 height 56
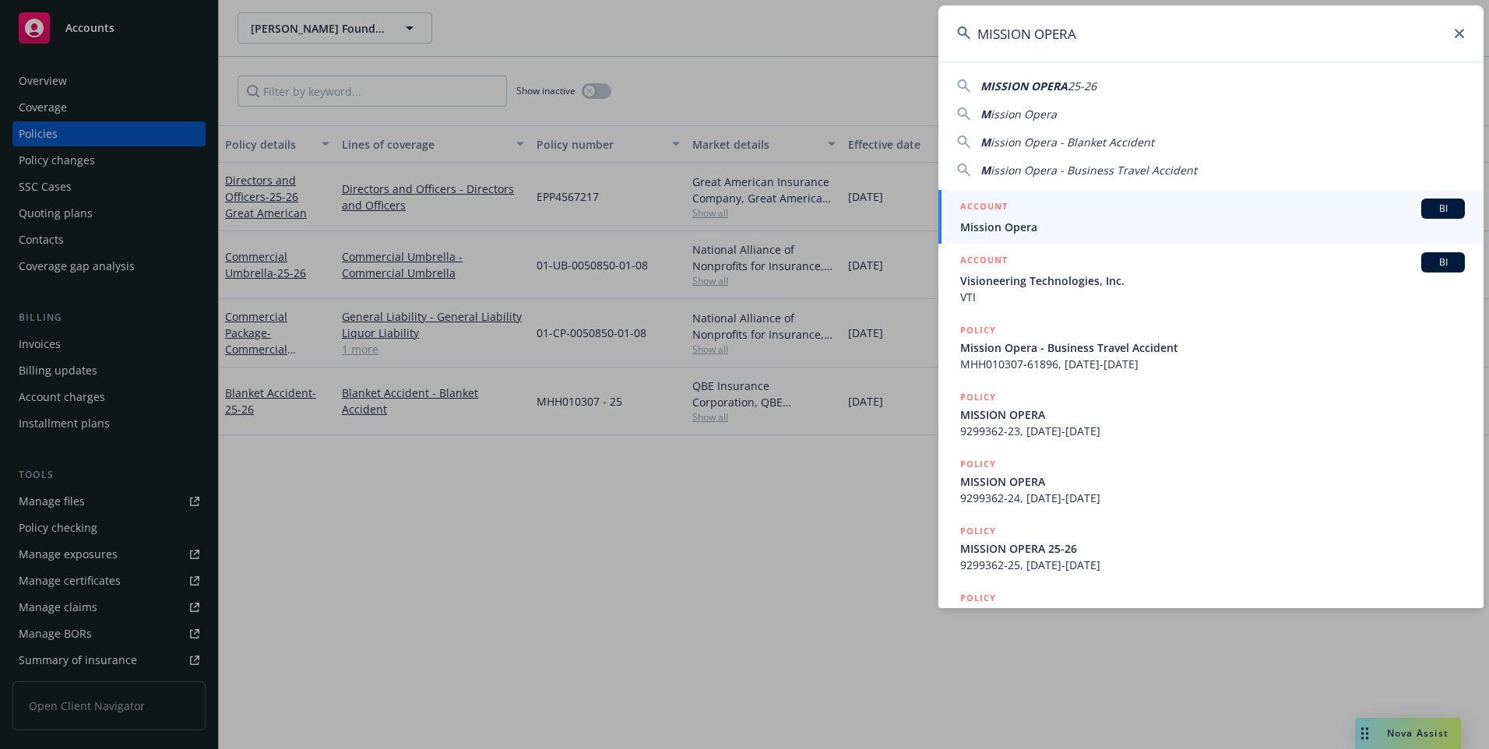
type input "MISSION OPERA"
click at [1059, 213] on div "ACCOUNT BI" at bounding box center [1212, 209] width 504 height 20
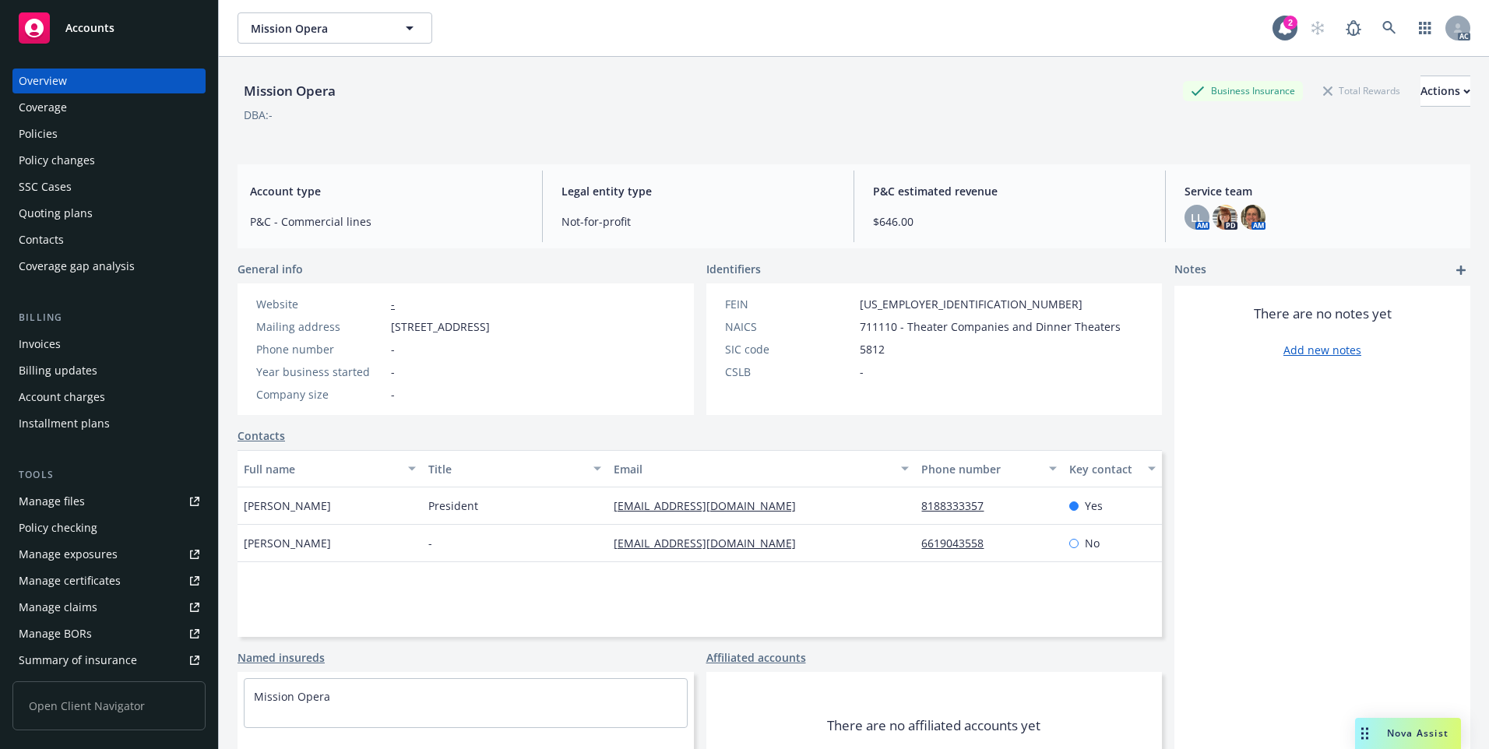
click at [123, 138] on div "Policies" at bounding box center [109, 133] width 181 height 25
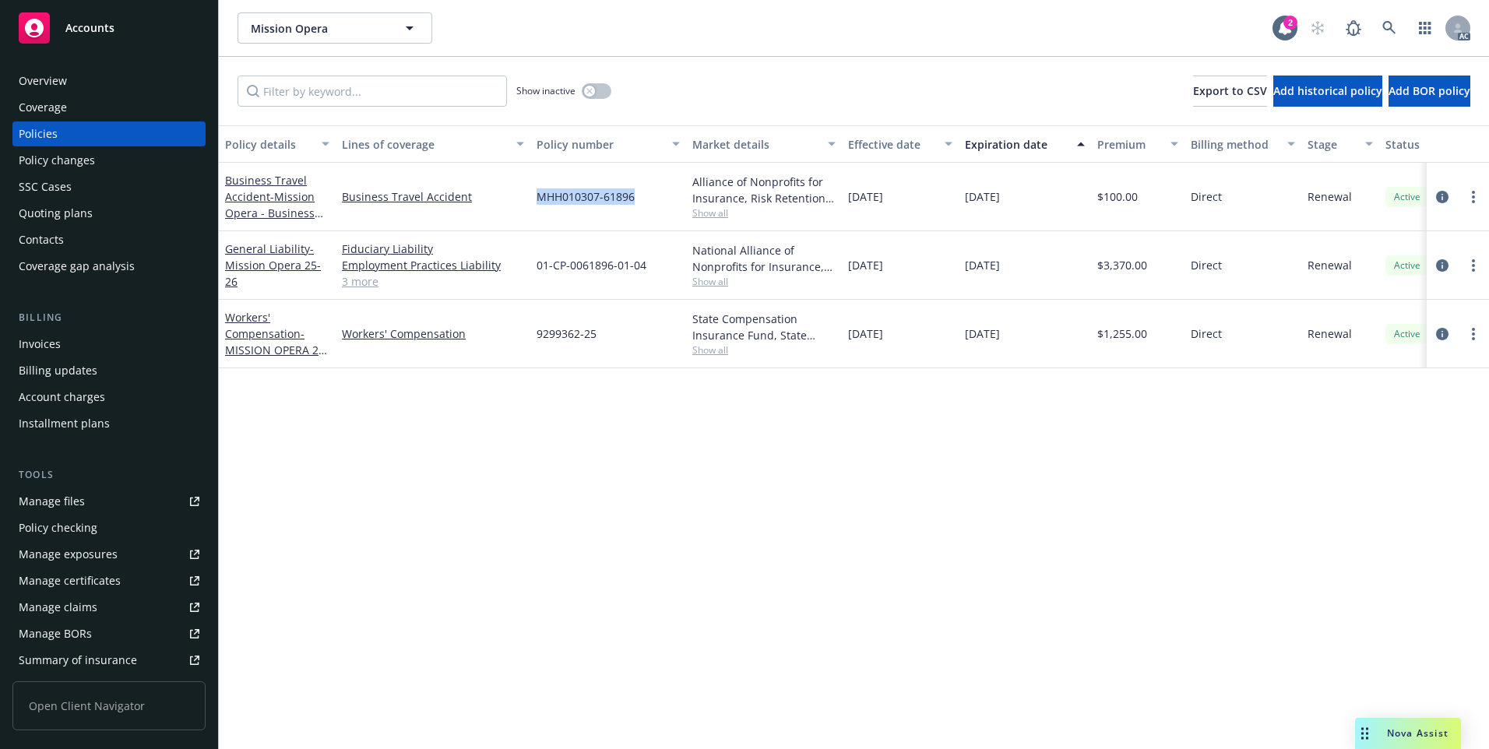
drag, startPoint x: 536, startPoint y: 201, endPoint x: 634, endPoint y: 208, distance: 97.6
click at [634, 208] on div "MHH010307-61896" at bounding box center [608, 197] width 156 height 69
copy span "MHH010307-61896"
click at [1388, 26] on icon at bounding box center [1389, 28] width 14 height 14
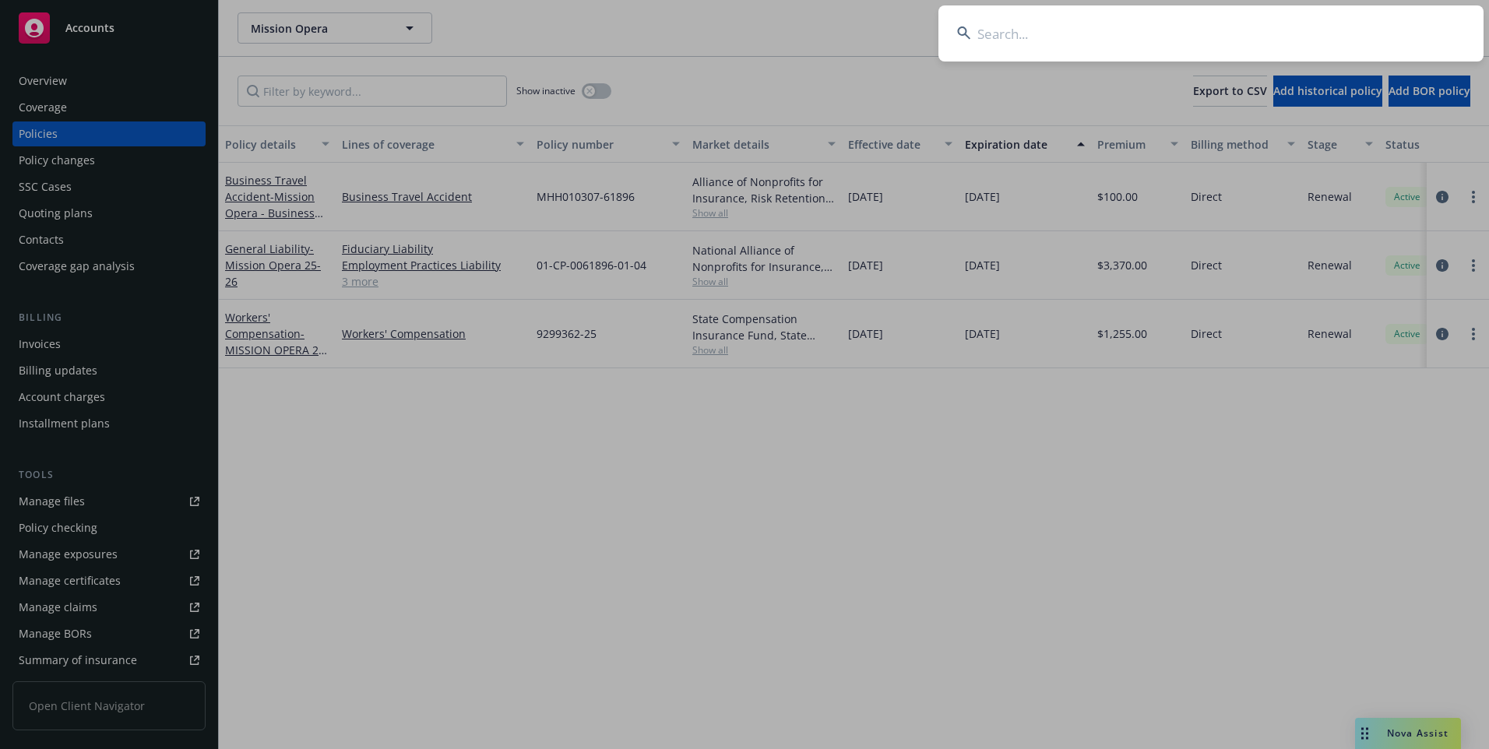
click at [1151, 48] on input at bounding box center [1210, 33] width 545 height 56
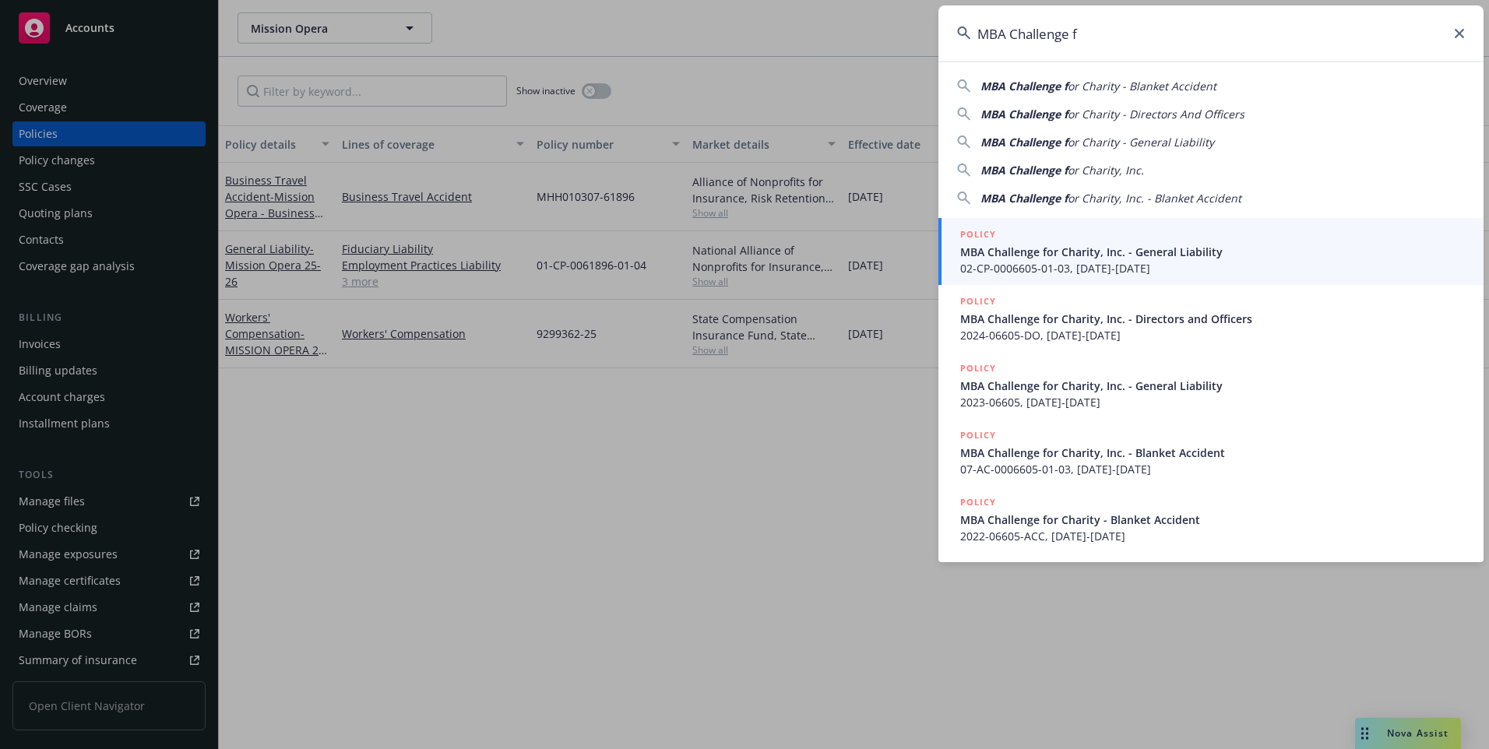
click at [1105, 86] on span "or Charity - Blanket Accident" at bounding box center [1141, 86] width 149 height 15
type input "MBA Challenge for Charity - Blanket Accident"
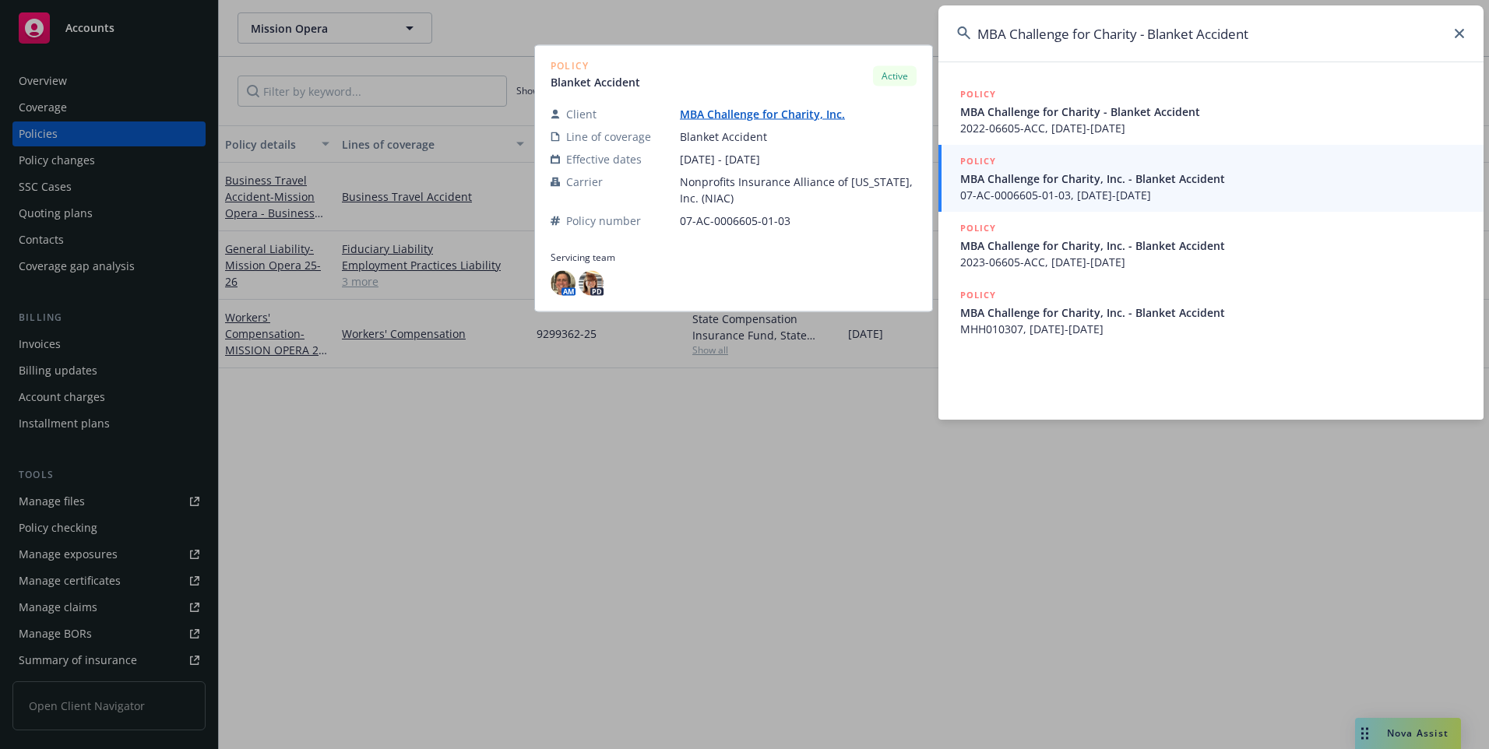
click at [1082, 191] on span "07-AC-0006605-01-03, 03/14/2025-03/14/2026" at bounding box center [1212, 195] width 504 height 16
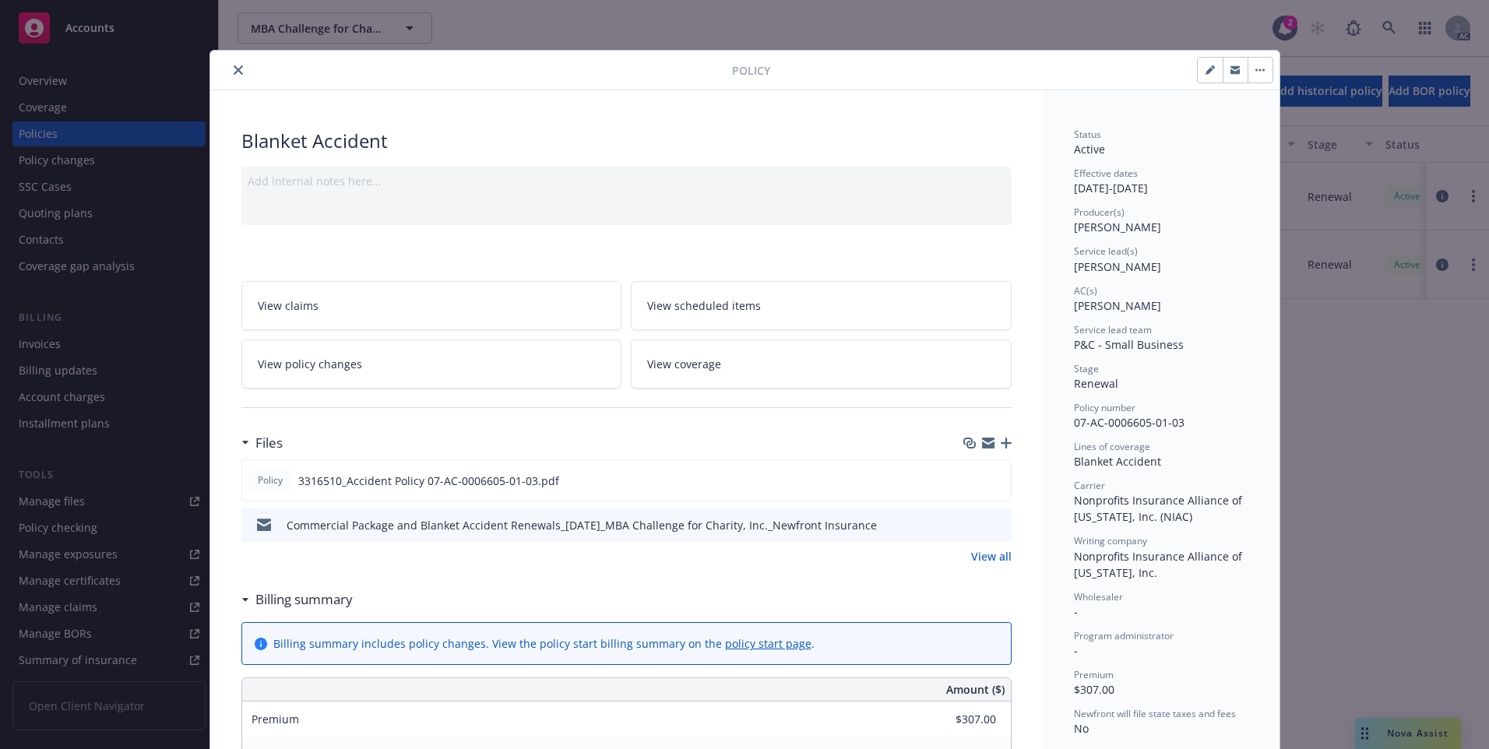
click at [1235, 336] on div "Service lead team P&C - Small Business" at bounding box center [1161, 338] width 174 height 30
drag, startPoint x: 1233, startPoint y: 336, endPoint x: 1049, endPoint y: 432, distance: 207.5
copy span "07-AC-0006605-01-03"
